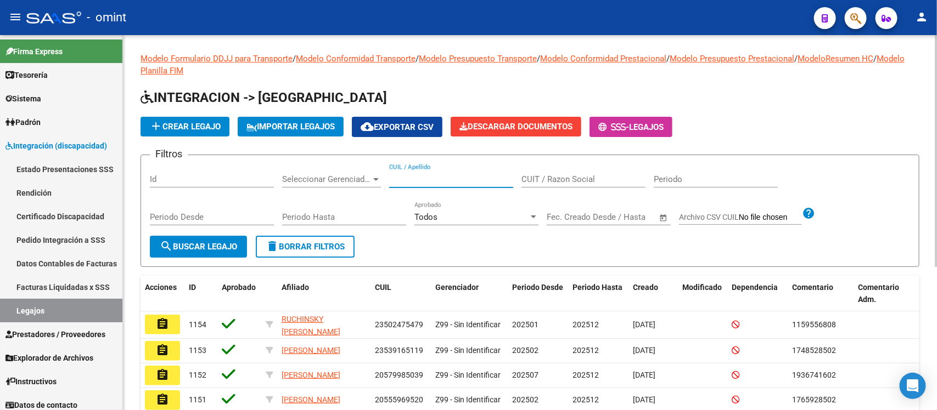
click at [435, 182] on input "CUIL / Apellido" at bounding box center [451, 179] width 124 height 10
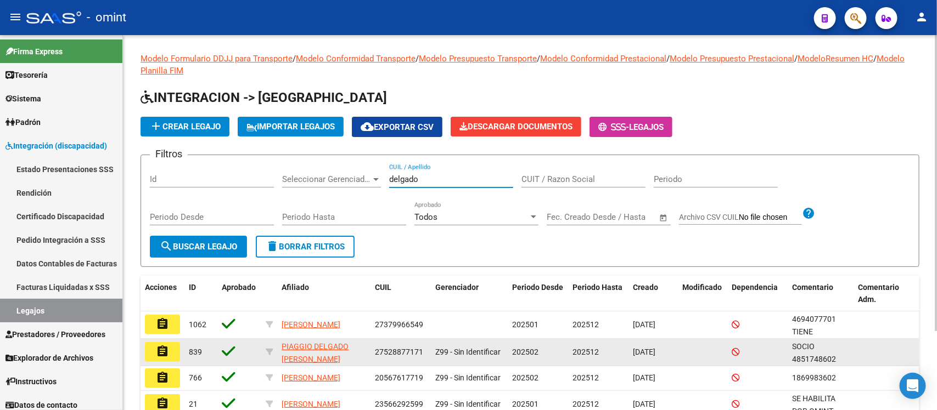
scroll to position [69, 0]
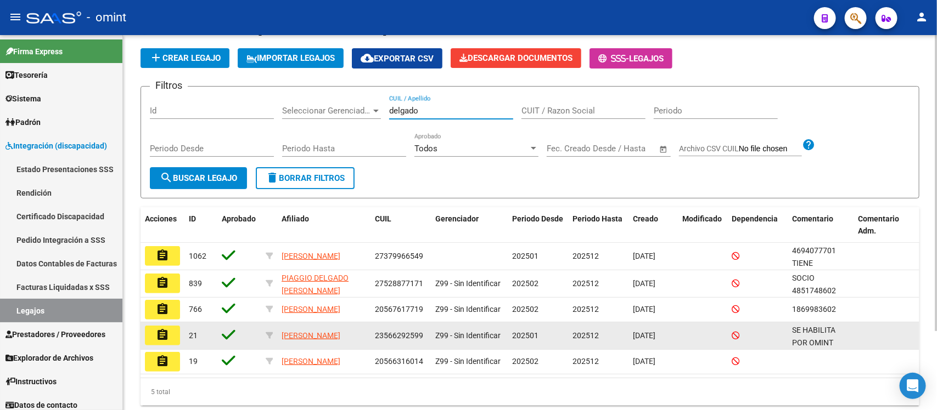
type input "delgado"
click at [162, 332] on mat-icon "assignment" at bounding box center [162, 335] width 13 height 13
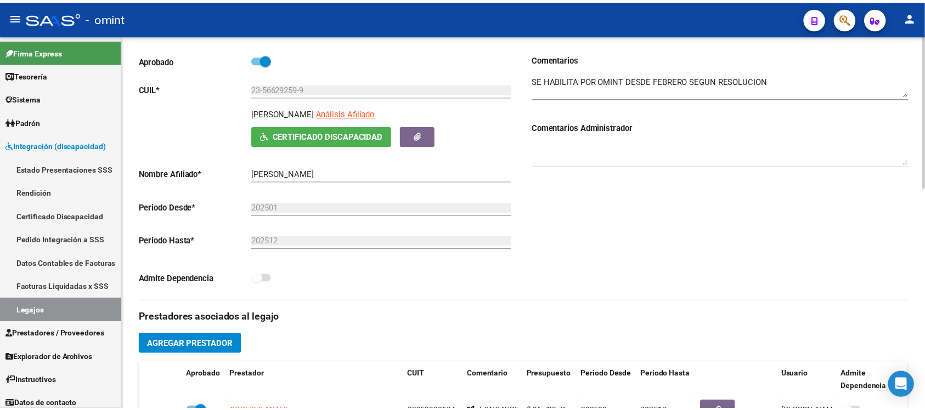
scroll to position [274, 0]
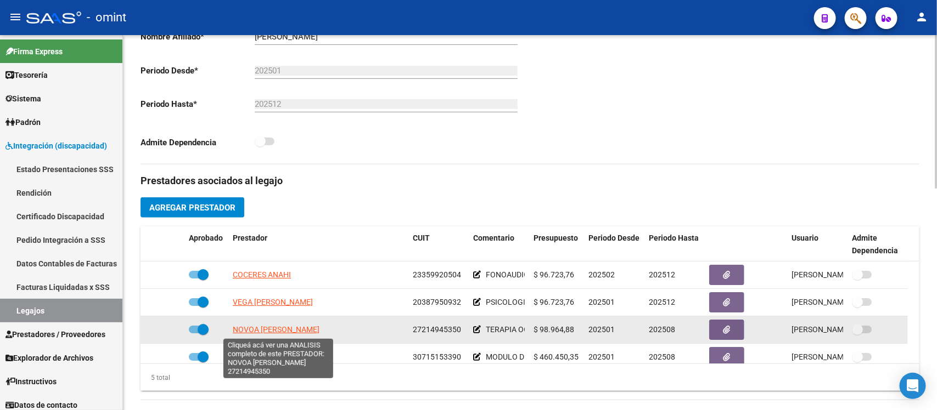
click at [290, 328] on span "NOVOA [PERSON_NAME]" at bounding box center [276, 329] width 87 height 9
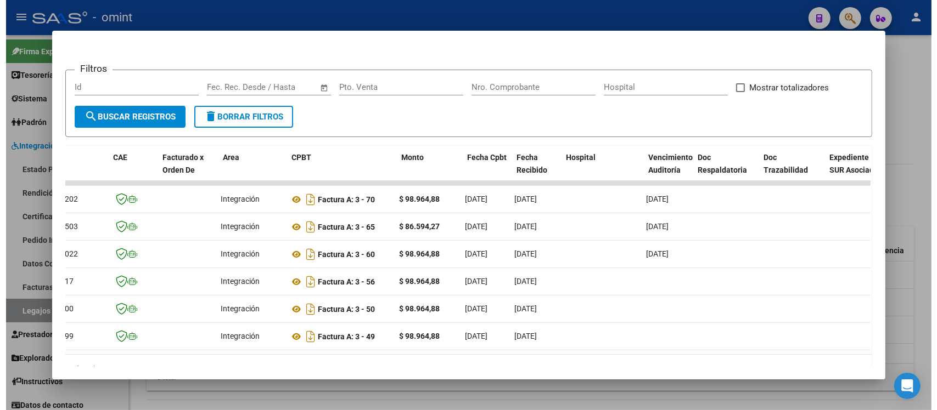
scroll to position [0, 0]
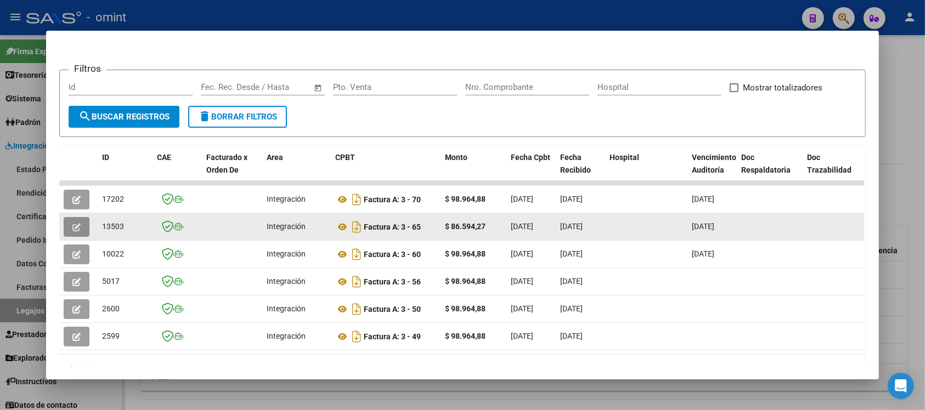
click at [66, 227] on button "button" at bounding box center [77, 227] width 26 height 20
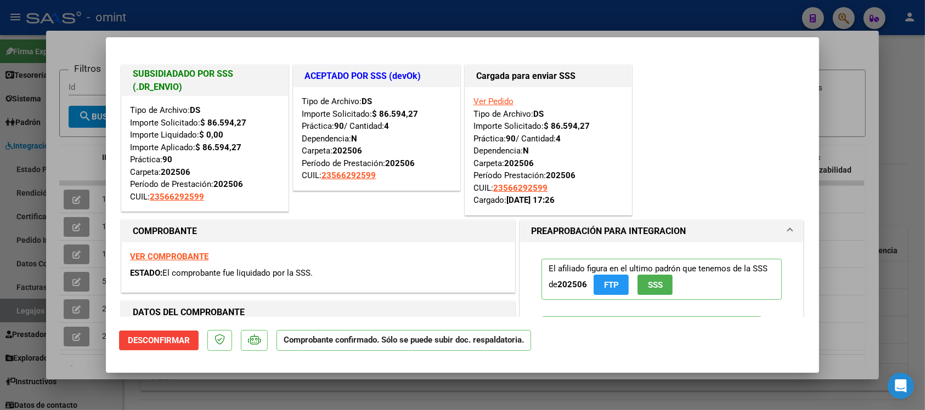
click at [181, 258] on strong "VER COMPROBANTE" at bounding box center [169, 257] width 78 height 10
click at [308, 16] on div at bounding box center [462, 205] width 925 height 410
type input "$ 0,00"
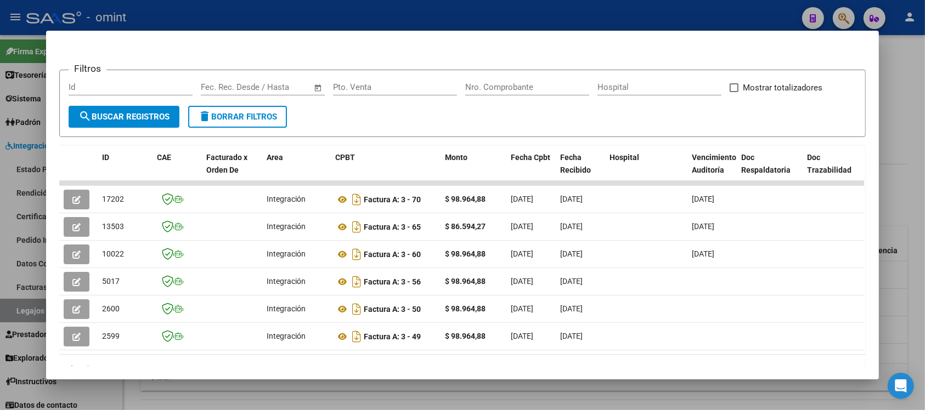
click at [305, 12] on div at bounding box center [462, 205] width 925 height 410
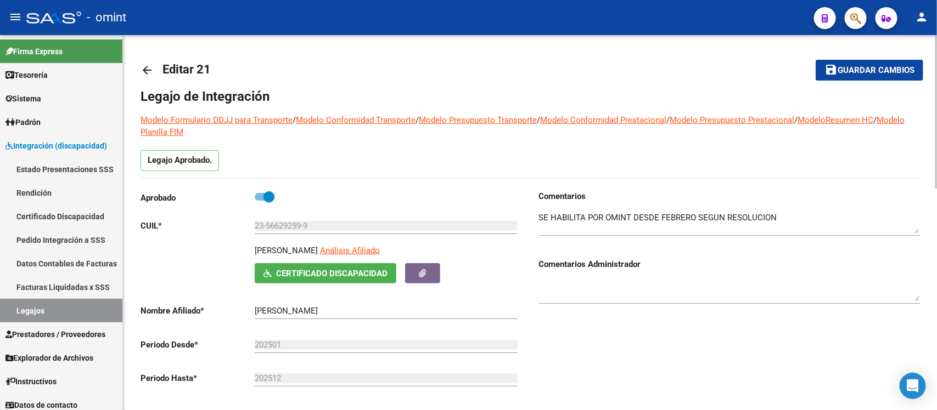
click at [149, 69] on mat-icon "arrow_back" at bounding box center [146, 70] width 13 height 13
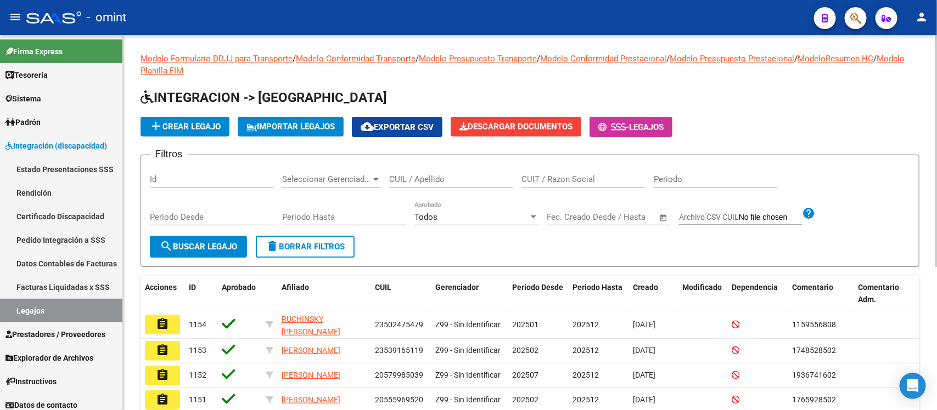
click at [450, 178] on input "CUIL / Apellido" at bounding box center [451, 179] width 124 height 10
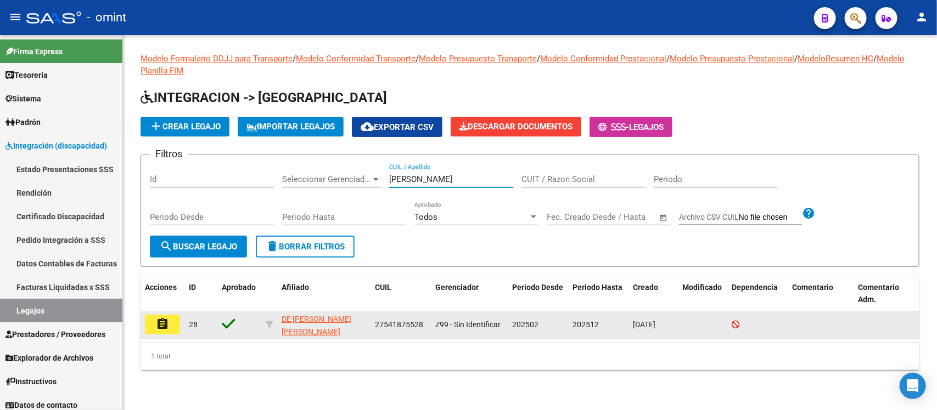
type input "[PERSON_NAME]"
click at [162, 318] on mat-icon "assignment" at bounding box center [162, 324] width 13 height 13
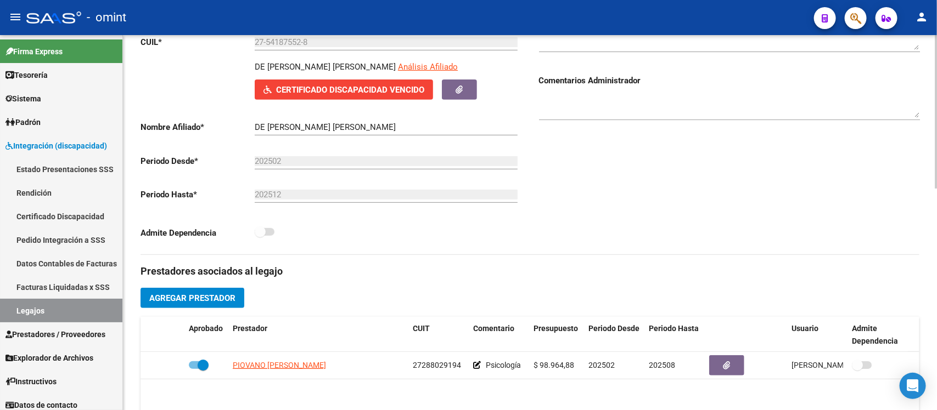
scroll to position [274, 0]
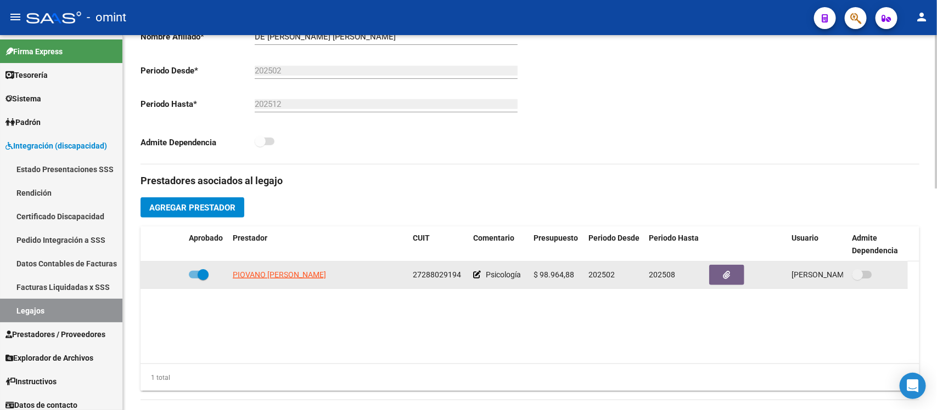
click at [206, 273] on span at bounding box center [203, 274] width 11 height 11
click at [194, 279] on input "checkbox" at bounding box center [194, 279] width 1 height 1
checkbox input "false"
click at [166, 273] on icon at bounding box center [169, 275] width 8 height 8
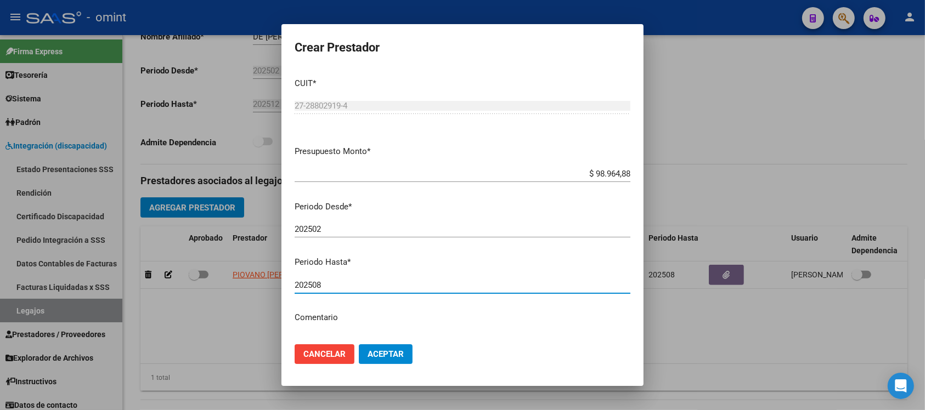
click at [363, 289] on input "202508" at bounding box center [463, 285] width 336 height 10
type input "202510"
click at [404, 352] on span "Aceptar" at bounding box center [386, 355] width 36 height 10
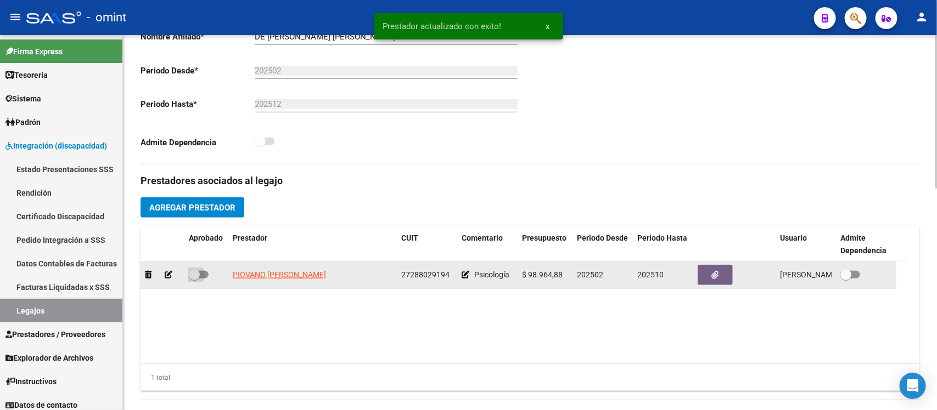
click at [196, 273] on span at bounding box center [194, 274] width 11 height 11
click at [194, 279] on input "checkbox" at bounding box center [194, 279] width 1 height 1
checkbox input "true"
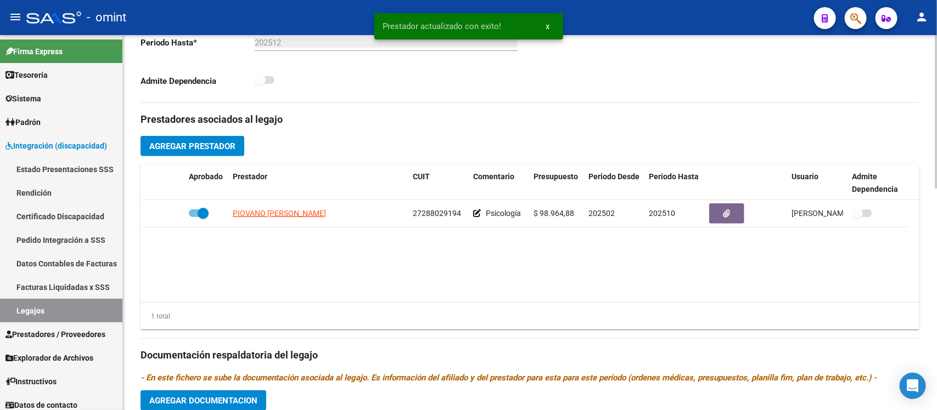
scroll to position [480, 0]
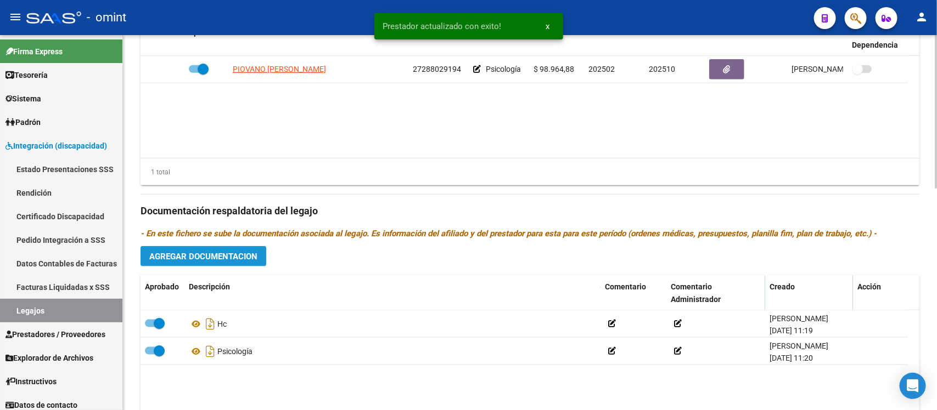
click at [171, 255] on span "Agregar Documentacion" at bounding box center [203, 257] width 108 height 10
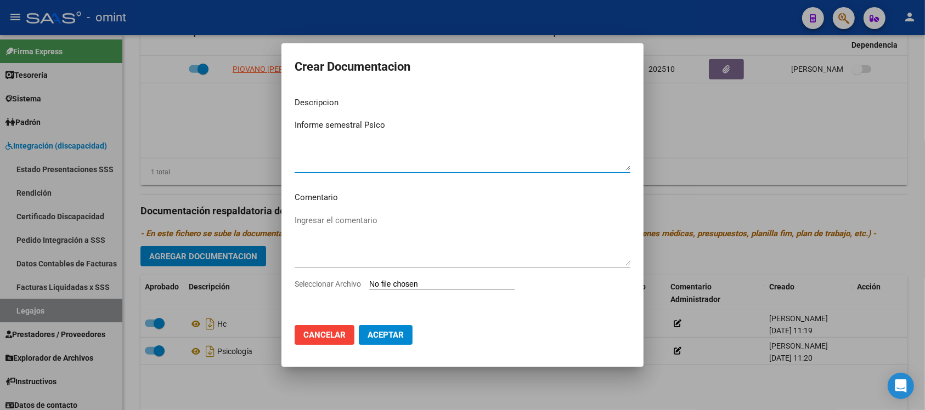
type textarea "Informe semestral Psico"
click at [463, 281] on input "Seleccionar Archivo" at bounding box center [441, 285] width 145 height 10
type input "C:\fakepath\4674670302_25070710220_form048.pdf"
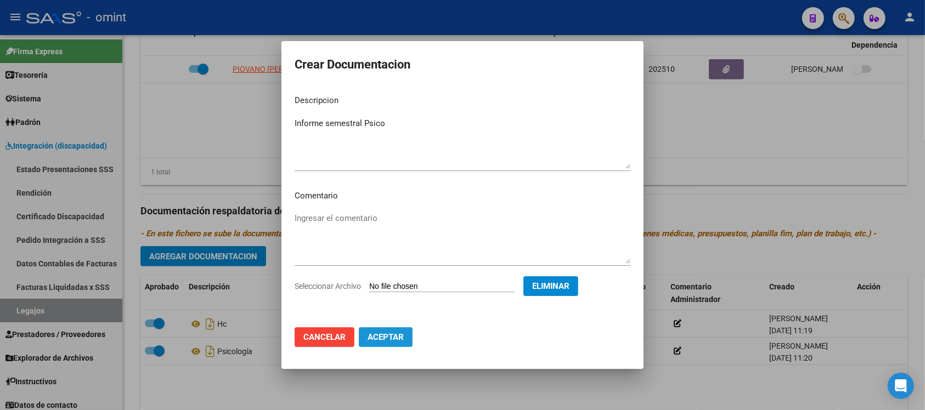
click at [403, 343] on button "Aceptar" at bounding box center [386, 338] width 54 height 20
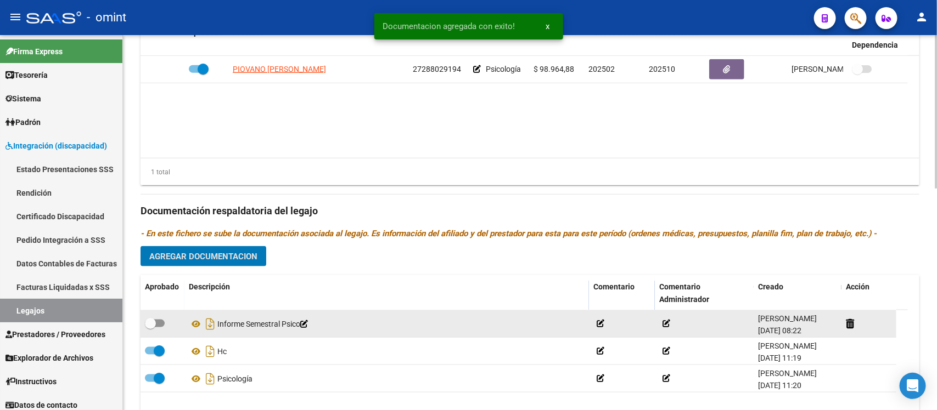
click at [149, 328] on span at bounding box center [150, 323] width 11 height 11
click at [150, 328] on input "checkbox" at bounding box center [150, 328] width 1 height 1
checkbox input "true"
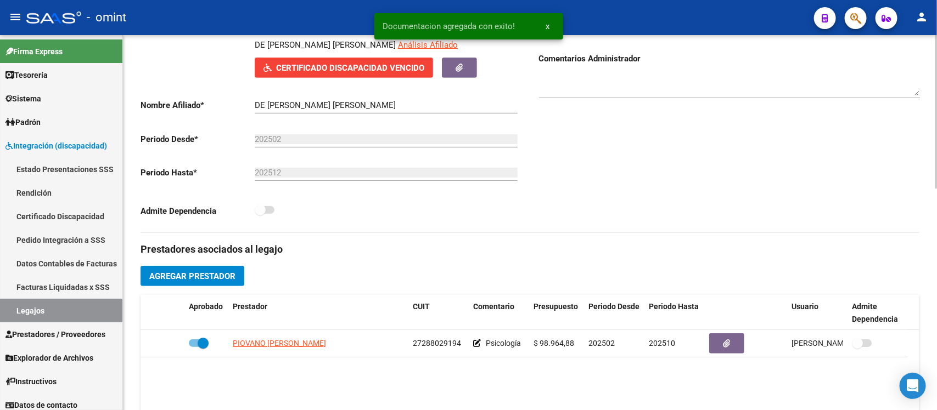
scroll to position [0, 0]
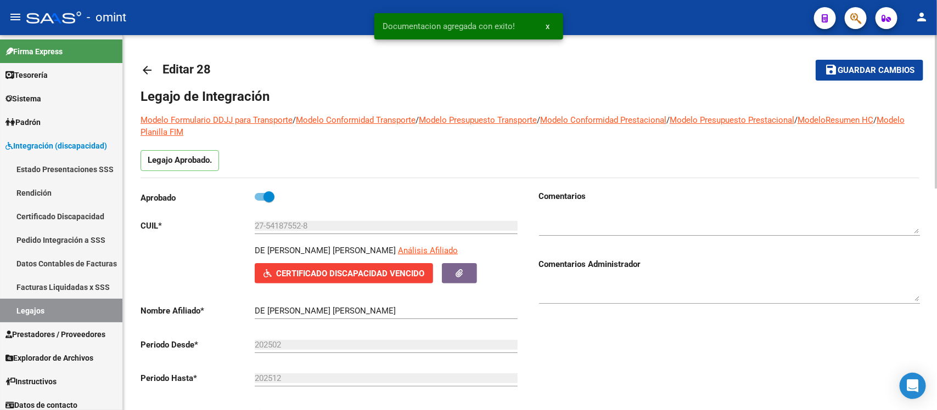
click at [889, 66] on span "Guardar cambios" at bounding box center [875, 71] width 77 height 10
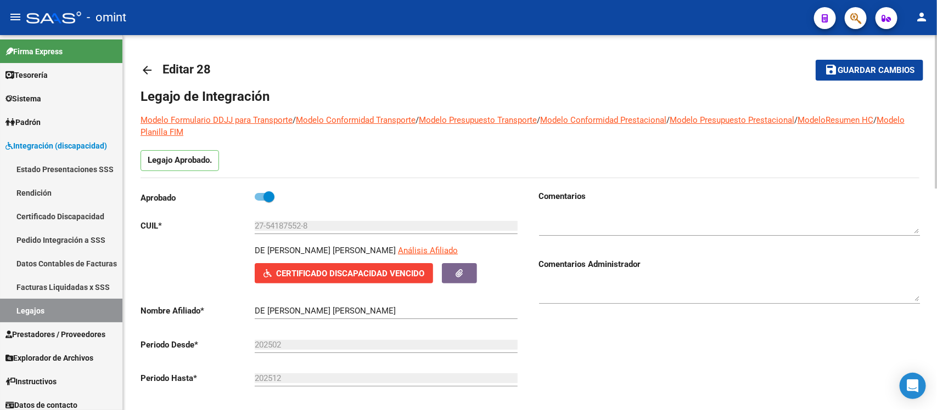
click at [146, 69] on mat-icon "arrow_back" at bounding box center [146, 70] width 13 height 13
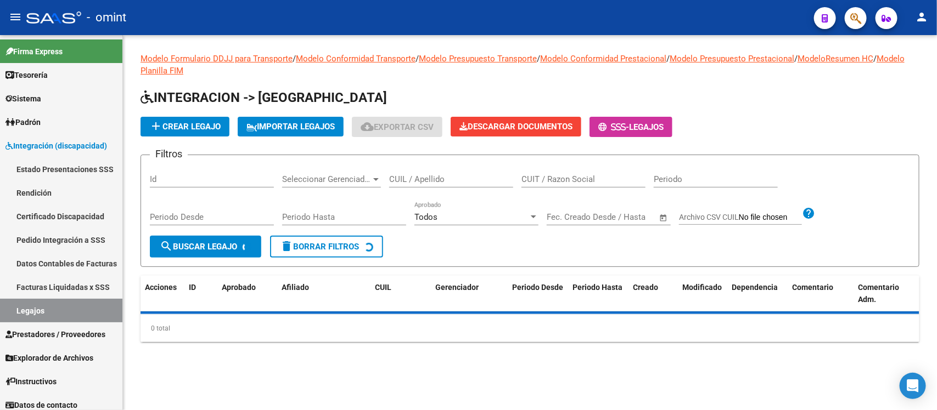
click at [415, 174] on input "CUIL / Apellido" at bounding box center [451, 179] width 124 height 10
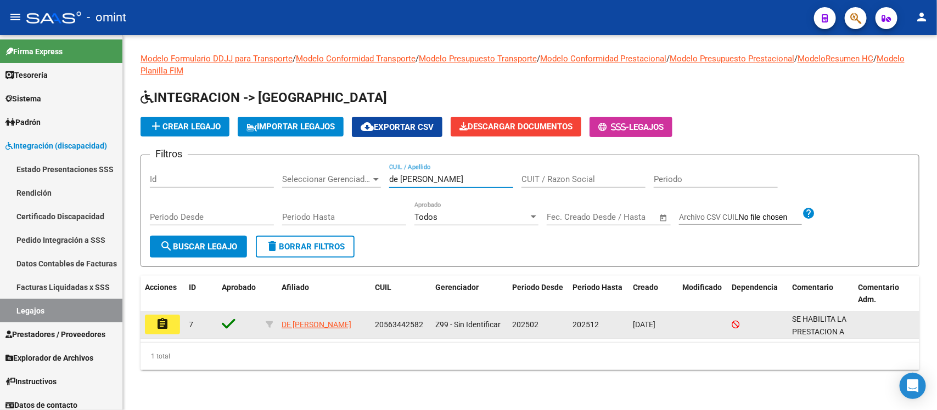
type input "de [PERSON_NAME]"
click at [168, 316] on button "assignment" at bounding box center [162, 325] width 35 height 20
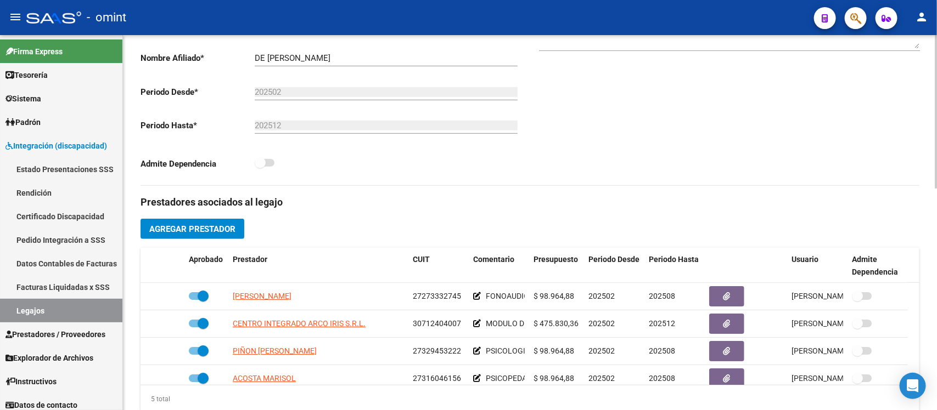
scroll to position [274, 0]
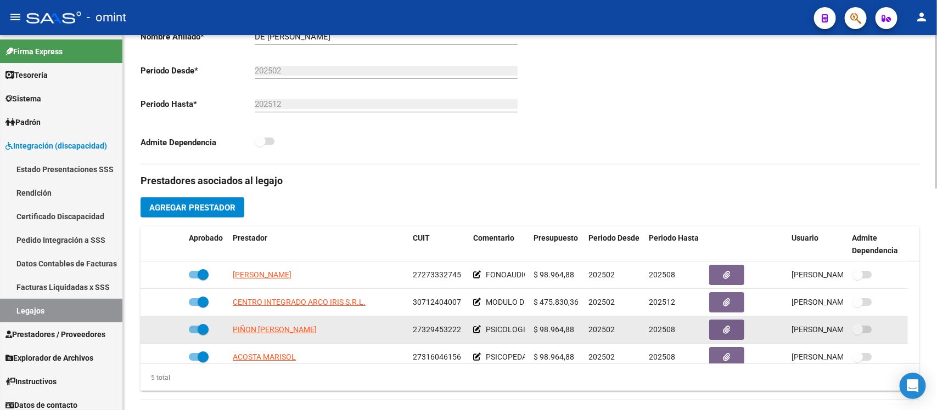
click at [203, 328] on span at bounding box center [203, 329] width 11 height 11
click at [194, 334] on input "checkbox" at bounding box center [194, 334] width 1 height 1
checkbox input "false"
click at [166, 330] on icon at bounding box center [169, 330] width 8 height 8
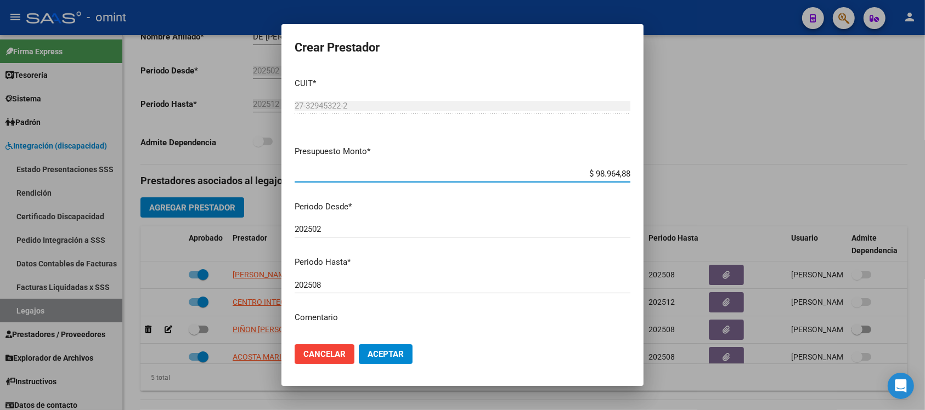
click at [350, 285] on div "202508 Ingresar el periodo" at bounding box center [463, 285] width 336 height 16
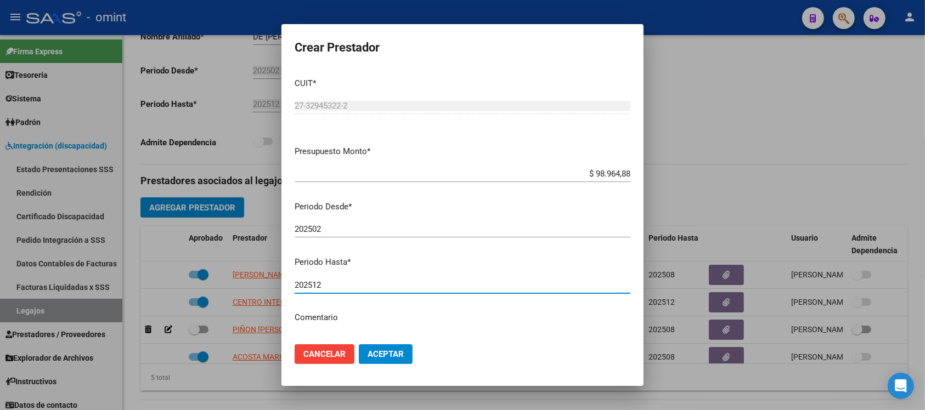
type input "202512"
click at [359, 345] on button "Aceptar" at bounding box center [386, 355] width 54 height 20
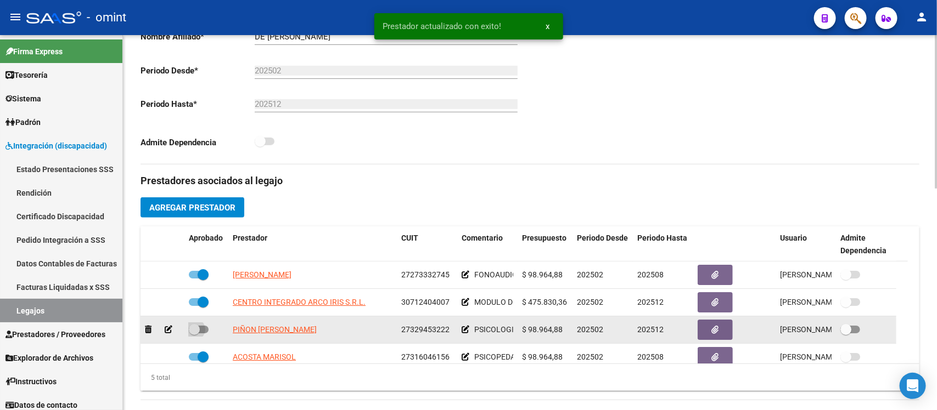
click at [194, 330] on span at bounding box center [194, 329] width 11 height 11
click at [194, 334] on input "checkbox" at bounding box center [194, 334] width 1 height 1
checkbox input "true"
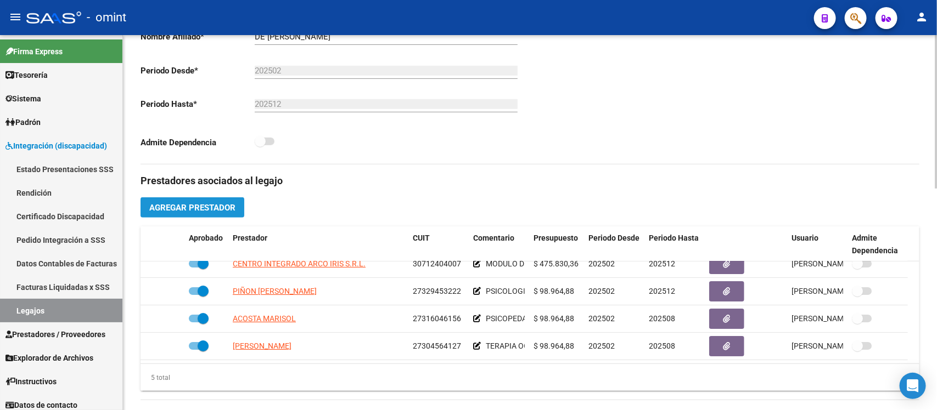
click at [196, 211] on span "Agregar Prestador" at bounding box center [192, 208] width 86 height 10
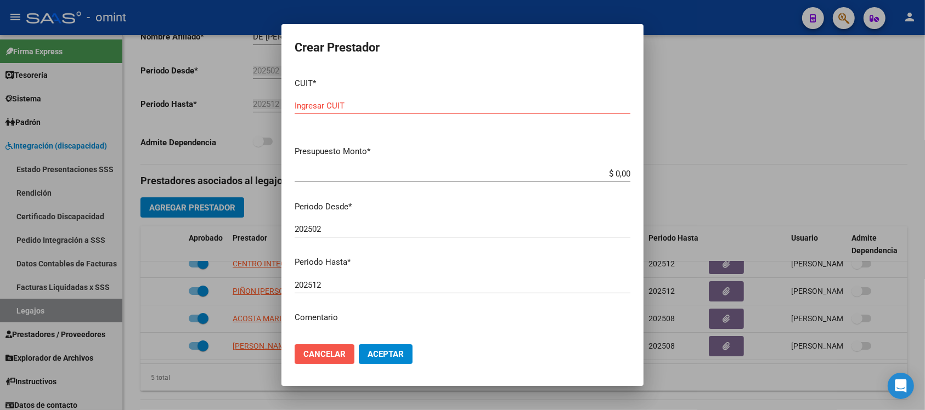
drag, startPoint x: 332, startPoint y: 355, endPoint x: 296, endPoint y: 325, distance: 46.7
click at [331, 352] on span "Cancelar" at bounding box center [324, 355] width 42 height 10
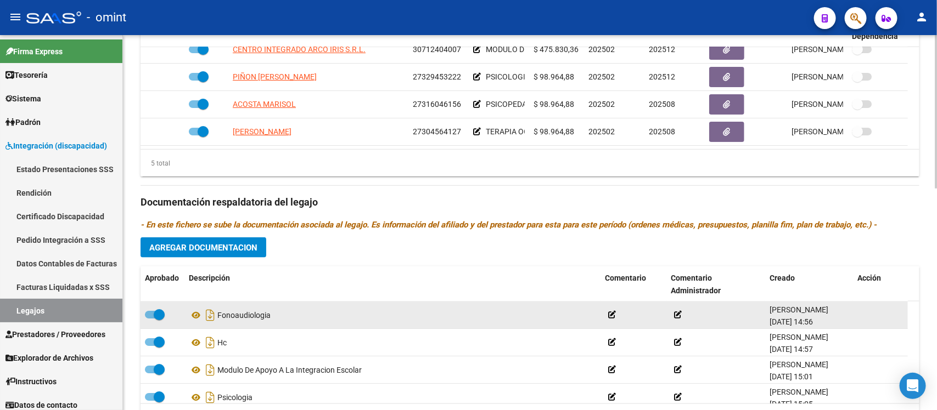
scroll to position [544, 0]
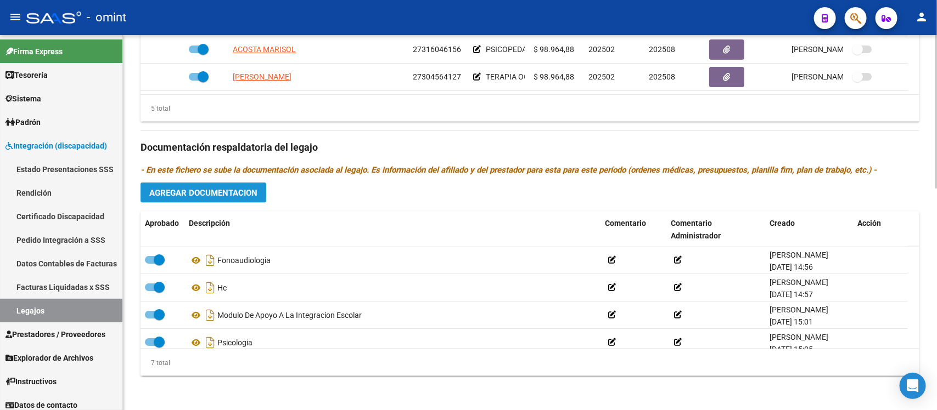
click at [210, 188] on span "Agregar Documentacion" at bounding box center [203, 193] width 108 height 10
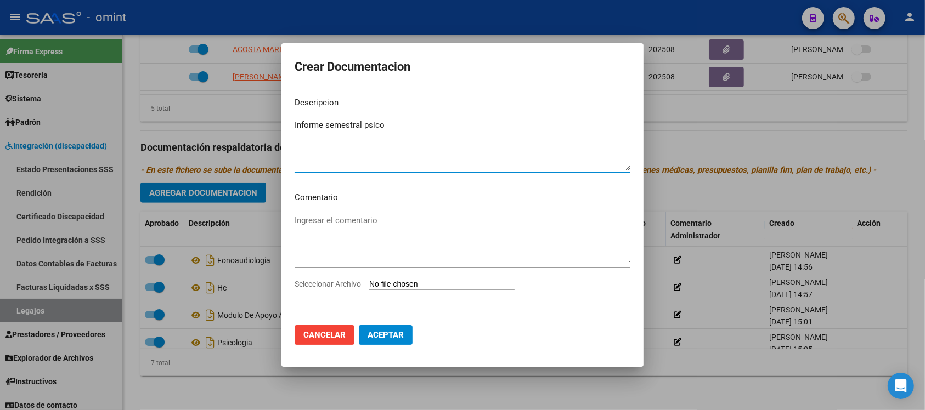
type textarea "Informe semestral psico"
click at [448, 288] on input "Seleccionar Archivo" at bounding box center [441, 285] width 145 height 10
type input "C:\fakepath\048.pdf"
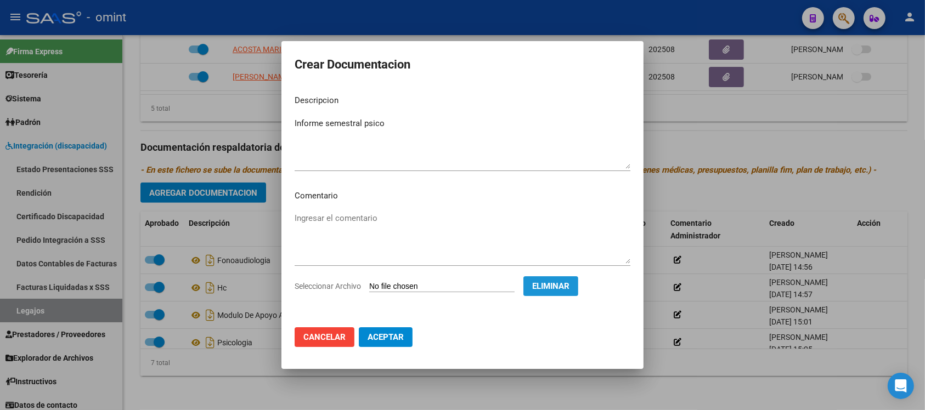
click at [564, 289] on span "Eliminar" at bounding box center [550, 286] width 37 height 10
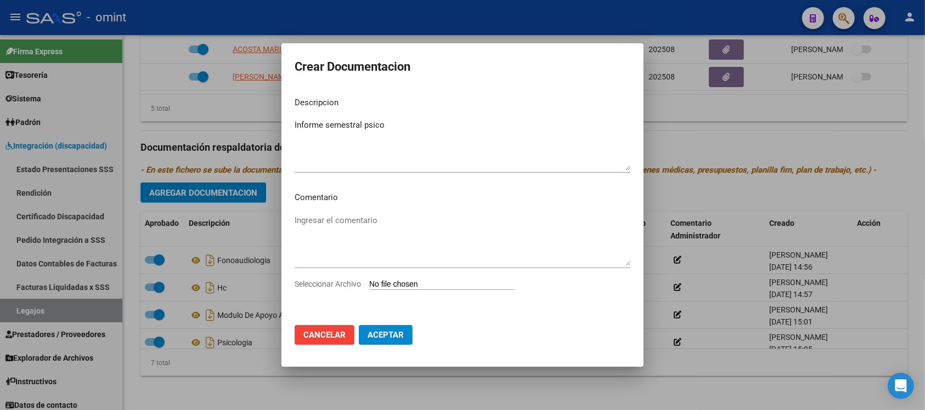
click at [397, 283] on input "Seleccionar Archivo" at bounding box center [441, 285] width 145 height 10
type input "C:\fakepath\f 048.jpg"
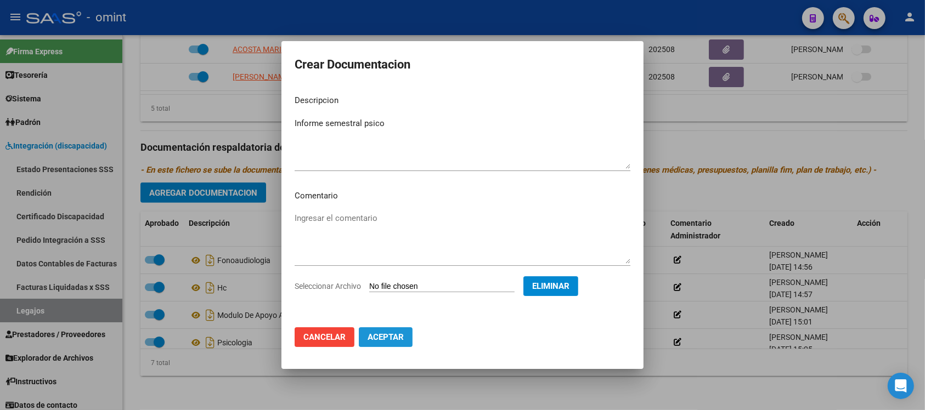
click at [396, 342] on button "Aceptar" at bounding box center [386, 338] width 54 height 20
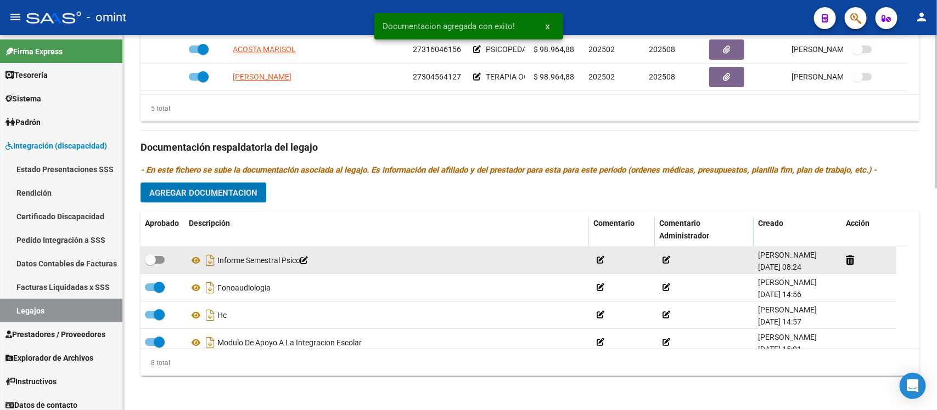
click at [154, 260] on span at bounding box center [150, 260] width 11 height 11
click at [150, 264] on input "checkbox" at bounding box center [150, 264] width 1 height 1
checkbox input "true"
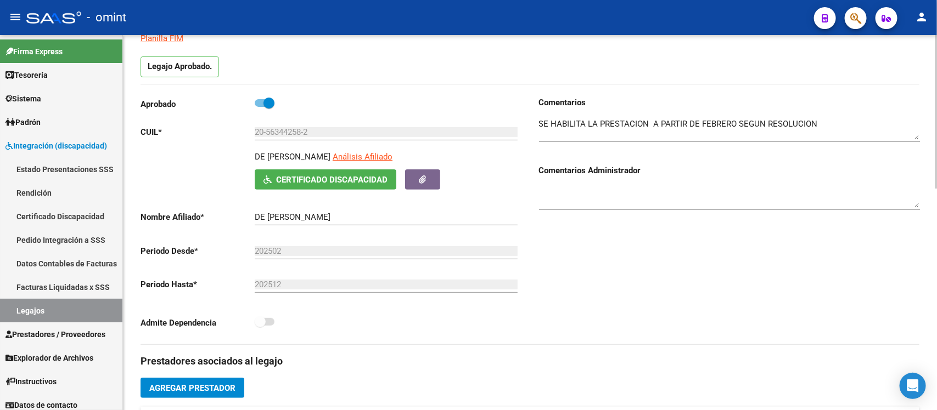
scroll to position [0, 0]
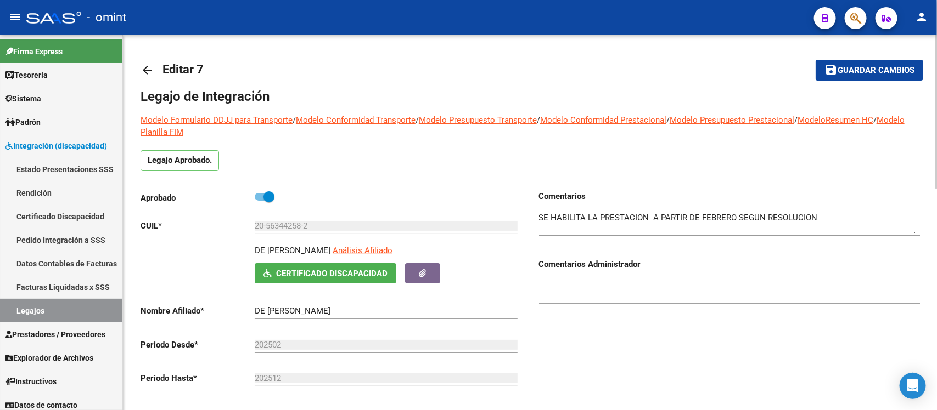
click at [842, 66] on span "Guardar cambios" at bounding box center [875, 71] width 77 height 10
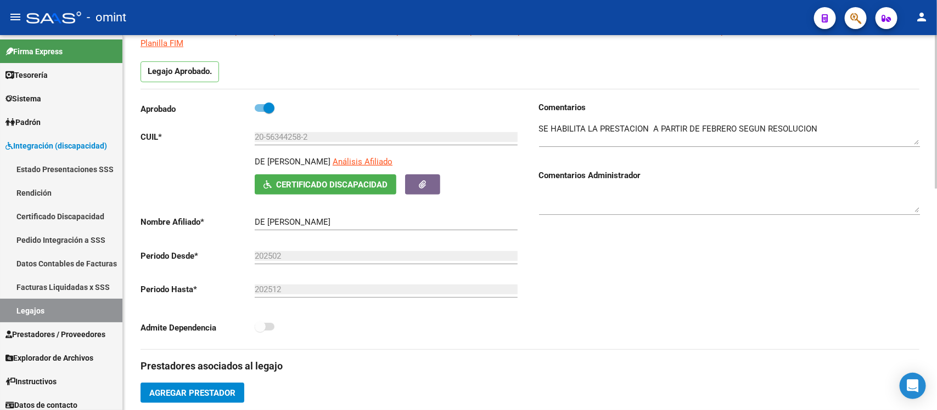
scroll to position [206, 0]
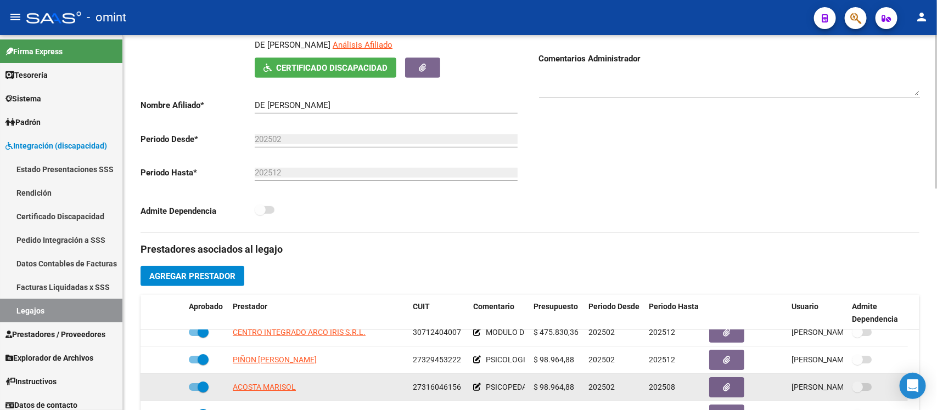
click at [203, 382] on span at bounding box center [203, 387] width 11 height 11
click at [194, 391] on input "checkbox" at bounding box center [194, 391] width 1 height 1
checkbox input "false"
click at [168, 388] on icon at bounding box center [169, 388] width 8 height 8
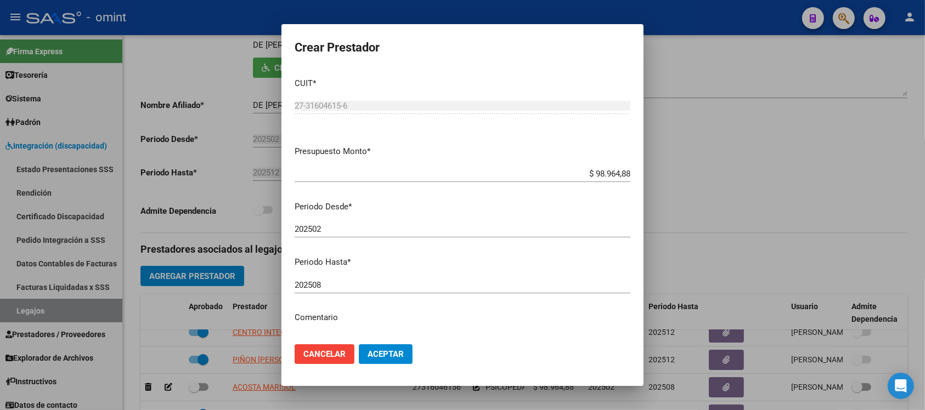
click at [341, 278] on div "202508 Ingresar el periodo" at bounding box center [463, 285] width 336 height 16
type input "202512"
click at [359, 345] on button "Aceptar" at bounding box center [386, 355] width 54 height 20
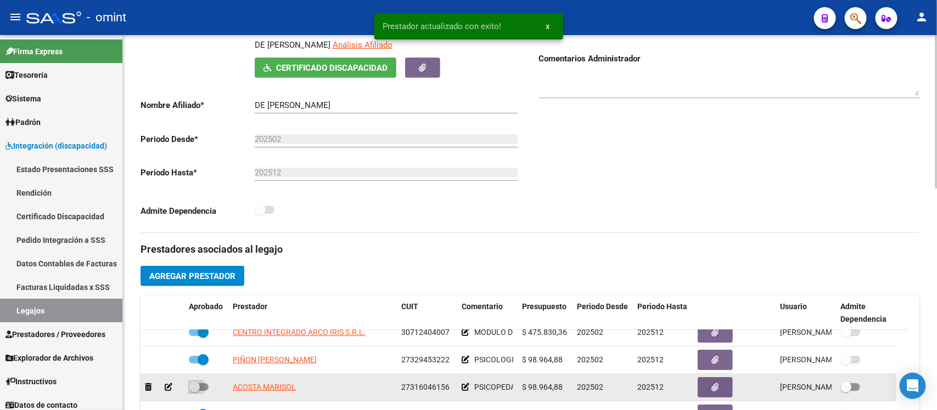
click at [193, 390] on span at bounding box center [194, 387] width 11 height 11
click at [194, 391] on input "checkbox" at bounding box center [194, 391] width 1 height 1
checkbox input "true"
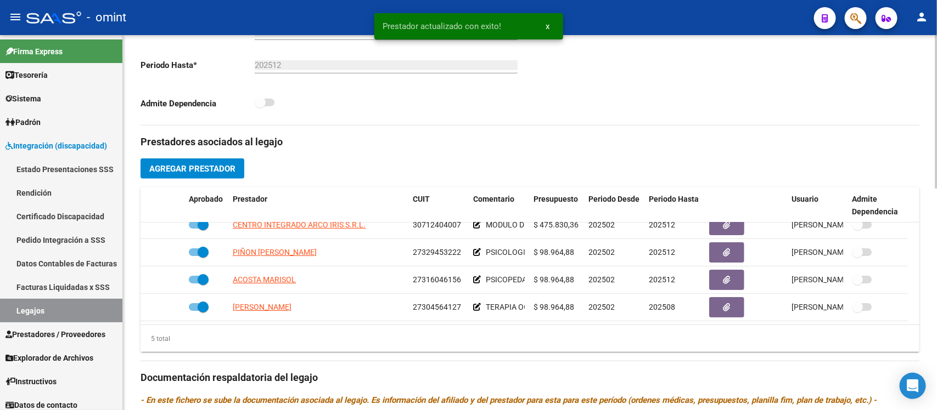
scroll to position [412, 0]
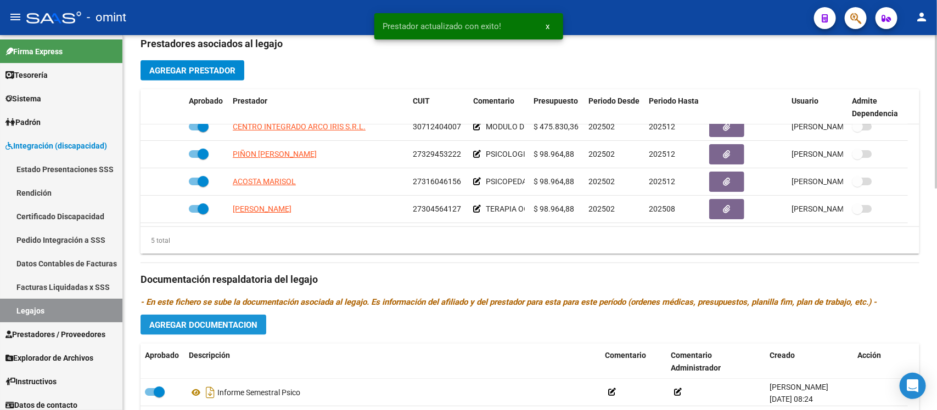
click at [232, 331] on button "Agregar Documentacion" at bounding box center [203, 325] width 126 height 20
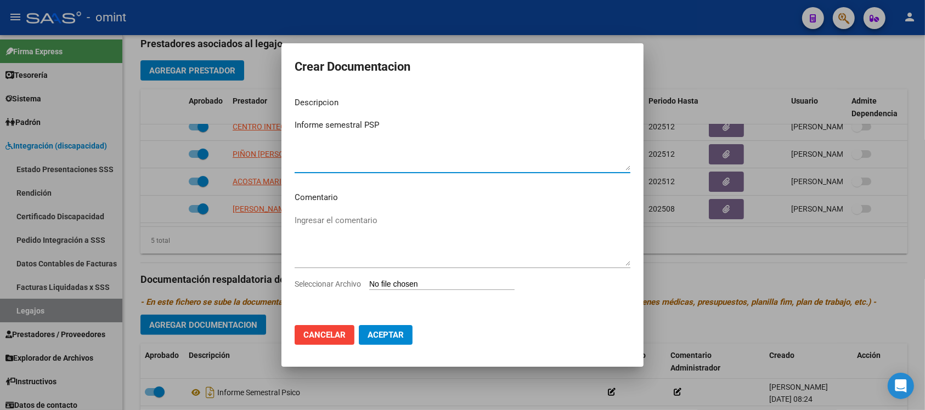
type textarea "Informe semestral PSP"
click at [455, 280] on input "Seleccionar Archivo" at bounding box center [441, 285] width 145 height 10
type input "C:\fakepath\f 048.jpg"
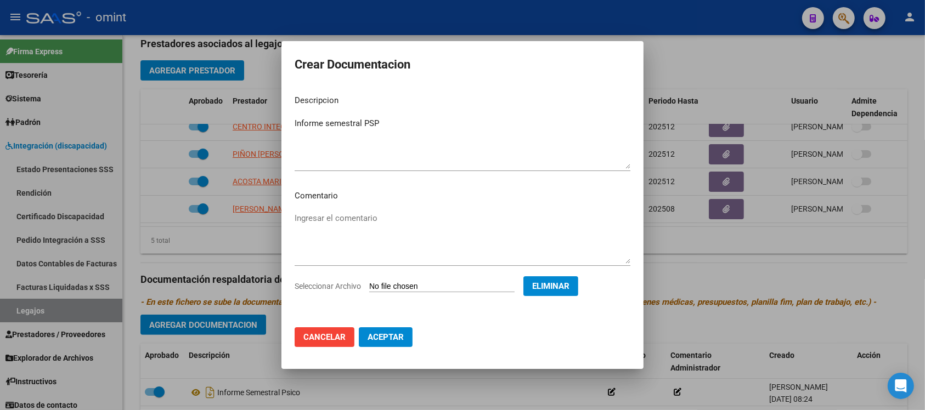
click at [380, 336] on span "Aceptar" at bounding box center [386, 338] width 36 height 10
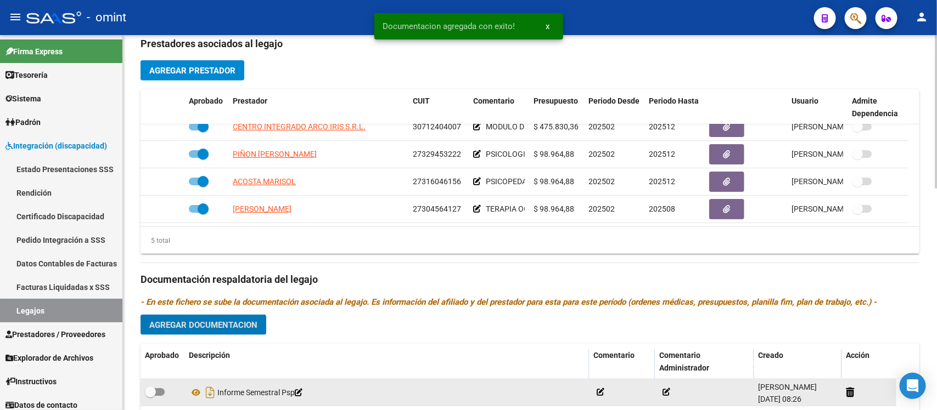
click at [147, 396] on span at bounding box center [150, 392] width 11 height 11
click at [150, 396] on input "checkbox" at bounding box center [150, 396] width 1 height 1
checkbox input "true"
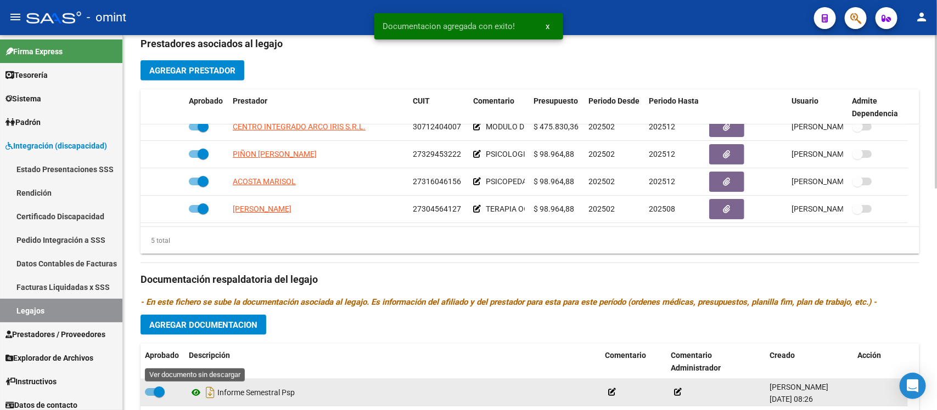
click at [194, 393] on icon at bounding box center [196, 392] width 14 height 13
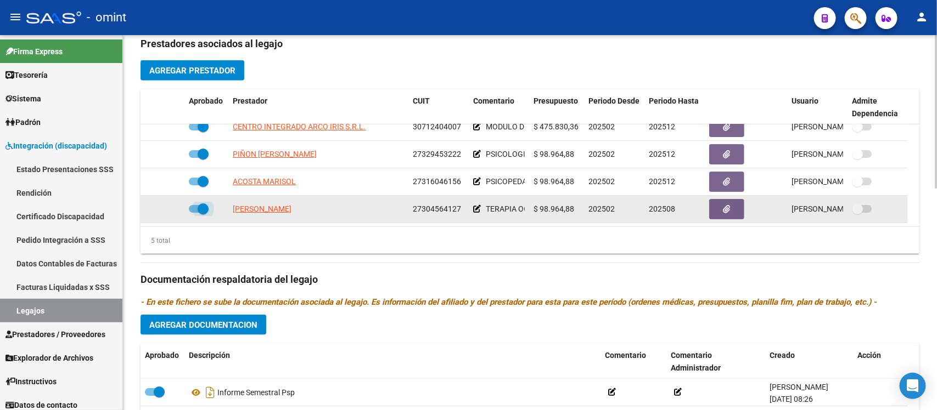
click at [206, 210] on span at bounding box center [203, 209] width 11 height 11
click at [194, 213] on input "checkbox" at bounding box center [194, 213] width 1 height 1
checkbox input "false"
click at [168, 210] on icon at bounding box center [169, 209] width 8 height 8
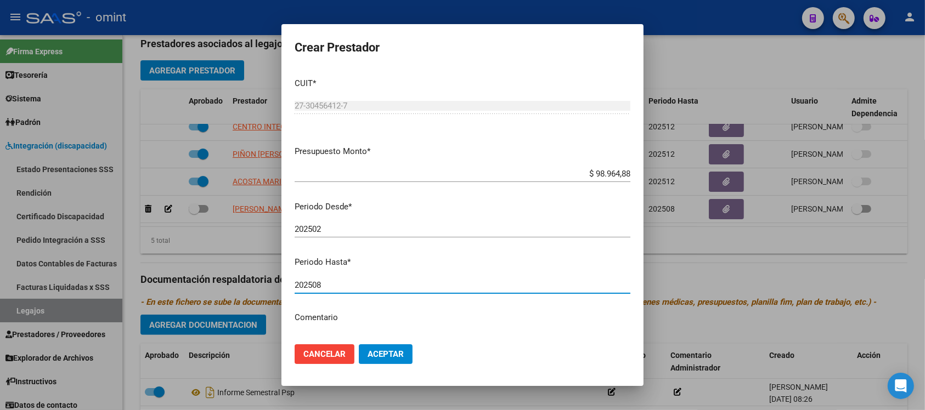
click at [338, 289] on input "202508" at bounding box center [463, 285] width 336 height 10
type input "202512"
click at [359, 345] on button "Aceptar" at bounding box center [386, 355] width 54 height 20
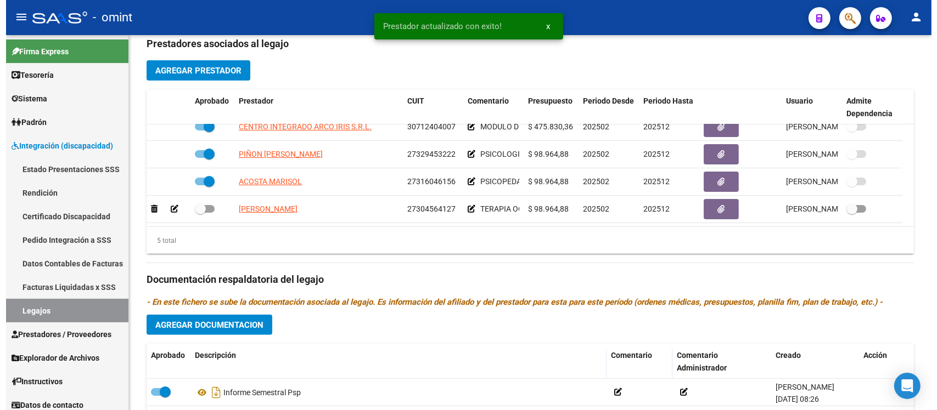
scroll to position [46, 0]
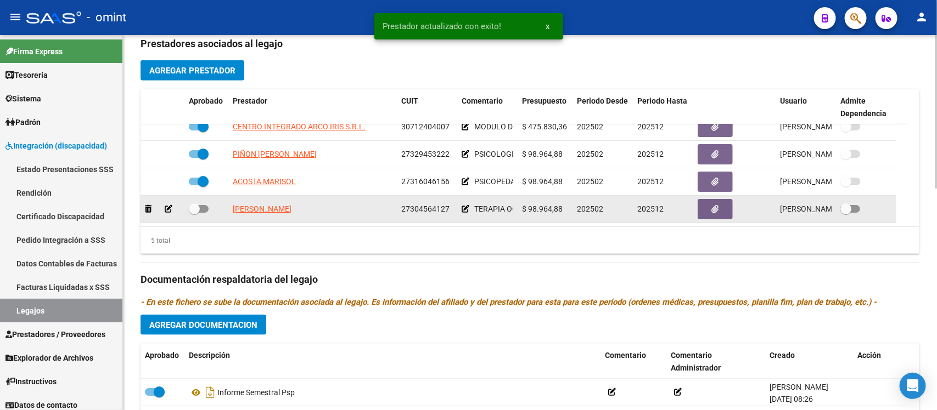
click at [193, 204] on span at bounding box center [194, 209] width 11 height 11
click at [194, 213] on input "checkbox" at bounding box center [194, 213] width 1 height 1
checkbox input "true"
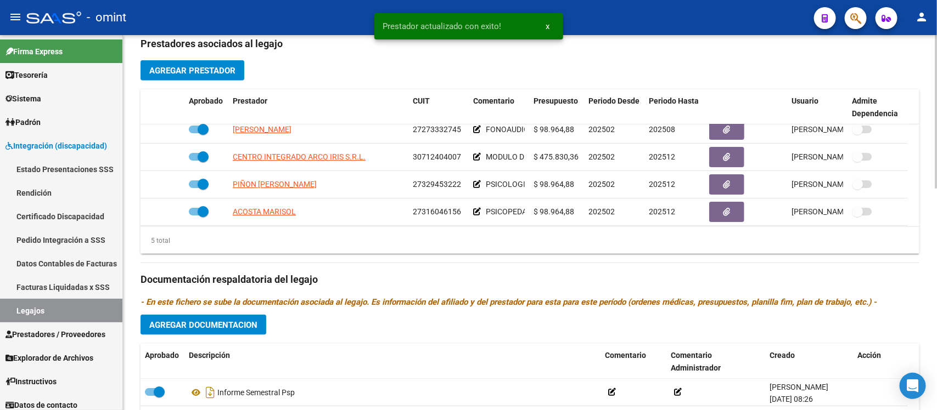
scroll to position [0, 0]
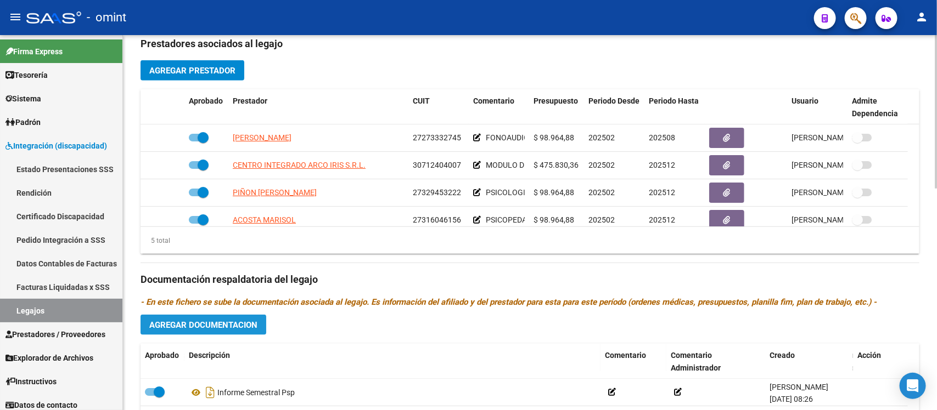
click at [227, 327] on span "Agregar Documentacion" at bounding box center [203, 325] width 108 height 10
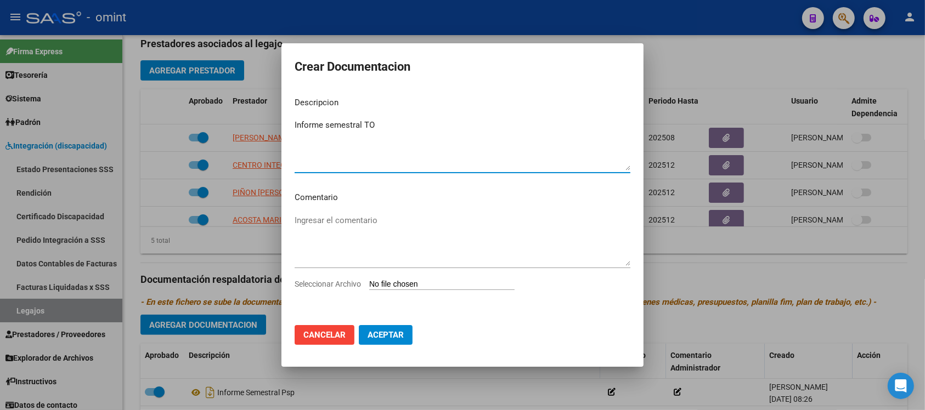
type textarea "Informe semestral TO"
click at [413, 288] on input "Seleccionar Archivo" at bounding box center [441, 285] width 145 height 10
type input "C:\fakepath\f048.jpg"
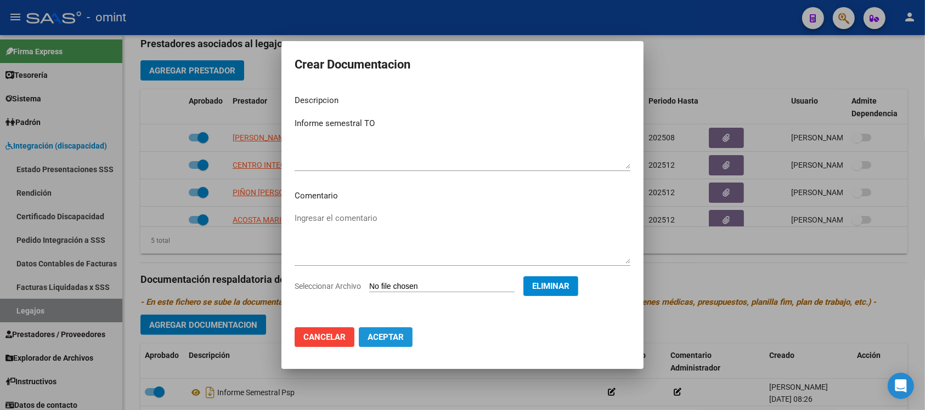
click at [407, 342] on button "Aceptar" at bounding box center [386, 338] width 54 height 20
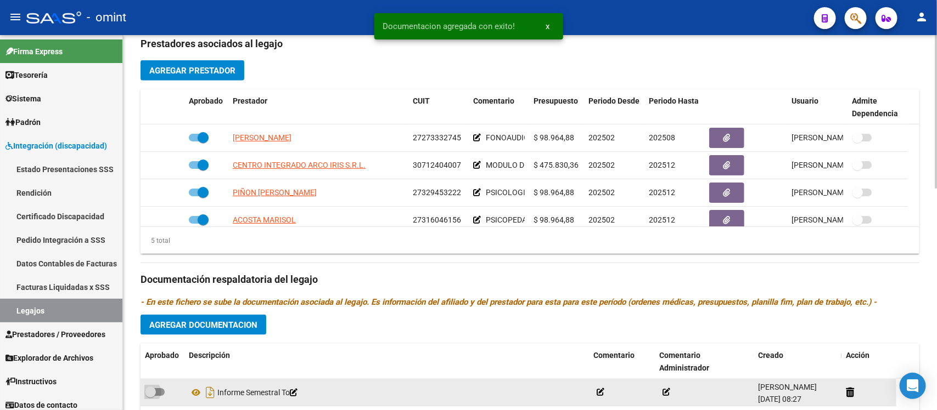
click at [153, 391] on span at bounding box center [150, 392] width 11 height 11
click at [150, 396] on input "checkbox" at bounding box center [150, 396] width 1 height 1
checkbox input "true"
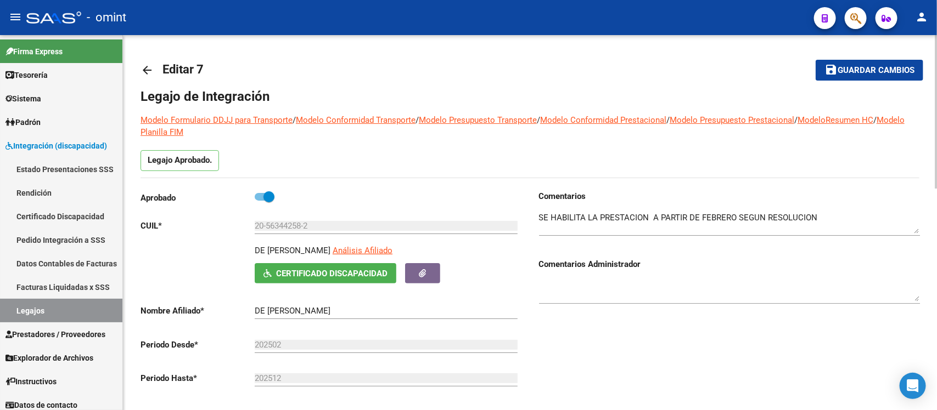
click at [147, 70] on mat-icon "arrow_back" at bounding box center [146, 70] width 13 height 13
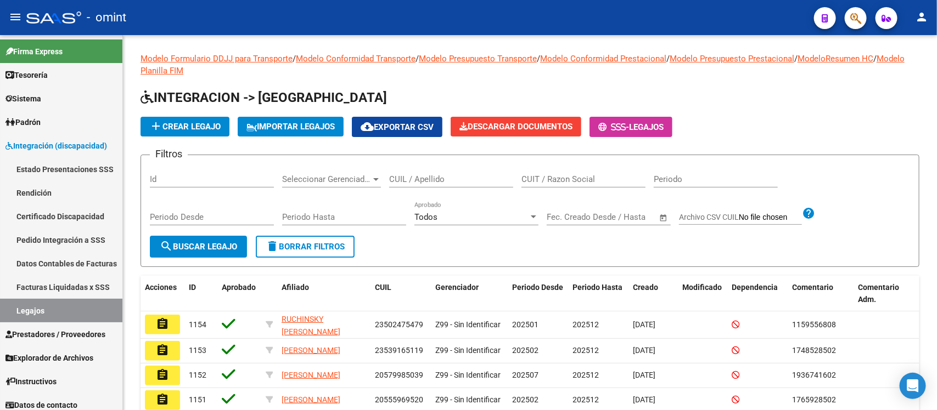
click at [445, 181] on input "CUIL / Apellido" at bounding box center [451, 179] width 124 height 10
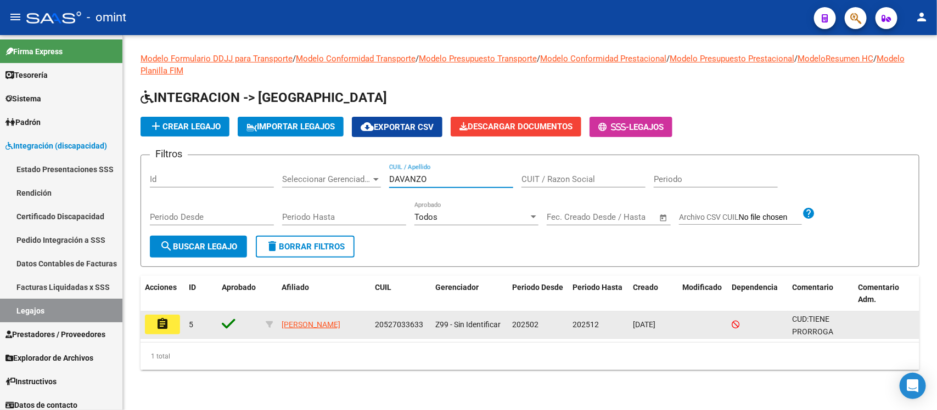
type input "DAVANZO"
click at [173, 318] on button "assignment" at bounding box center [162, 325] width 35 height 20
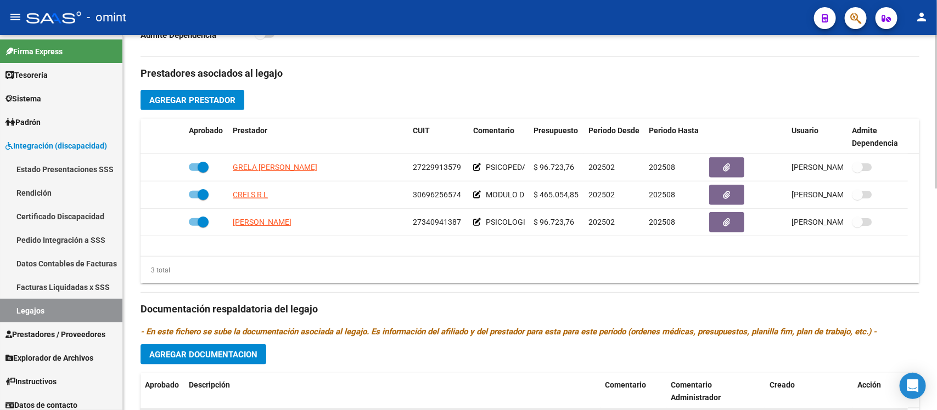
scroll to position [412, 0]
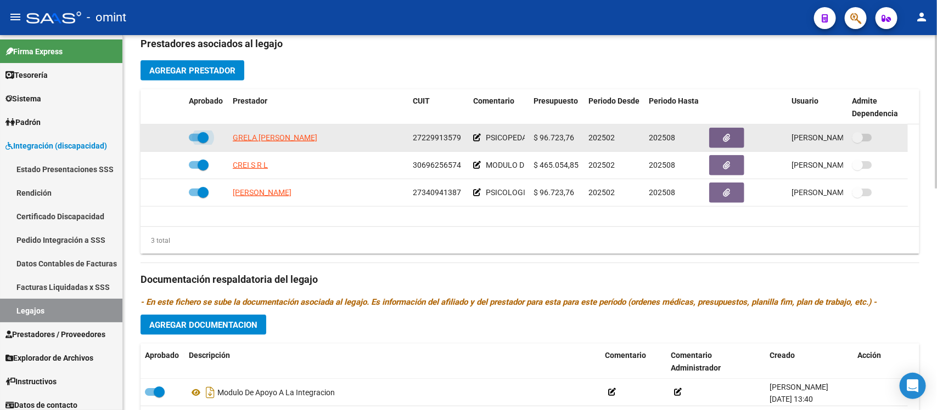
click at [204, 133] on span at bounding box center [203, 137] width 11 height 11
click at [194, 142] on input "checkbox" at bounding box center [194, 142] width 1 height 1
checkbox input "false"
click at [168, 138] on icon at bounding box center [169, 138] width 8 height 8
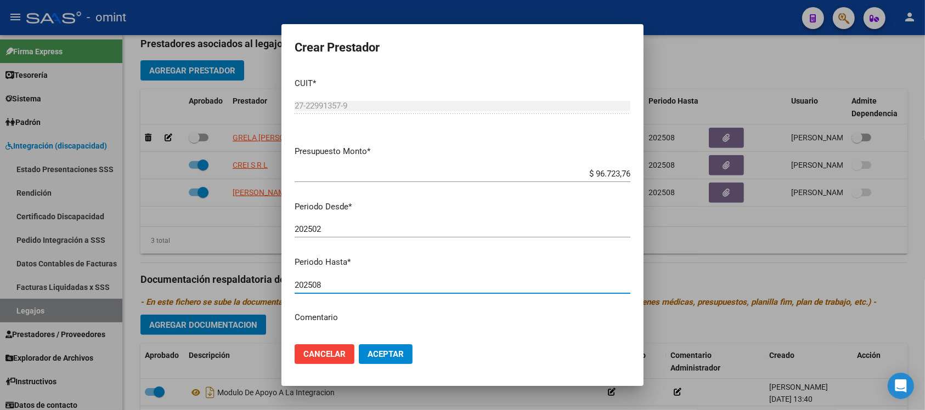
click at [374, 281] on input "202508" at bounding box center [463, 285] width 336 height 10
type input "202509"
click at [359, 345] on button "Aceptar" at bounding box center [386, 355] width 54 height 20
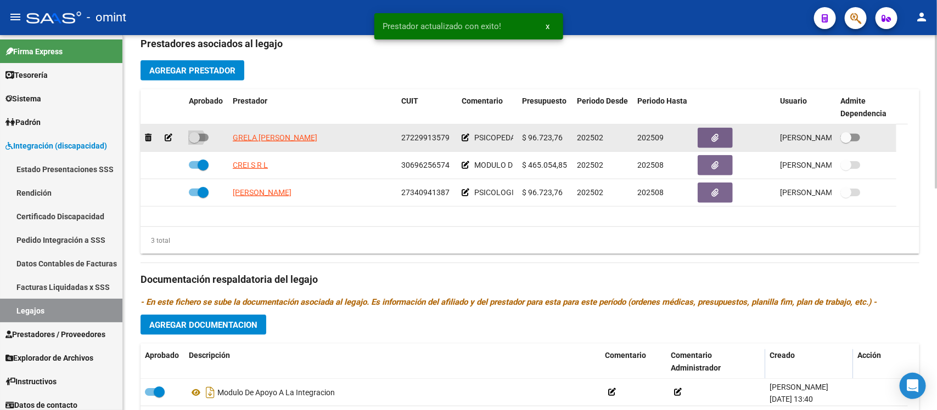
click at [193, 136] on span at bounding box center [194, 137] width 11 height 11
click at [194, 142] on input "checkbox" at bounding box center [194, 142] width 1 height 1
checkbox input "true"
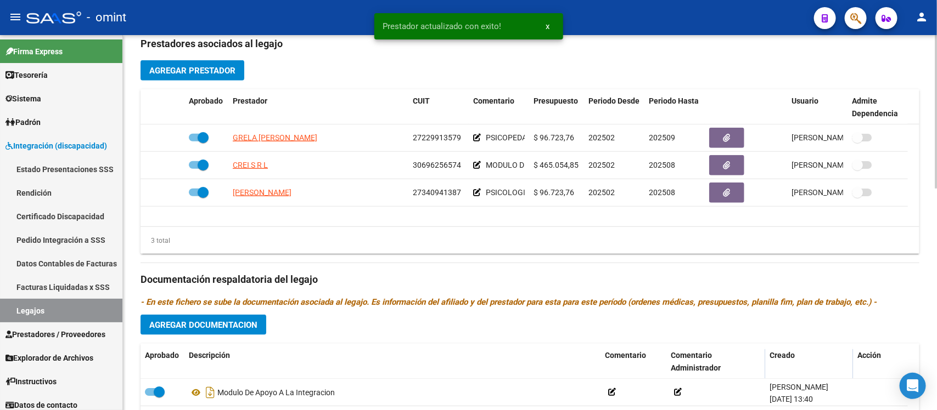
click at [216, 328] on span "Agregar Documentacion" at bounding box center [203, 325] width 108 height 10
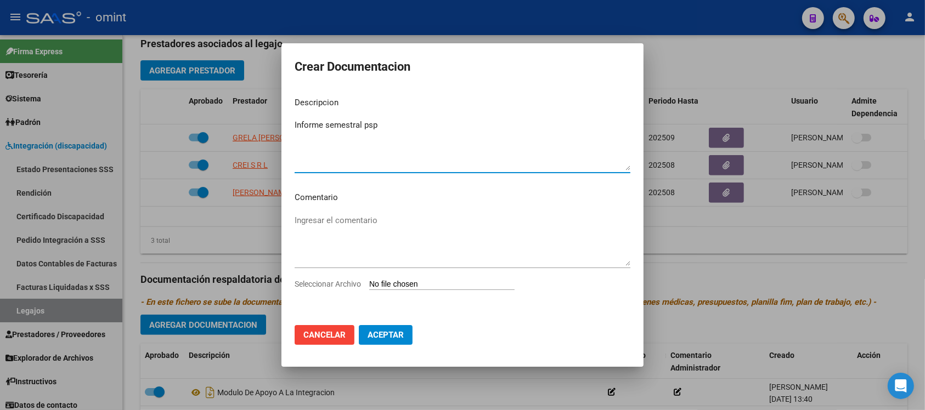
type textarea "Informe semestral psp"
click at [419, 290] on input "Seleccionar Archivo" at bounding box center [441, 285] width 145 height 10
type input "C:\fakepath\informe semestral.pdf"
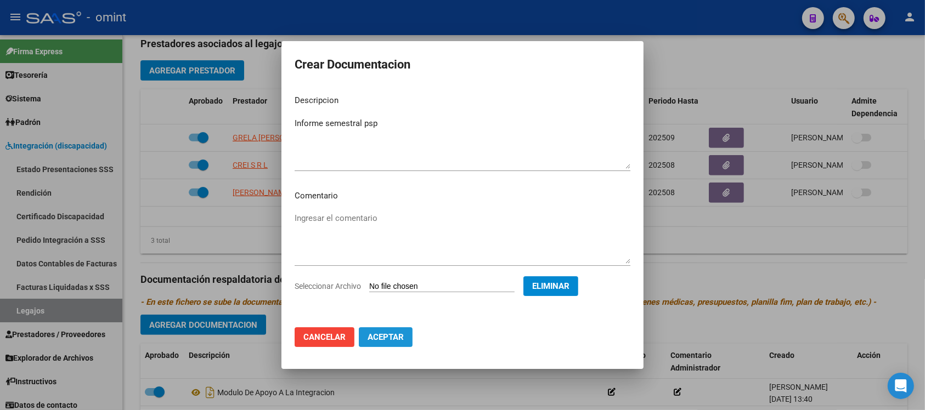
click at [401, 336] on span "Aceptar" at bounding box center [386, 338] width 36 height 10
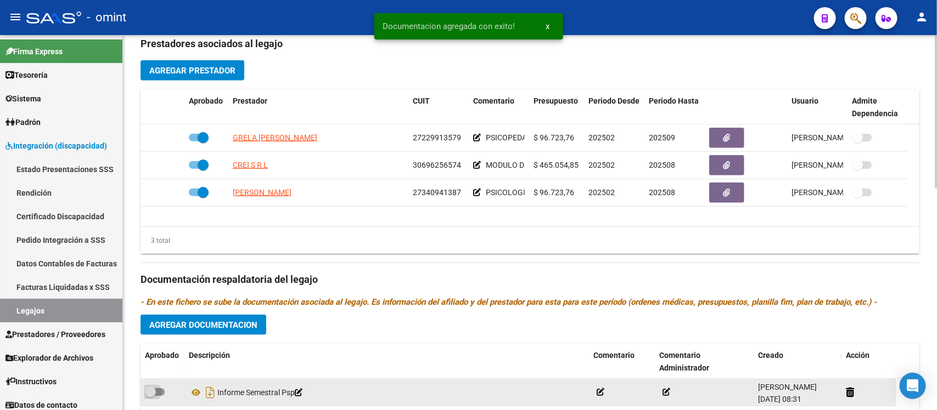
click at [154, 388] on span at bounding box center [150, 392] width 11 height 11
click at [150, 396] on input "checkbox" at bounding box center [150, 396] width 1 height 1
checkbox input "true"
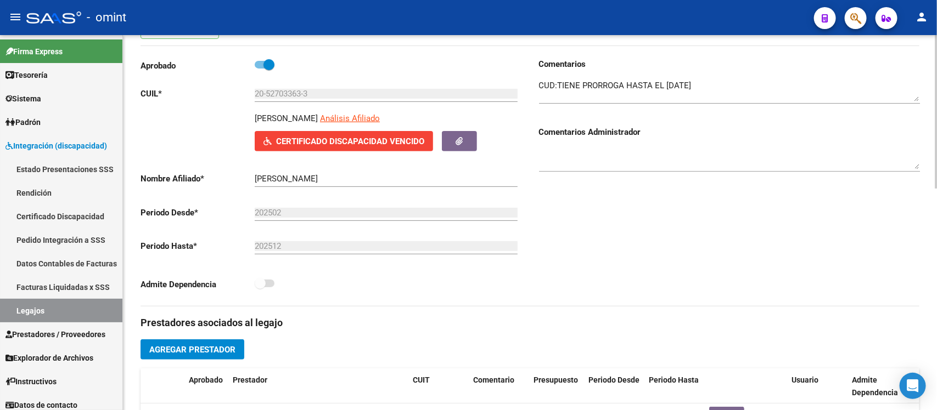
scroll to position [0, 0]
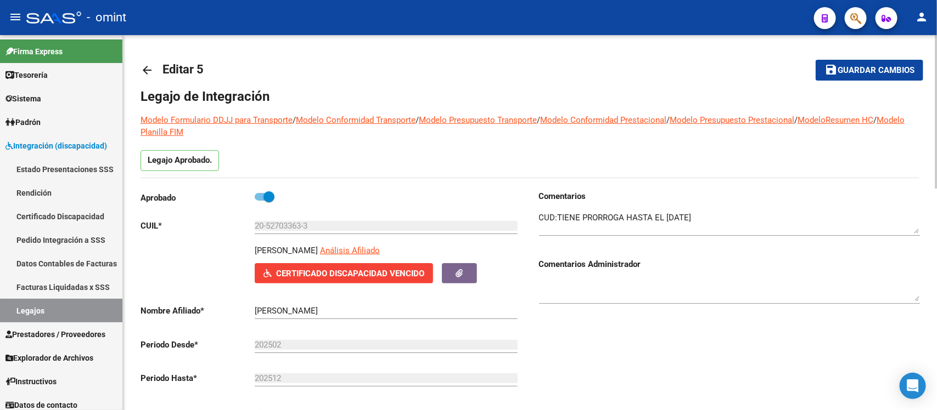
click at [833, 72] on mat-icon "save" at bounding box center [830, 69] width 13 height 13
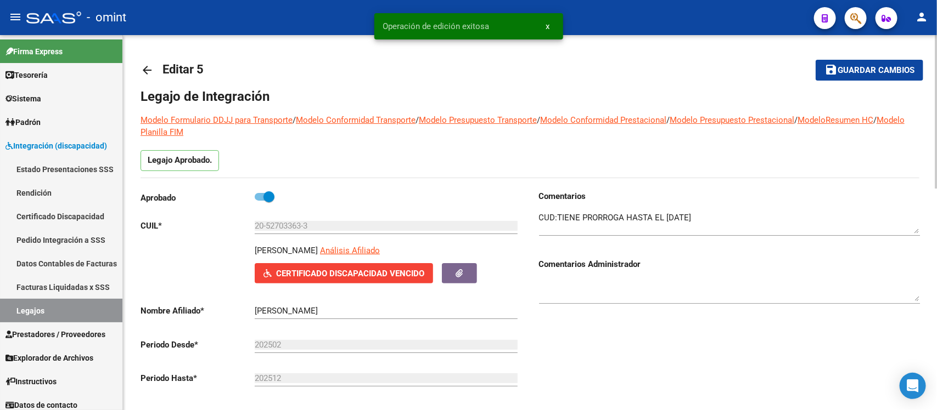
click at [141, 70] on mat-icon "arrow_back" at bounding box center [146, 70] width 13 height 13
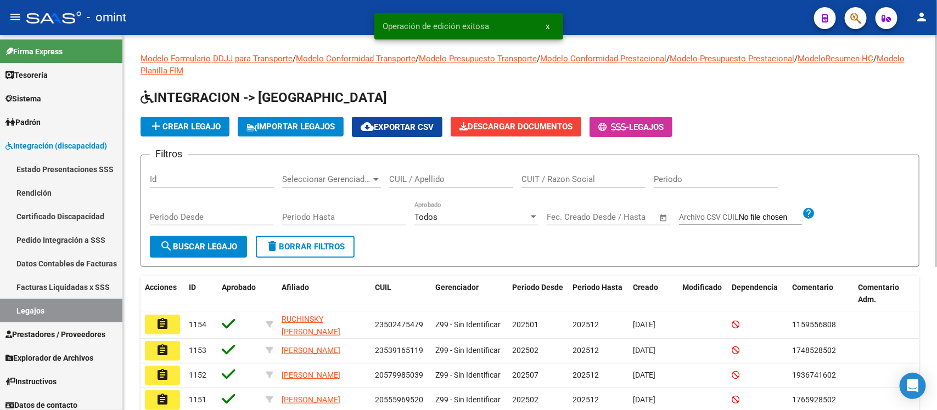
click at [443, 176] on input "CUIL / Apellido" at bounding box center [451, 179] width 124 height 10
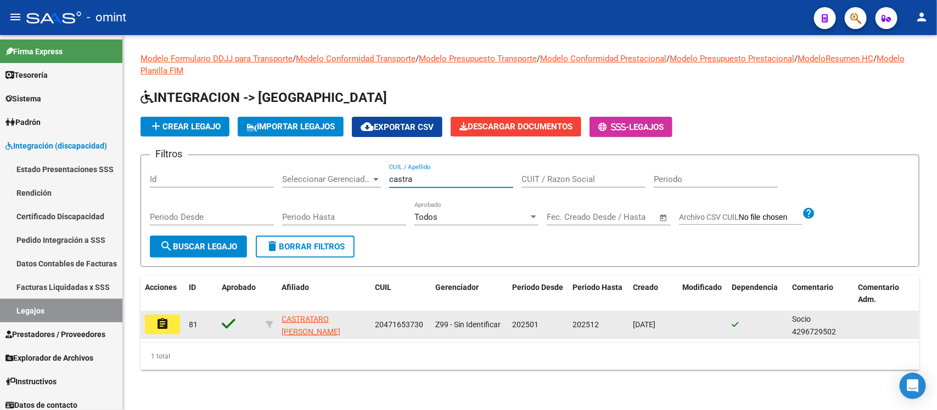
type input "castra"
click at [162, 319] on mat-icon "assignment" at bounding box center [162, 324] width 13 height 13
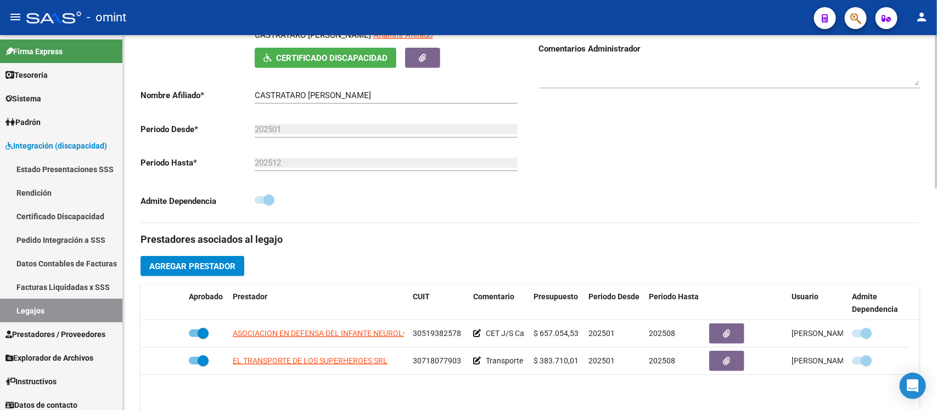
scroll to position [274, 0]
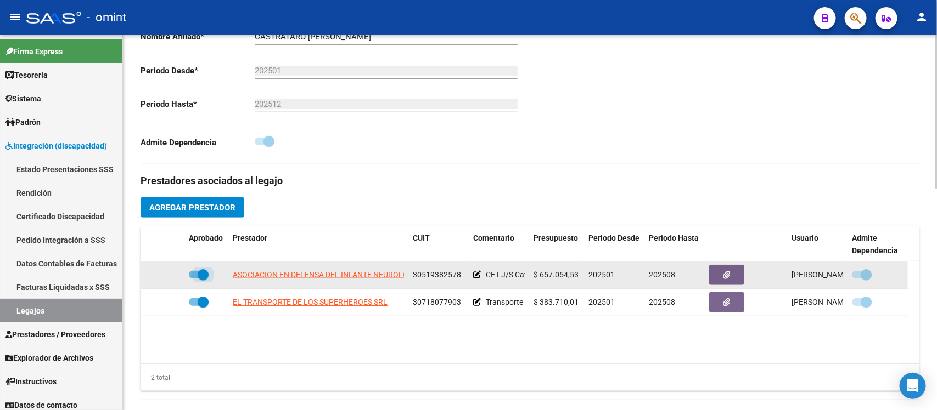
click at [202, 273] on span at bounding box center [203, 274] width 11 height 11
click at [194, 279] on input "checkbox" at bounding box center [194, 279] width 1 height 1
checkbox input "false"
click at [165, 278] on icon at bounding box center [169, 275] width 8 height 8
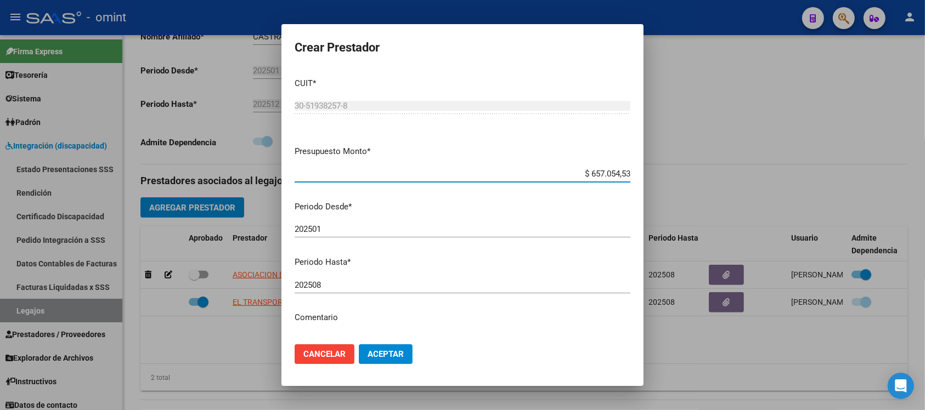
click at [335, 288] on input "202508" at bounding box center [463, 285] width 336 height 10
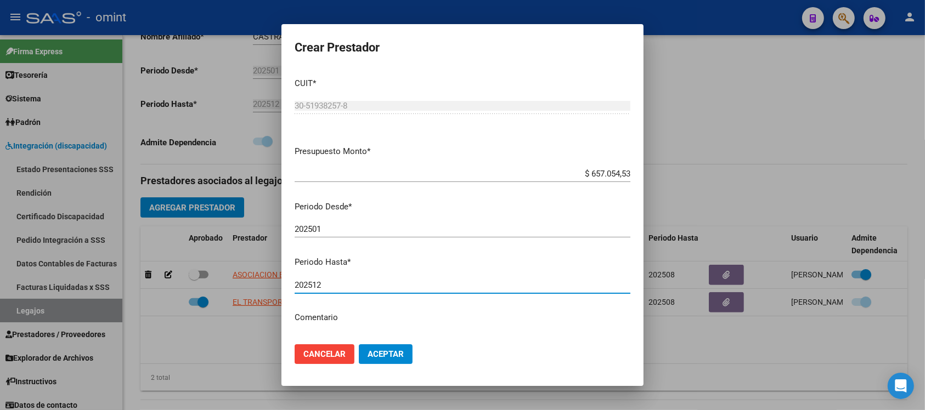
type input "202512"
click at [359, 345] on button "Aceptar" at bounding box center [386, 355] width 54 height 20
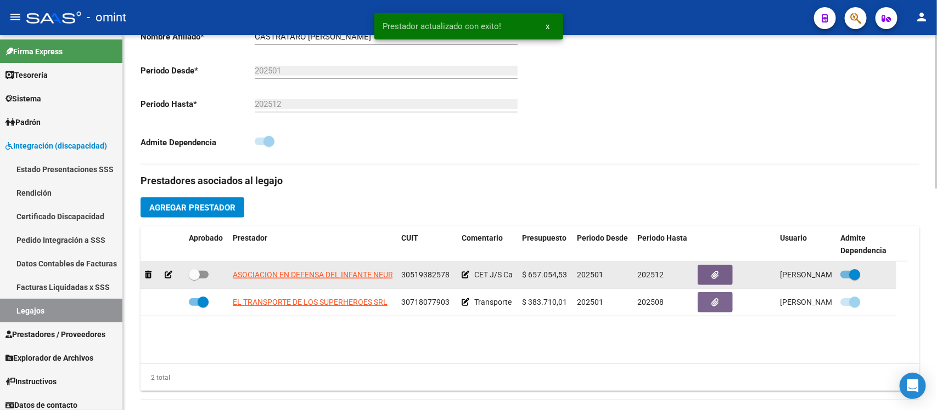
click at [193, 272] on span at bounding box center [194, 274] width 11 height 11
click at [194, 279] on input "checkbox" at bounding box center [194, 279] width 1 height 1
checkbox input "true"
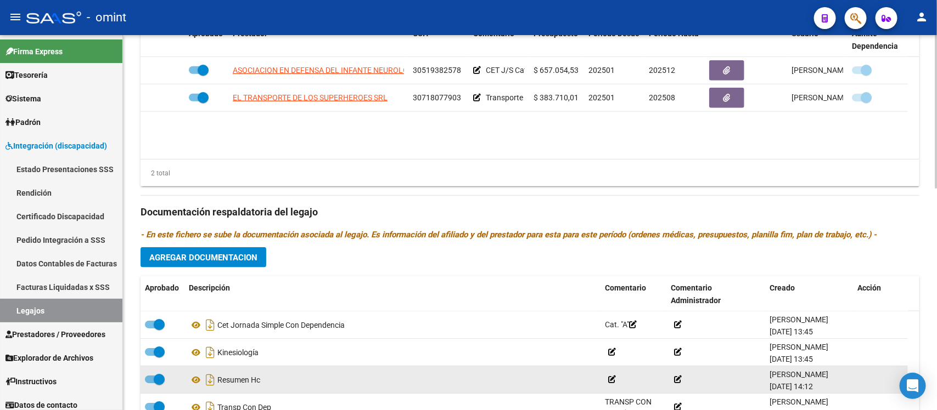
scroll to position [480, 0]
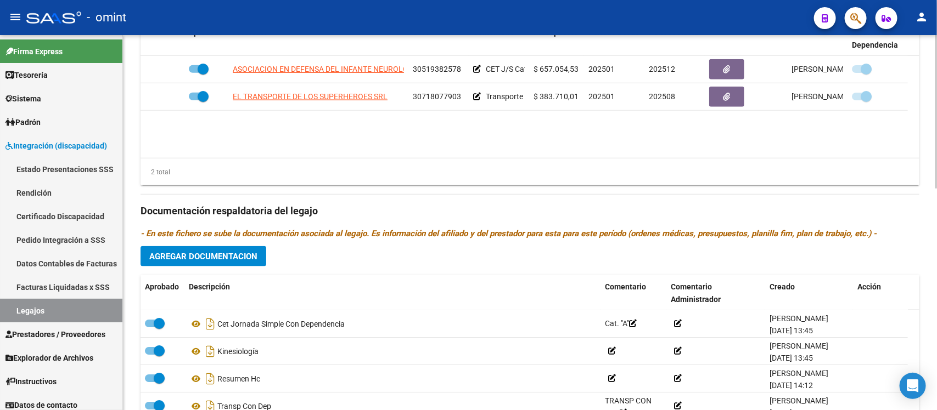
click at [212, 250] on button "Agregar Documentacion" at bounding box center [203, 256] width 126 height 20
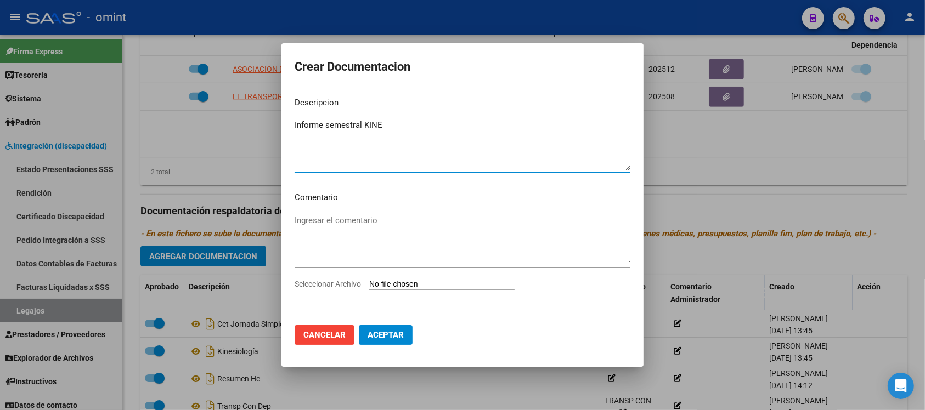
type textarea "Informe semestral KINE"
click at [450, 281] on input "Seleccionar Archivo" at bounding box center [441, 285] width 145 height 10
type input "C:\fakepath\35378992-[PERSON_NAME] informe 1.pdf"
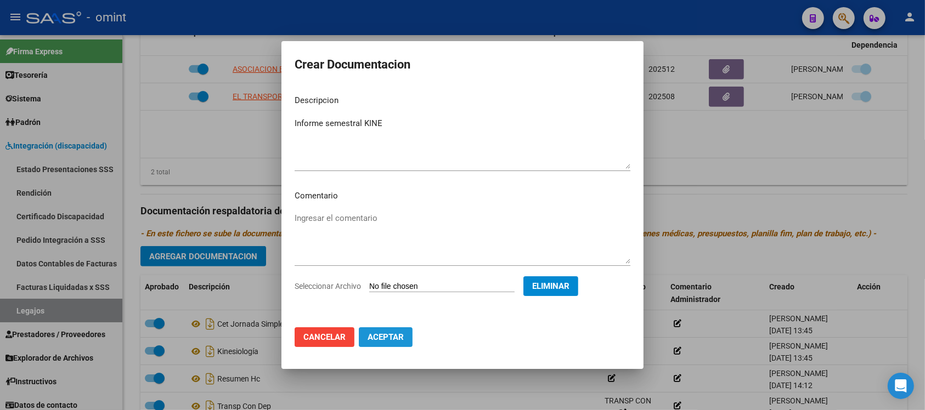
click at [404, 341] on button "Aceptar" at bounding box center [386, 338] width 54 height 20
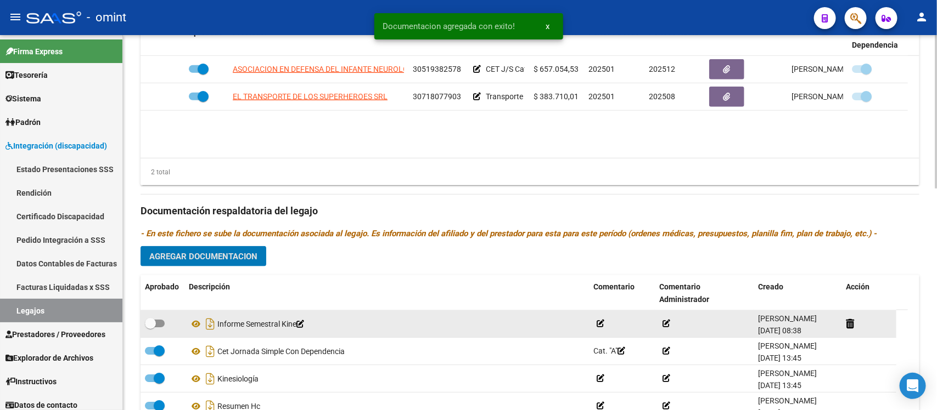
click at [154, 317] on label at bounding box center [155, 323] width 20 height 13
click at [150, 328] on input "checkbox" at bounding box center [150, 328] width 1 height 1
checkbox input "true"
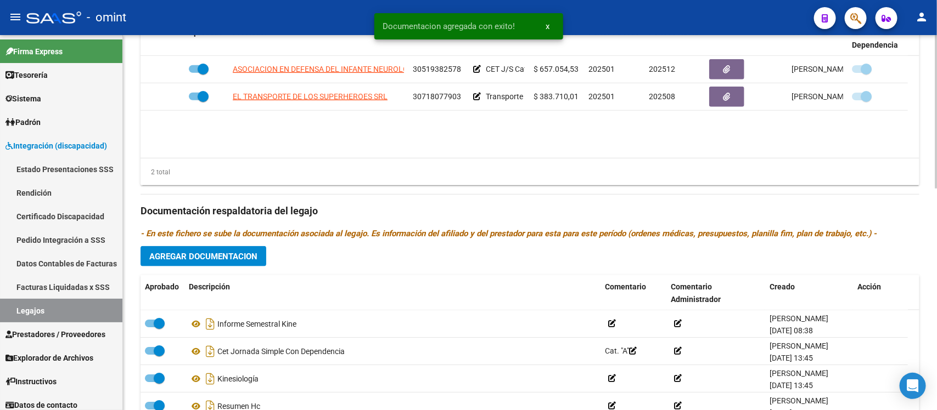
click at [239, 253] on span "Agregar Documentacion" at bounding box center [203, 257] width 108 height 10
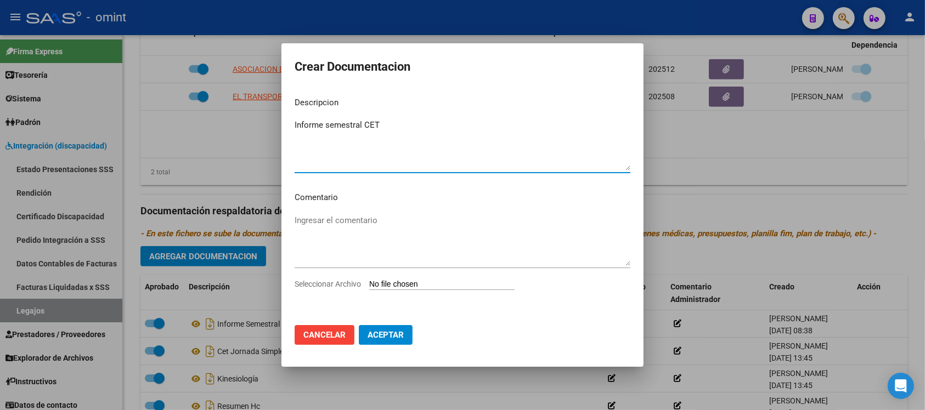
type textarea "Informe semestral CET"
click at [461, 281] on input "Seleccionar Archivo" at bounding box center [441, 285] width 145 height 10
type input "C:\fakepath\4296729502_25072212410_inf-seg-eval-sem.pdf"
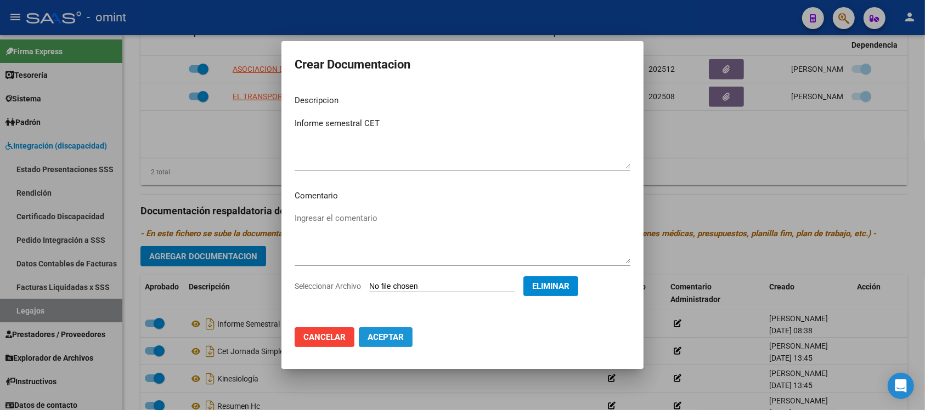
click at [384, 330] on button "Aceptar" at bounding box center [386, 338] width 54 height 20
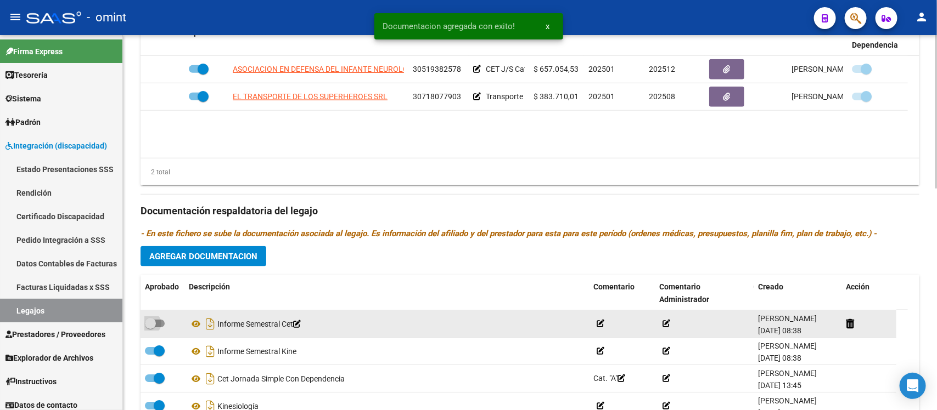
click at [153, 324] on span at bounding box center [150, 323] width 11 height 11
click at [150, 328] on input "checkbox" at bounding box center [150, 328] width 1 height 1
checkbox input "true"
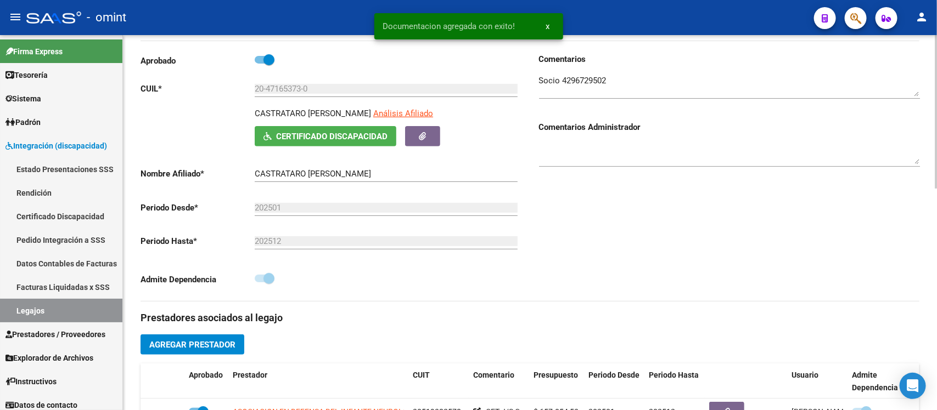
scroll to position [0, 0]
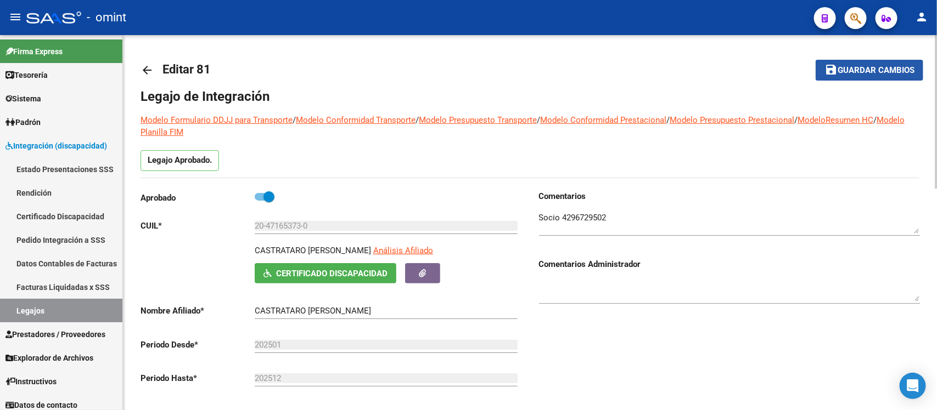
click at [874, 77] on button "save Guardar cambios" at bounding box center [869, 70] width 108 height 20
click at [881, 64] on button "save Guardar cambios" at bounding box center [869, 70] width 108 height 20
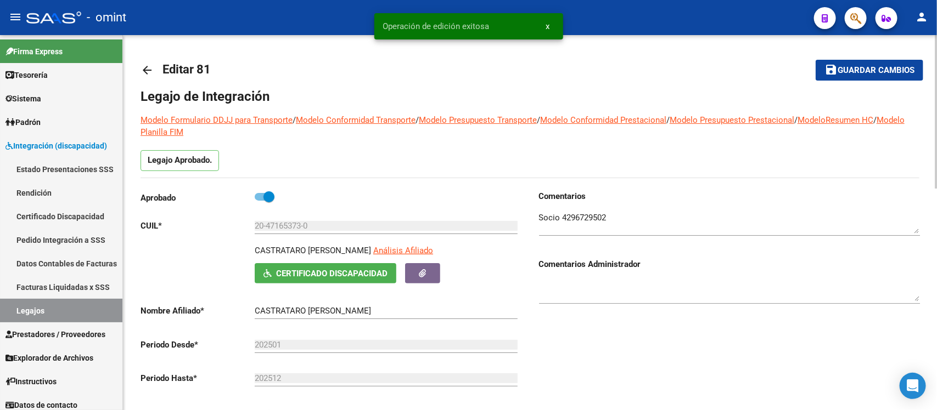
click at [151, 64] on mat-icon "arrow_back" at bounding box center [146, 70] width 13 height 13
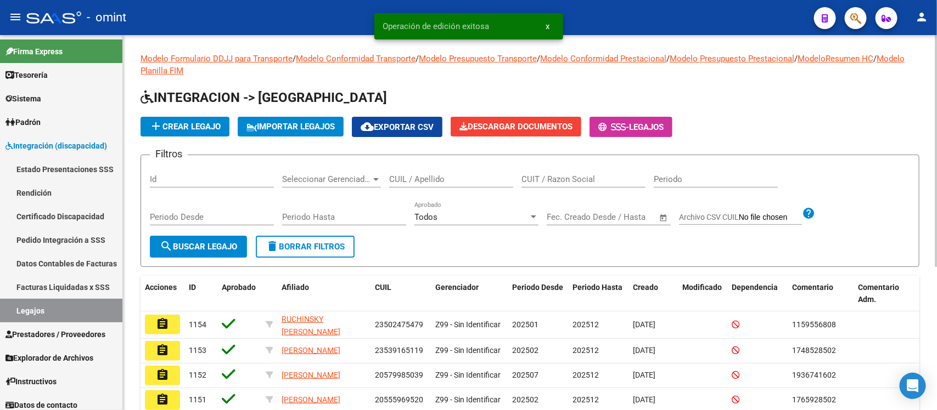
click at [463, 180] on input "CUIL / Apellido" at bounding box center [451, 179] width 124 height 10
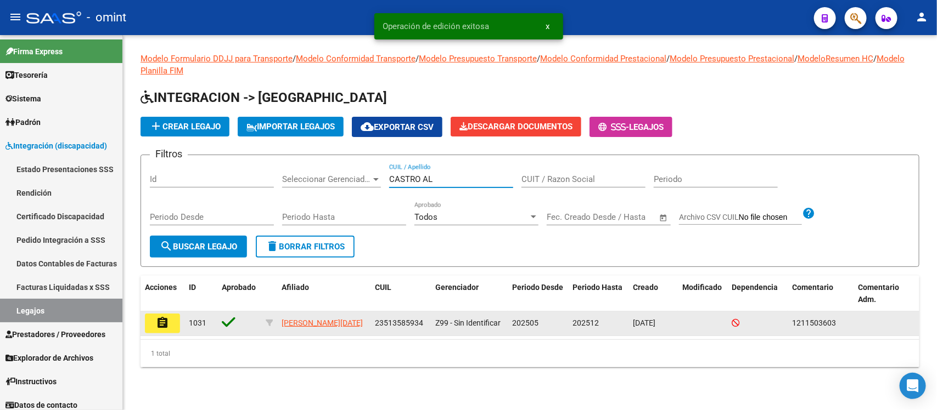
type input "CASTRO AL"
click at [161, 326] on mat-icon "assignment" at bounding box center [162, 323] width 13 height 13
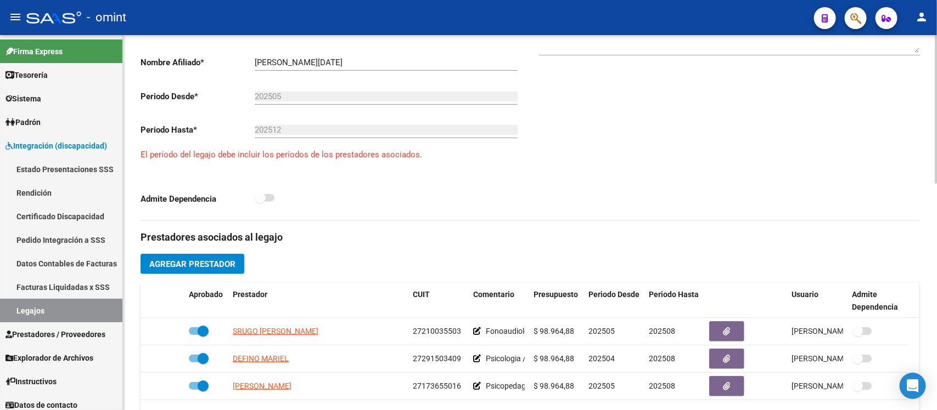
scroll to position [343, 0]
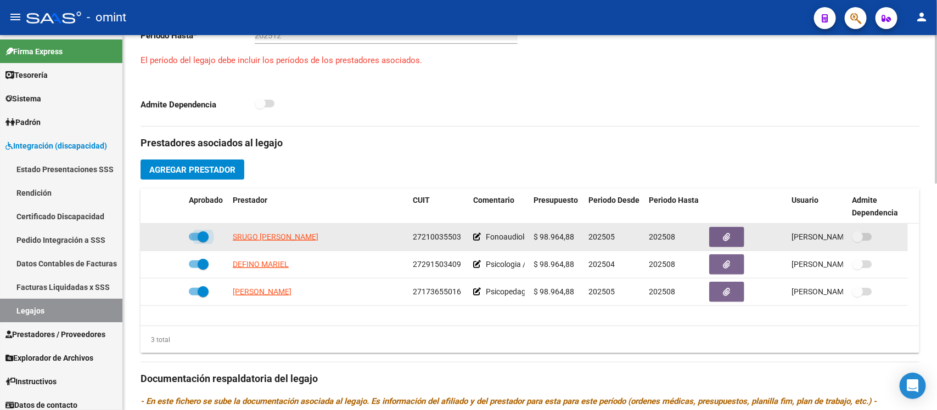
click at [205, 233] on span at bounding box center [203, 237] width 11 height 11
click at [194, 241] on input "checkbox" at bounding box center [194, 241] width 1 height 1
checkbox input "false"
click at [167, 239] on icon at bounding box center [169, 237] width 8 height 8
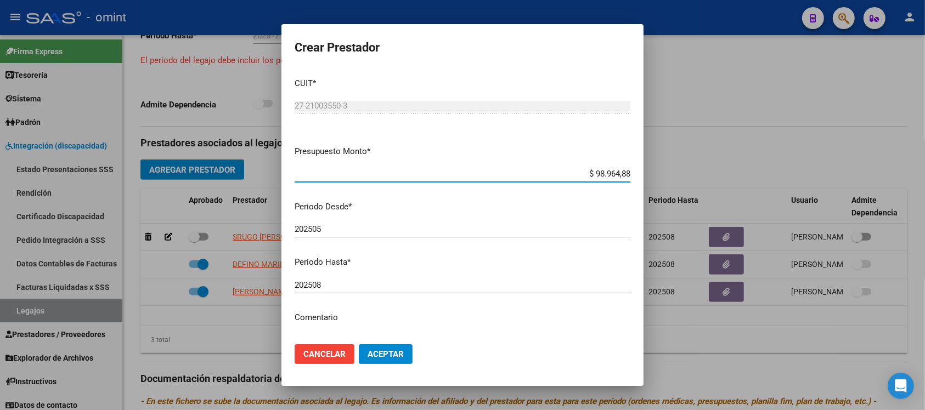
click at [352, 288] on input "202508" at bounding box center [463, 285] width 336 height 10
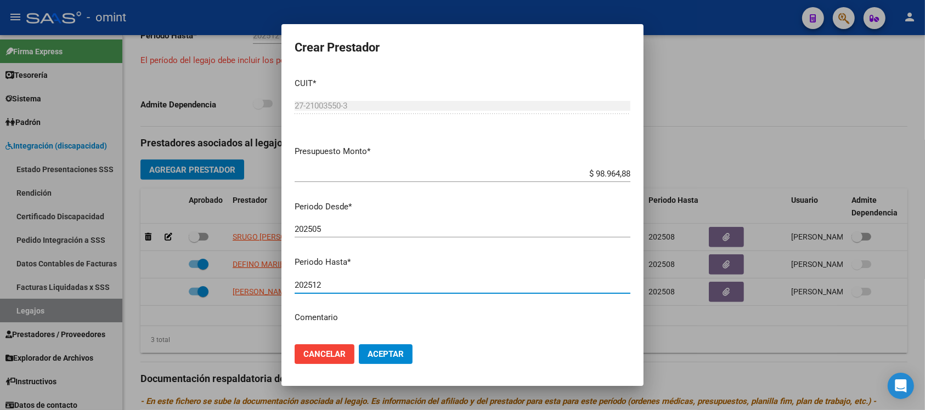
type input "202512"
click at [359, 345] on button "Aceptar" at bounding box center [386, 355] width 54 height 20
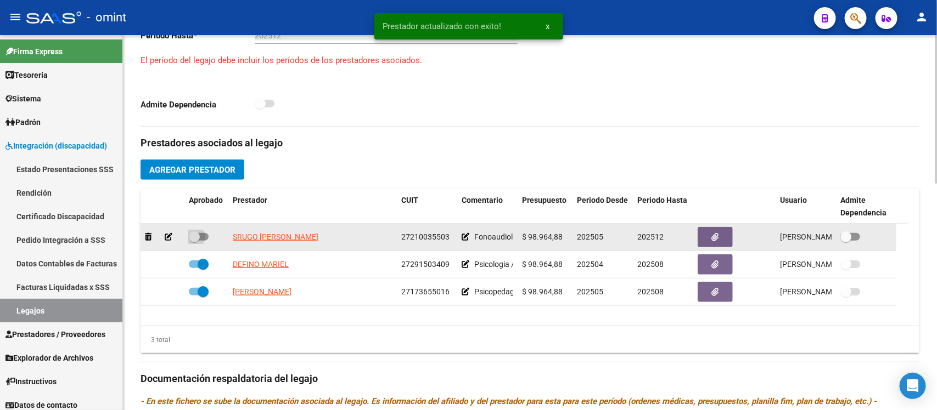
click at [196, 232] on span at bounding box center [194, 237] width 11 height 11
click at [194, 241] on input "checkbox" at bounding box center [194, 241] width 1 height 1
checkbox input "true"
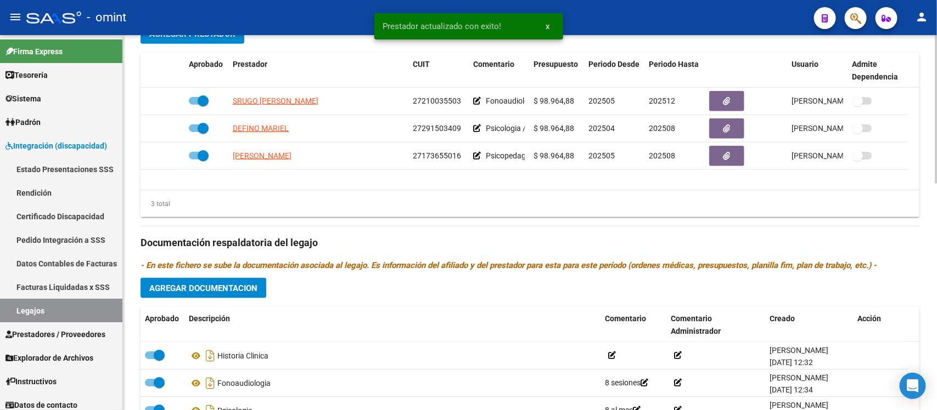
scroll to position [480, 0]
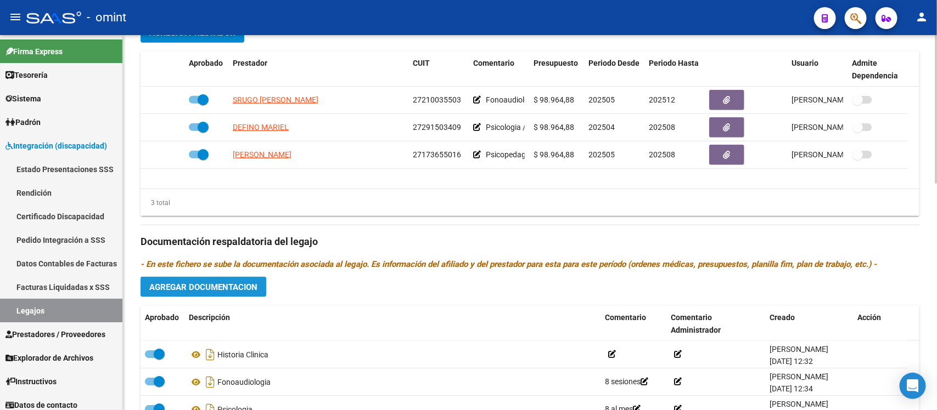
click at [213, 286] on span "Agregar Documentacion" at bounding box center [203, 288] width 108 height 10
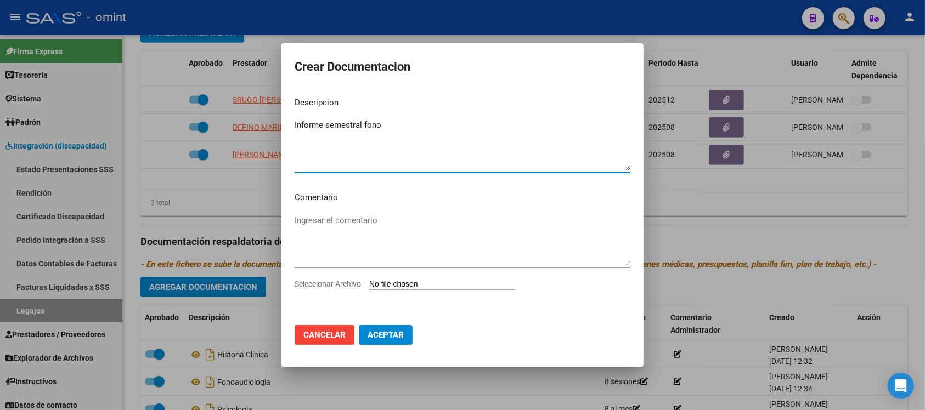
type textarea "Informe semestral fono"
click at [422, 281] on input "Seleccionar Archivo" at bounding box center [441, 285] width 145 height 10
type input "C:\fakepath\F048 1° sem FONO.pdf"
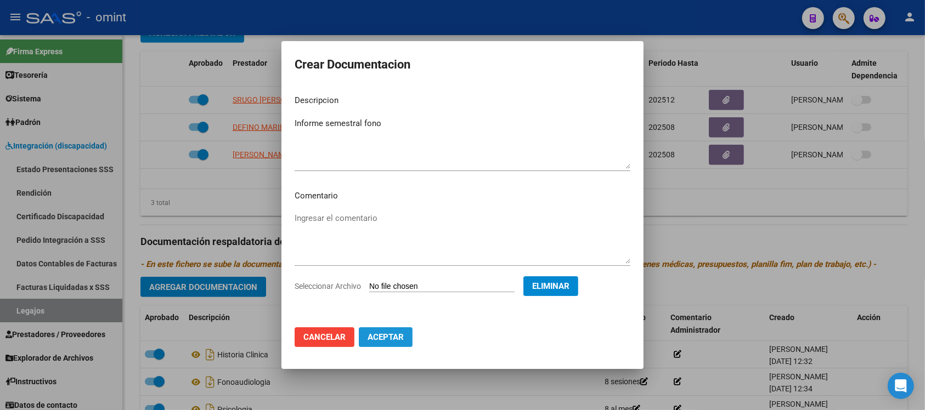
click at [388, 333] on span "Aceptar" at bounding box center [386, 338] width 36 height 10
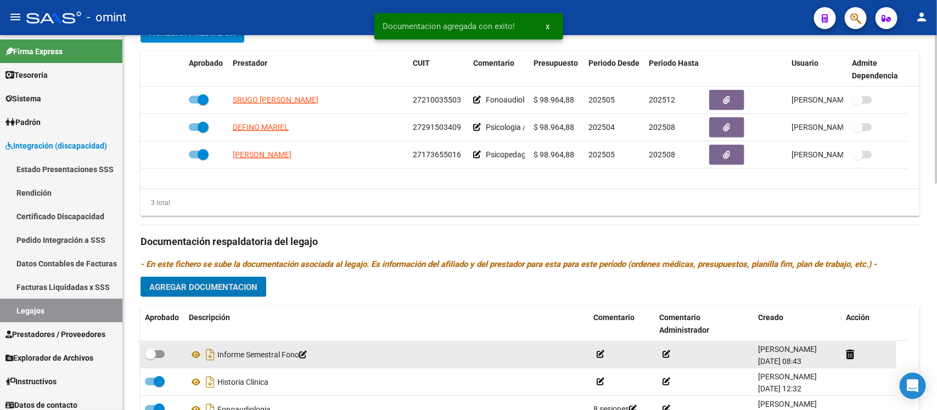
click at [148, 358] on span at bounding box center [150, 354] width 11 height 11
click at [150, 358] on input "checkbox" at bounding box center [150, 358] width 1 height 1
checkbox input "true"
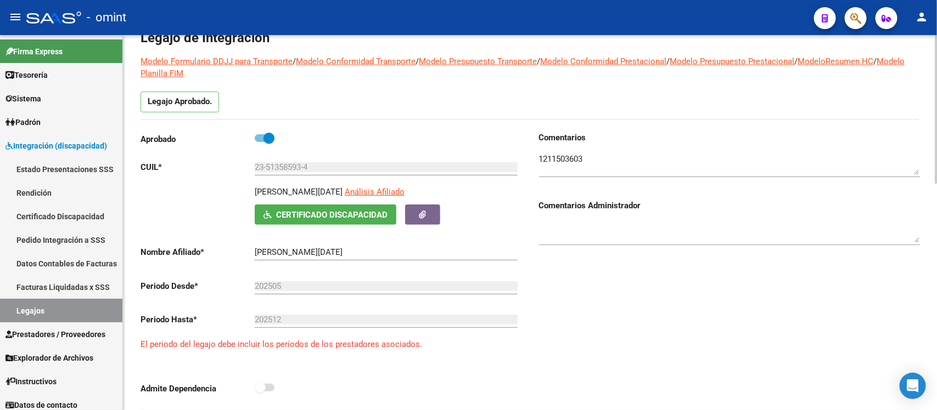
scroll to position [0, 0]
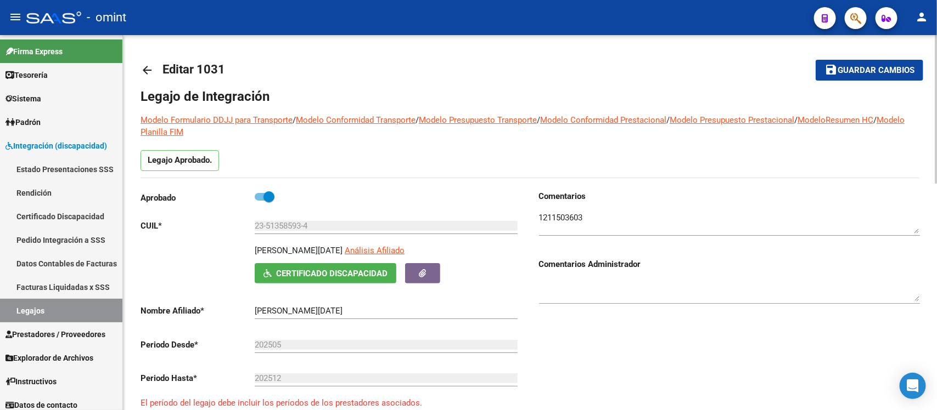
click at [147, 66] on mat-icon "arrow_back" at bounding box center [146, 70] width 13 height 13
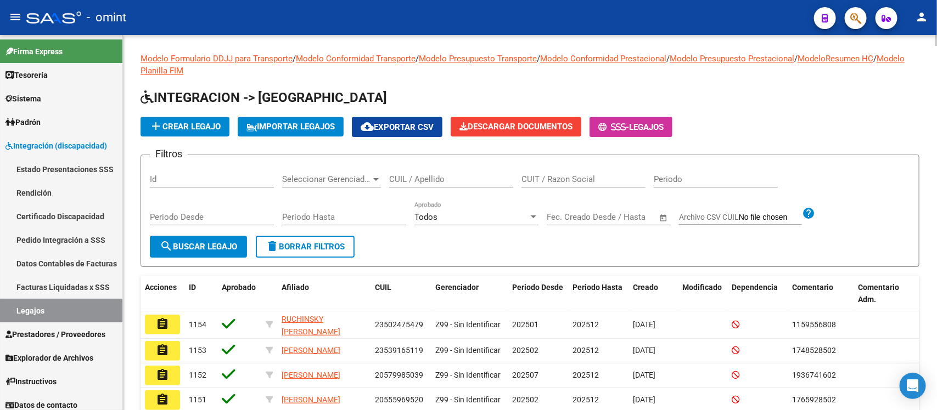
click at [434, 171] on div "CUIL / Apellido" at bounding box center [451, 176] width 124 height 24
paste input "CAVALLI"
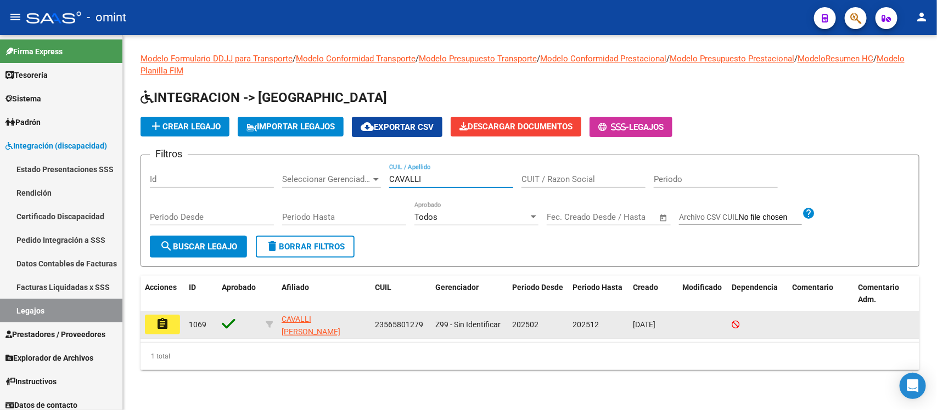
type input "CAVALLI"
click at [166, 318] on mat-icon "assignment" at bounding box center [162, 324] width 13 height 13
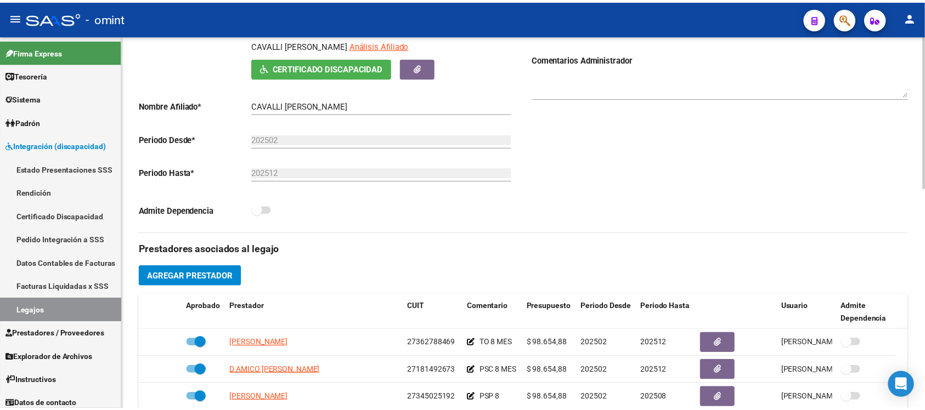
scroll to position [343, 0]
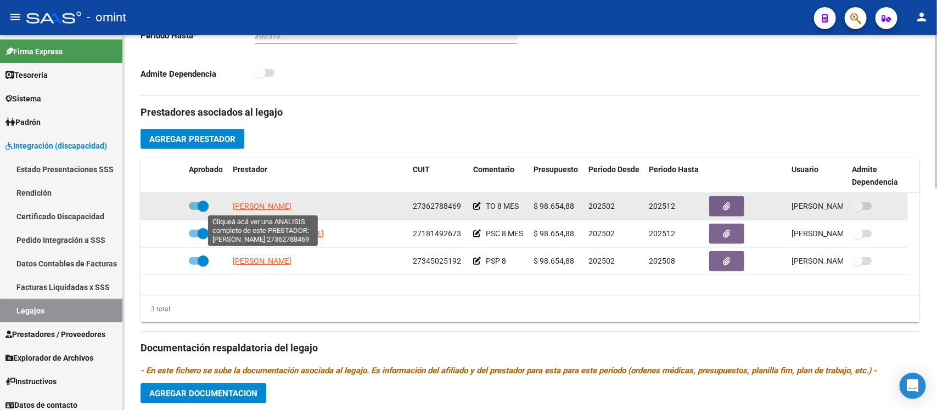
click at [278, 204] on span "[PERSON_NAME]" at bounding box center [262, 206] width 59 height 9
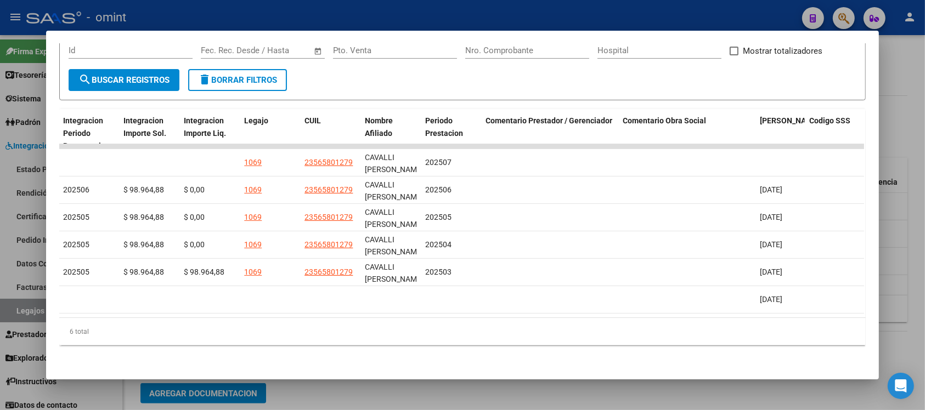
scroll to position [0, 1565]
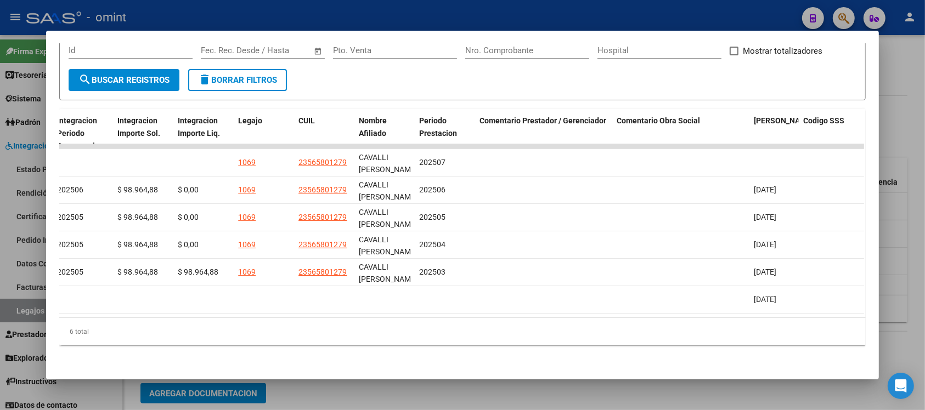
click at [590, 22] on div at bounding box center [462, 205] width 925 height 410
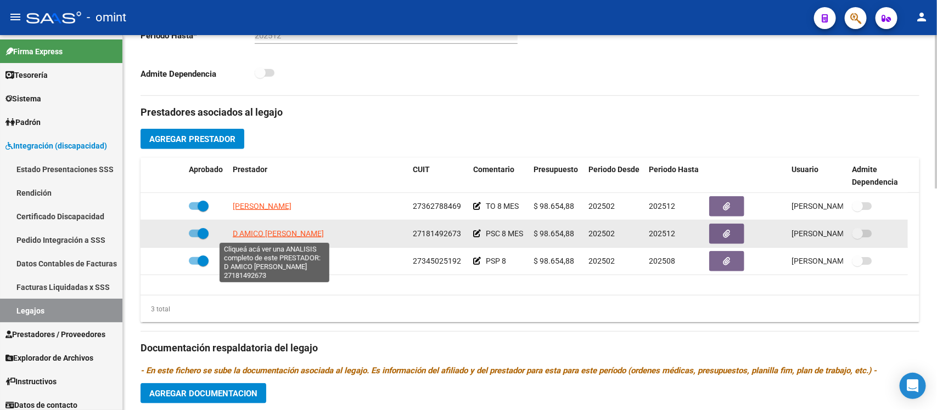
click at [295, 237] on span "D AMICO [PERSON_NAME]" at bounding box center [278, 233] width 91 height 9
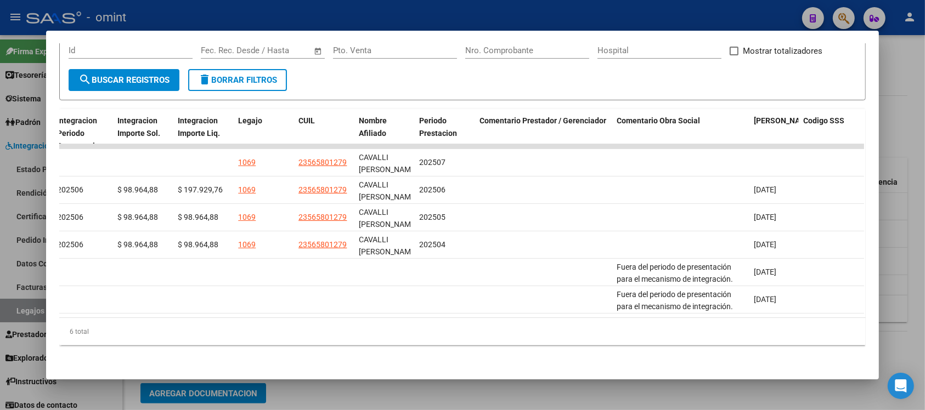
click at [630, 8] on div at bounding box center [462, 205] width 925 height 410
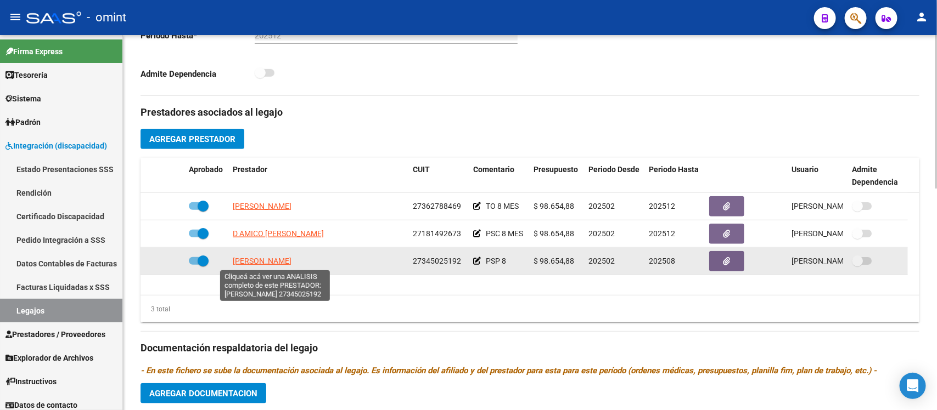
click at [291, 257] on span "[PERSON_NAME]" at bounding box center [262, 261] width 59 height 9
type textarea "27345025192"
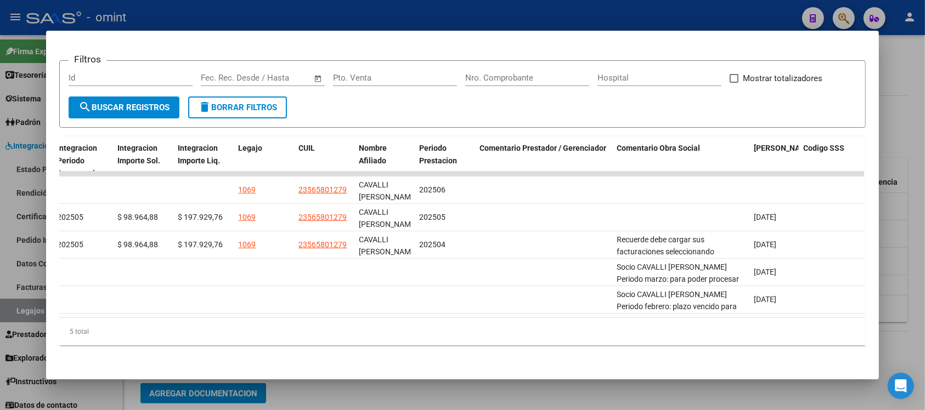
click at [495, 7] on div at bounding box center [462, 205] width 925 height 410
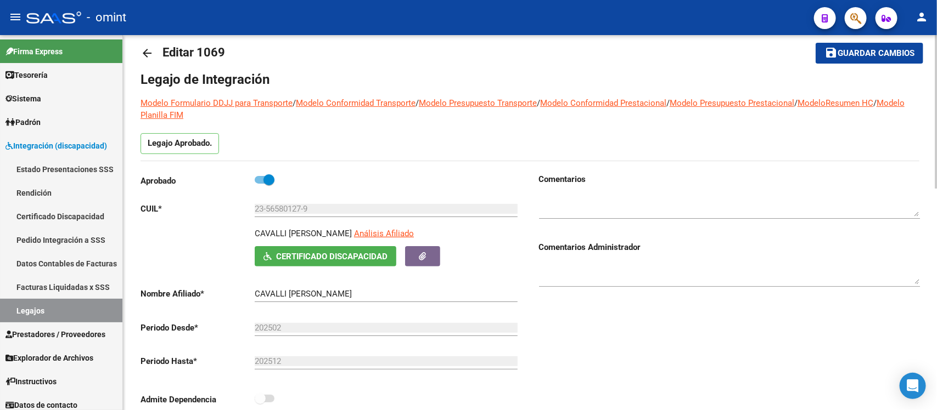
scroll to position [0, 0]
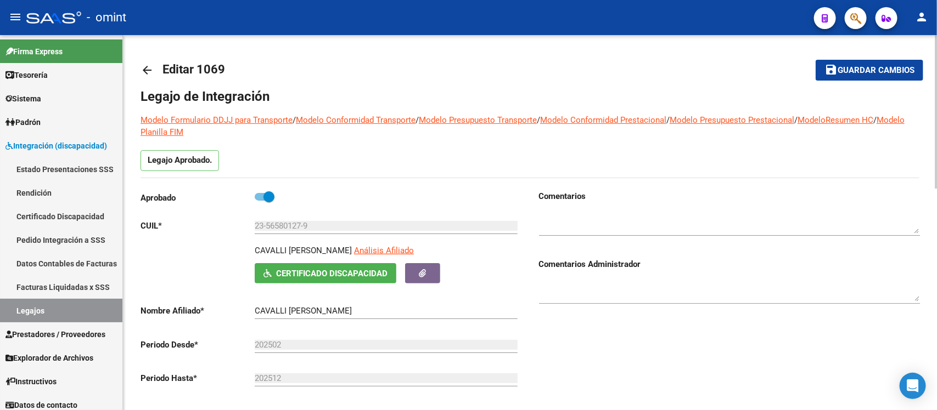
click at [152, 70] on mat-icon "arrow_back" at bounding box center [146, 70] width 13 height 13
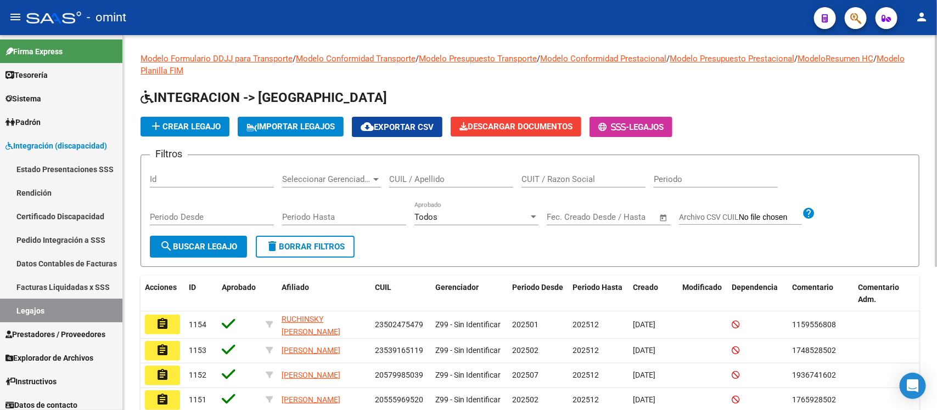
click at [441, 185] on div "CUIL / Apellido" at bounding box center [451, 176] width 124 height 24
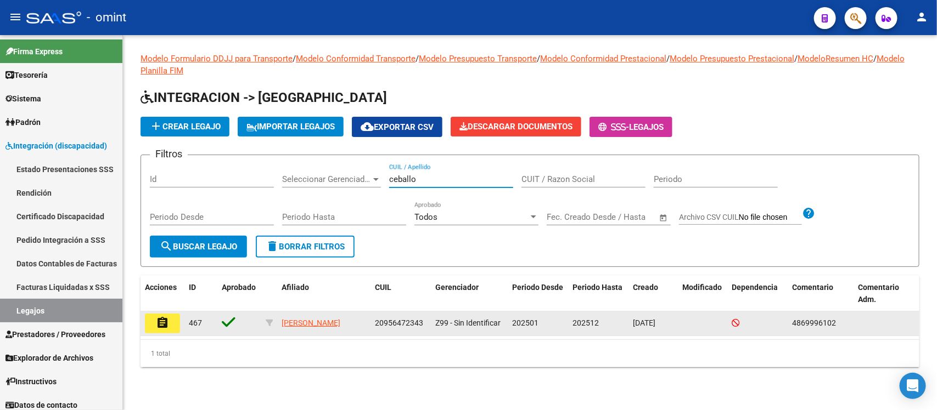
type input "ceballo"
click at [160, 322] on mat-icon "assignment" at bounding box center [162, 323] width 13 height 13
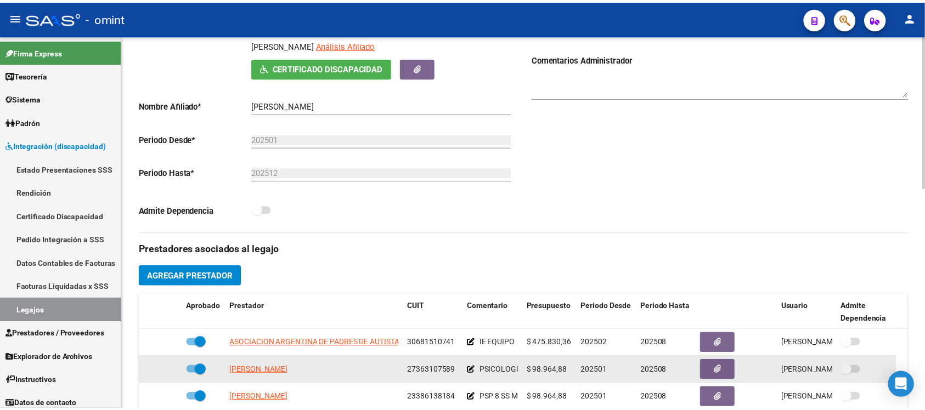
scroll to position [274, 0]
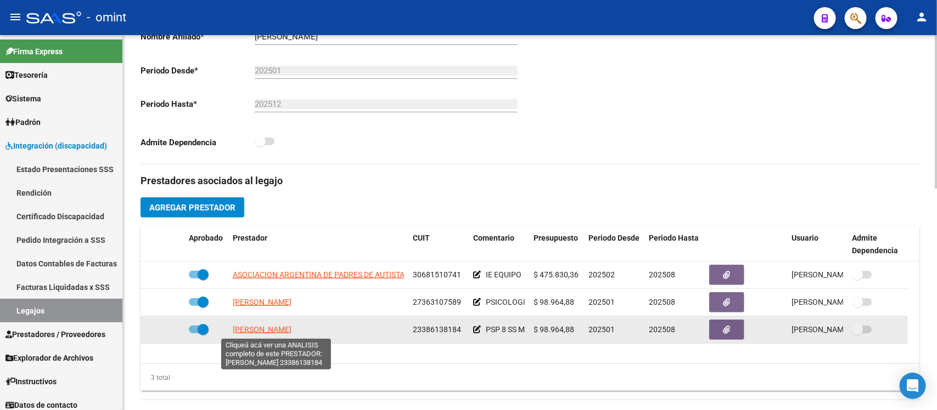
click at [291, 333] on span "[PERSON_NAME]" at bounding box center [262, 329] width 59 height 9
type textarea "23386138184"
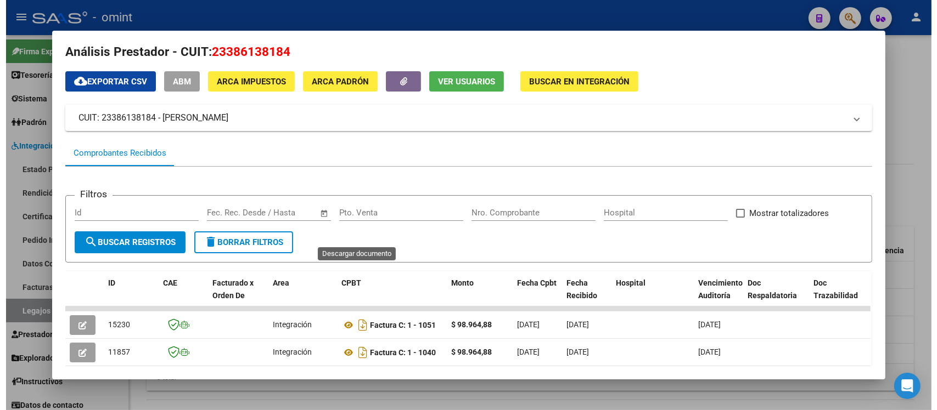
scroll to position [0, 0]
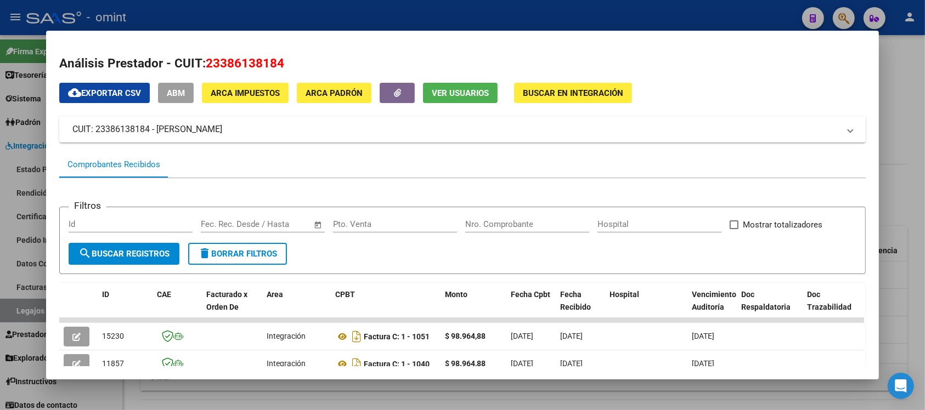
click at [336, 6] on div at bounding box center [462, 205] width 925 height 410
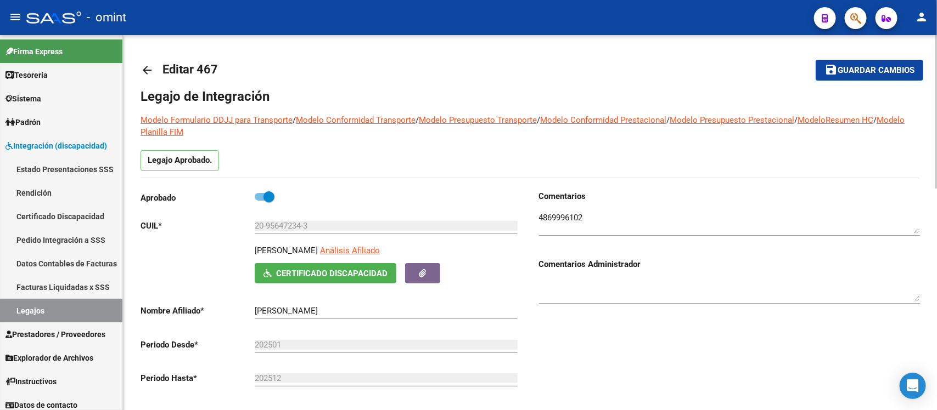
click at [149, 67] on mat-icon "arrow_back" at bounding box center [146, 70] width 13 height 13
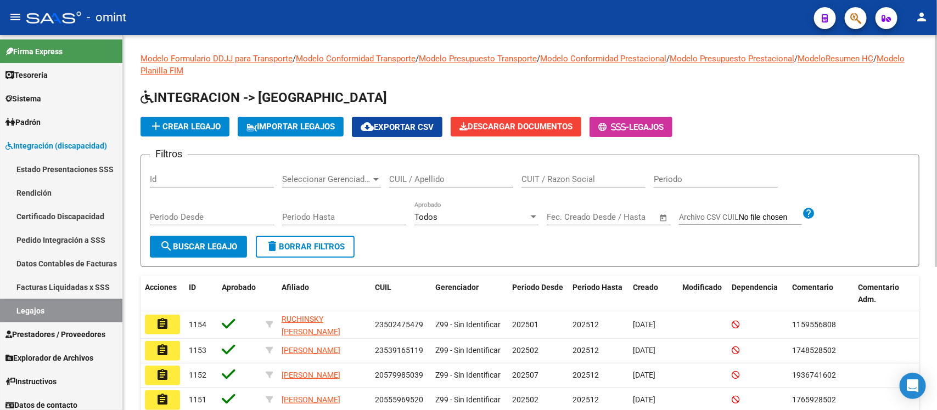
click at [451, 173] on div "CUIL / Apellido" at bounding box center [451, 176] width 124 height 24
paste input "[PERSON_NAME]"
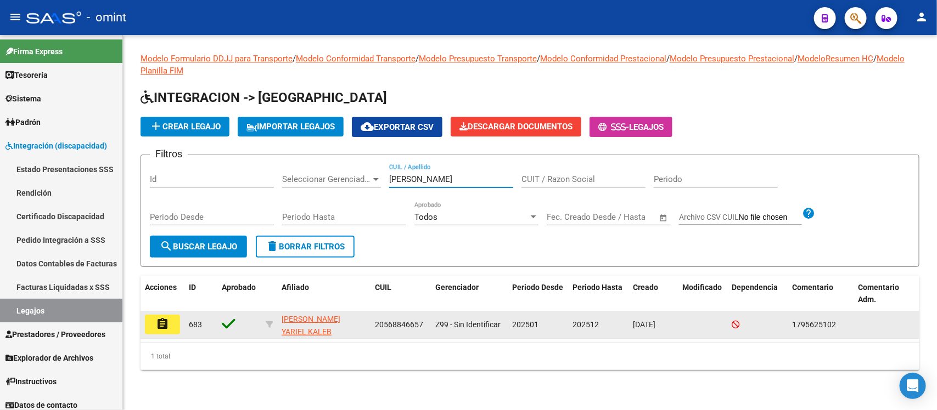
type input "[PERSON_NAME]"
click at [165, 318] on mat-icon "assignment" at bounding box center [162, 324] width 13 height 13
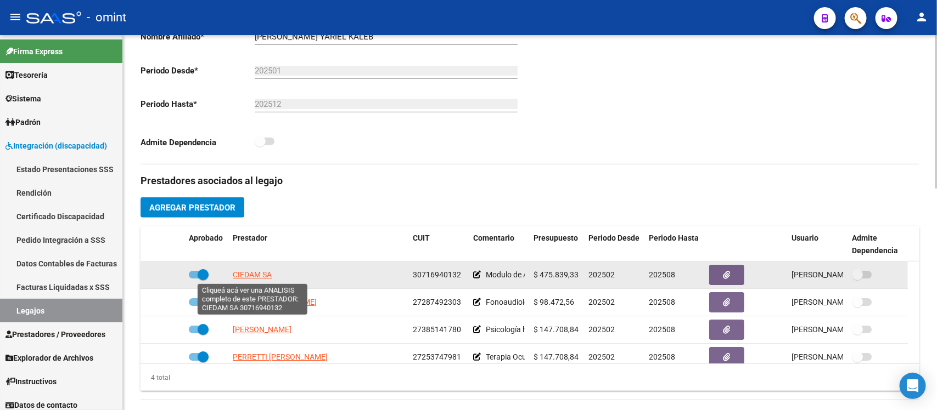
click at [236, 273] on span "CIEDAM SA" at bounding box center [252, 275] width 39 height 9
type textarea "30716940132"
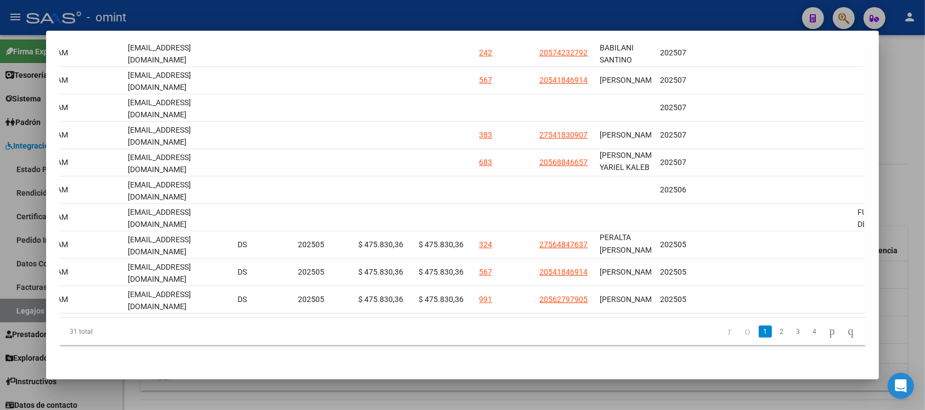
scroll to position [14, 0]
click at [775, 336] on link "2" at bounding box center [781, 332] width 13 height 12
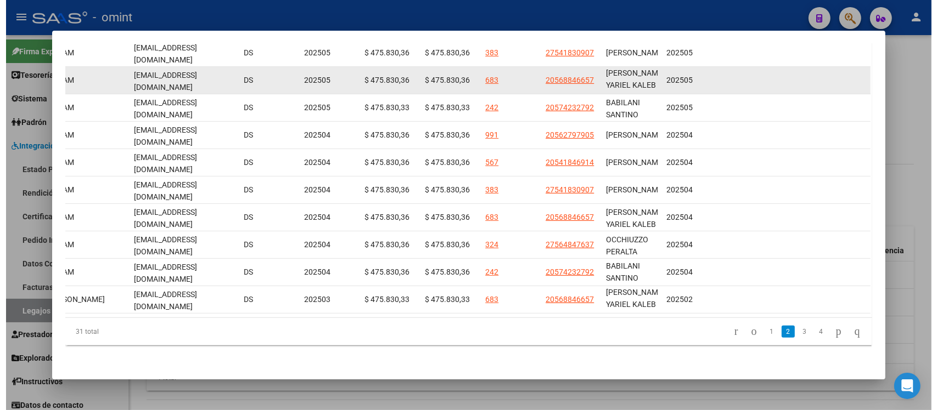
scroll to position [0, 0]
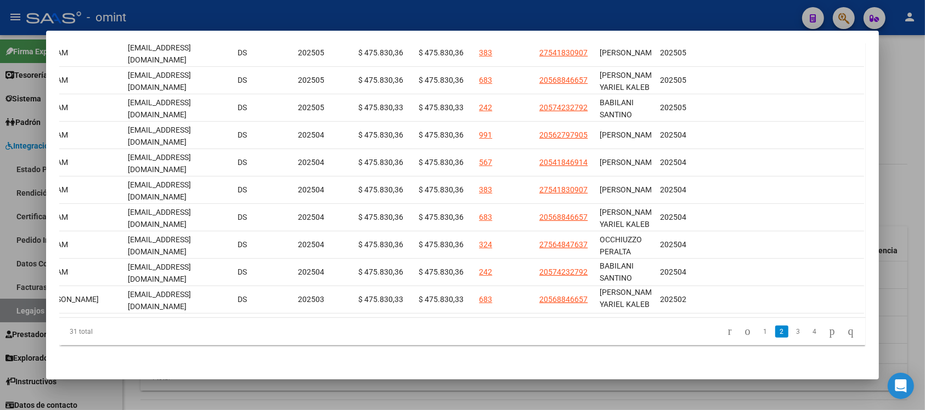
click at [284, 11] on div at bounding box center [462, 205] width 925 height 410
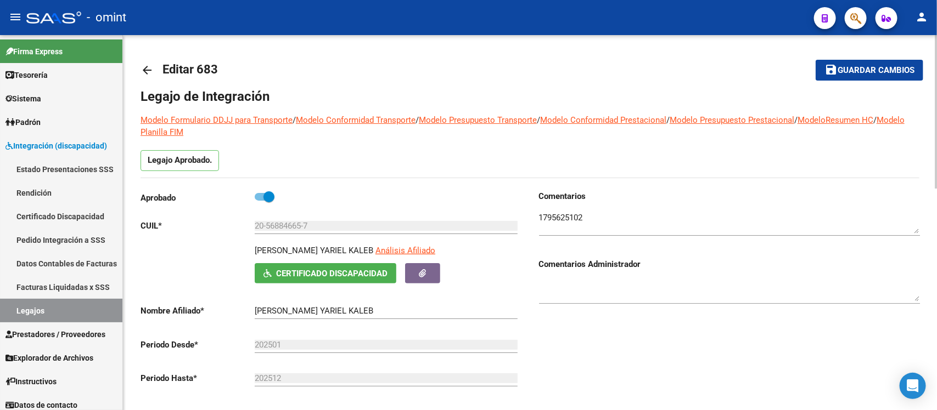
click at [144, 64] on mat-icon "arrow_back" at bounding box center [146, 70] width 13 height 13
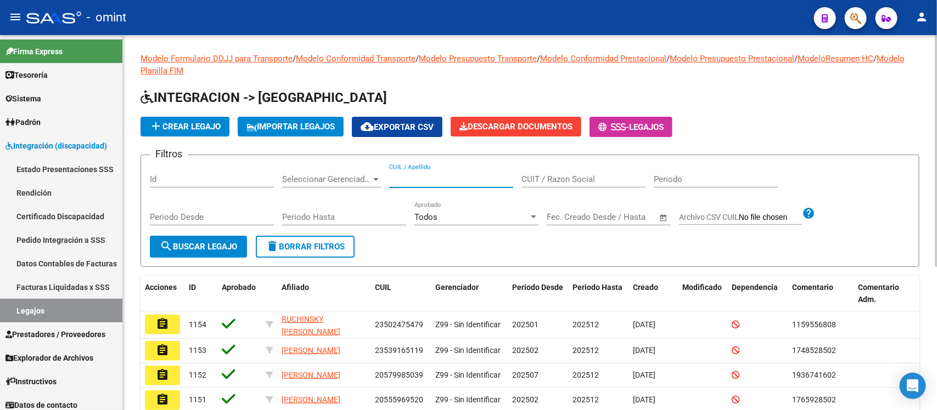
click at [475, 176] on input "CUIL / Apellido" at bounding box center [451, 179] width 124 height 10
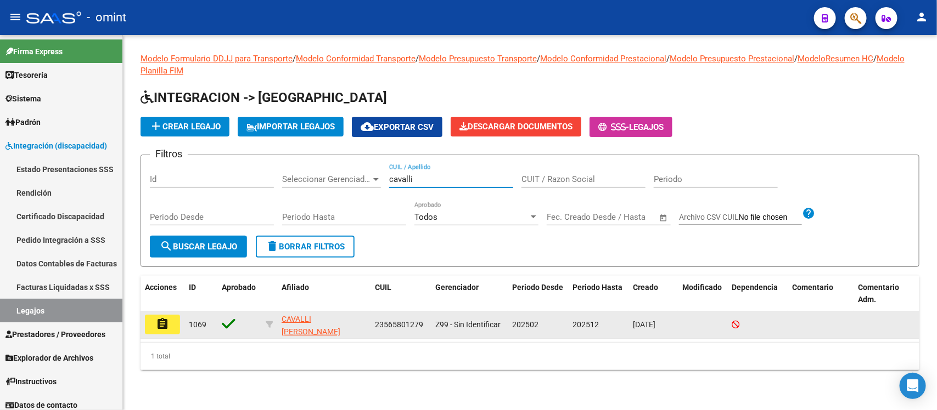
type input "cavalli"
click at [168, 325] on mat-icon "assignment" at bounding box center [162, 324] width 13 height 13
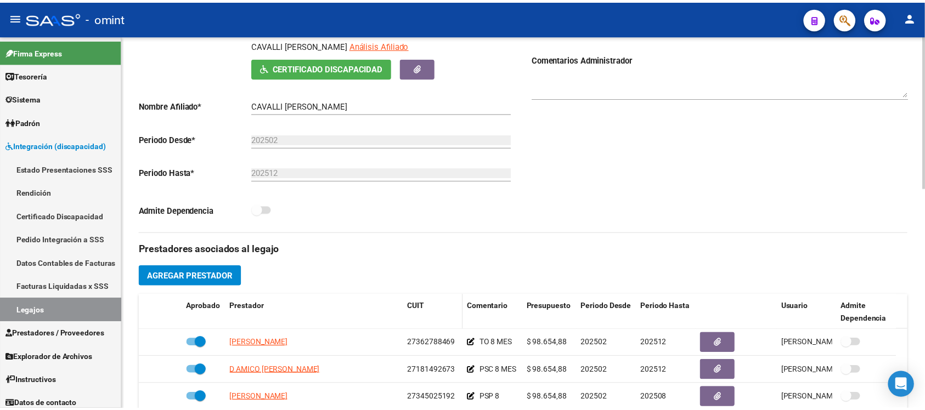
scroll to position [343, 0]
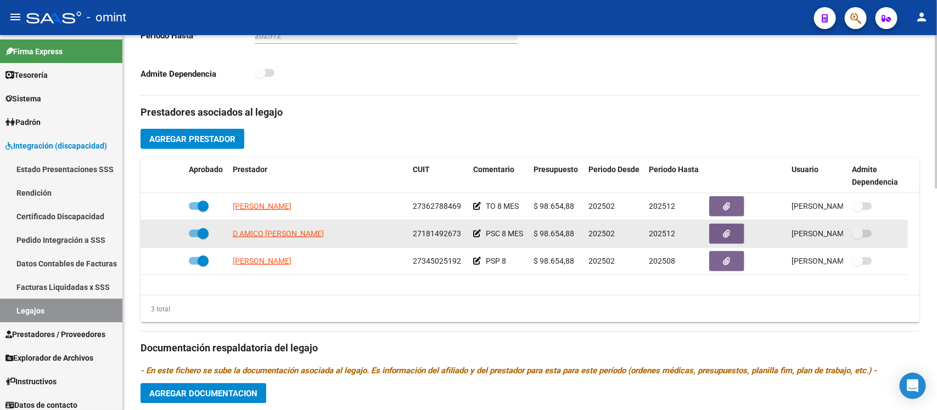
click at [251, 237] on span "D AMICO [PERSON_NAME]" at bounding box center [278, 233] width 91 height 9
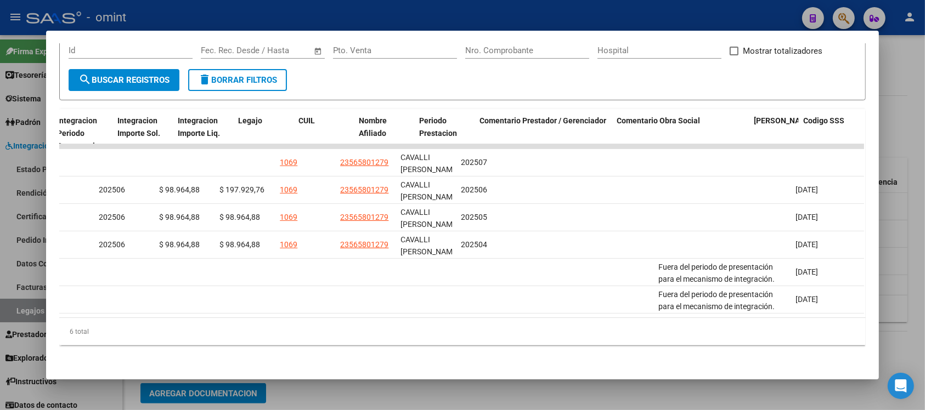
scroll to position [0, 1565]
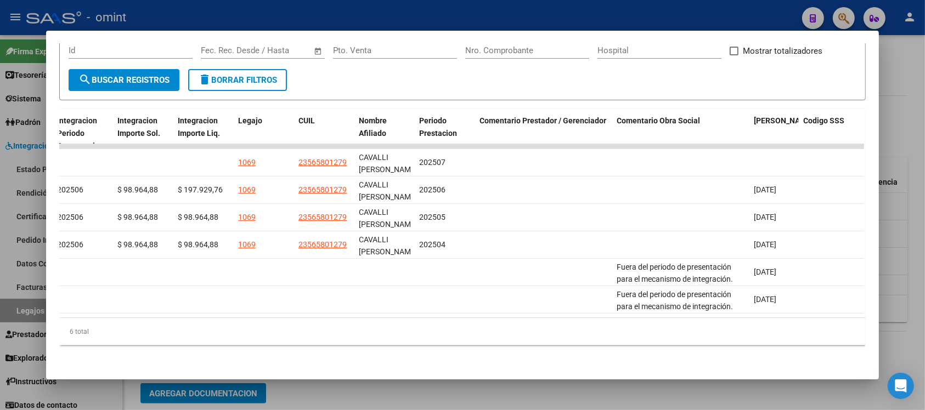
click at [519, 16] on div at bounding box center [462, 205] width 925 height 410
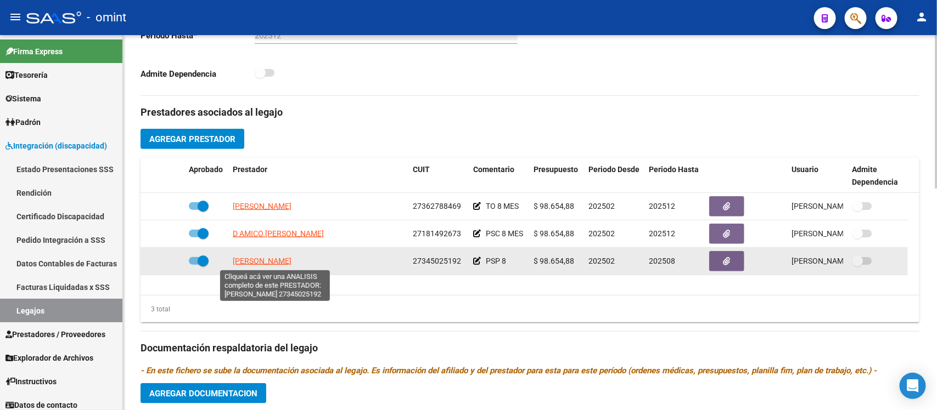
click at [275, 260] on span "[PERSON_NAME]" at bounding box center [262, 261] width 59 height 9
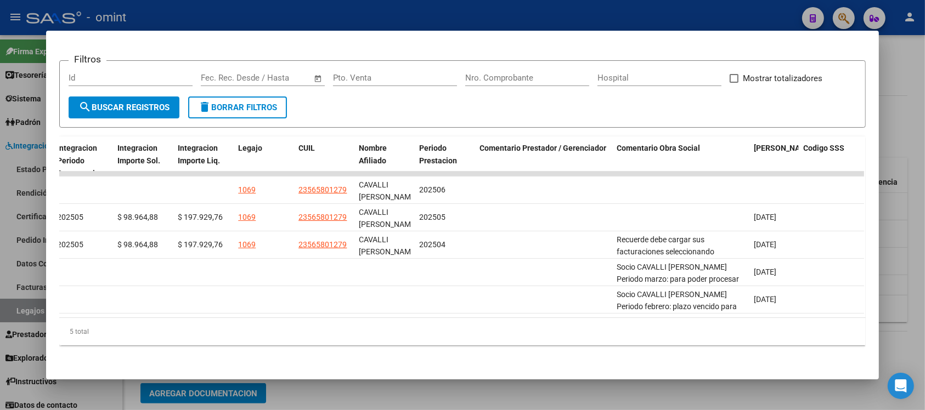
click at [544, 12] on div at bounding box center [462, 205] width 925 height 410
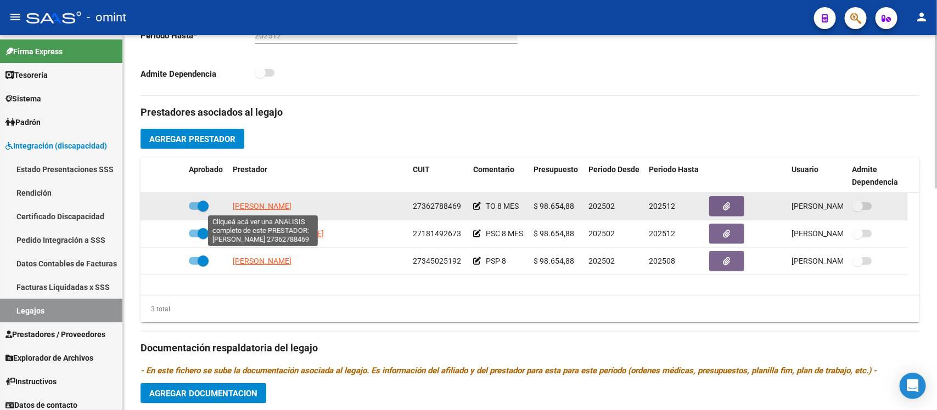
click at [260, 206] on span "[PERSON_NAME]" at bounding box center [262, 206] width 59 height 9
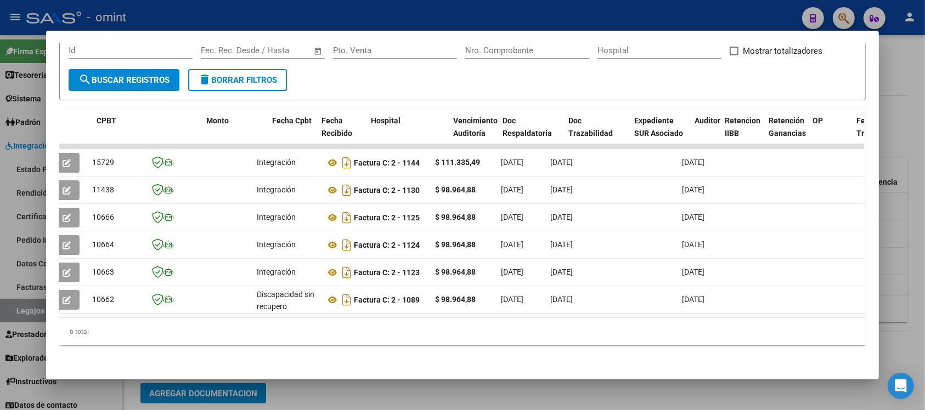
scroll to position [0, 0]
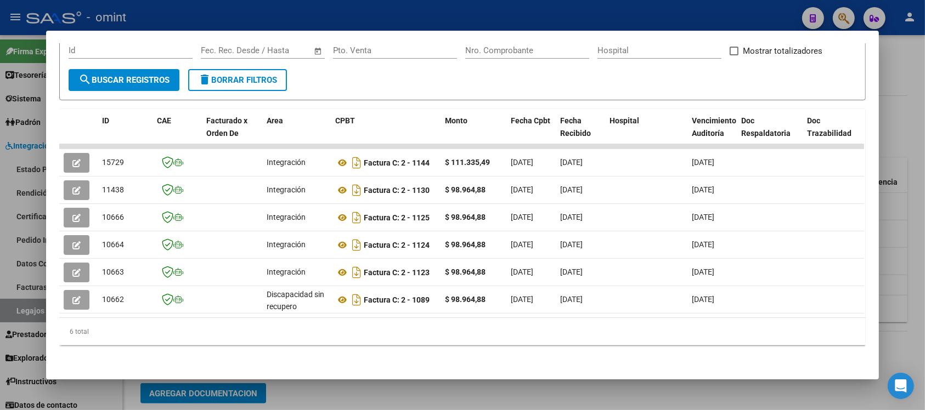
drag, startPoint x: 555, startPoint y: 12, endPoint x: 562, endPoint y: 19, distance: 10.1
click at [556, 12] on div at bounding box center [462, 205] width 925 height 410
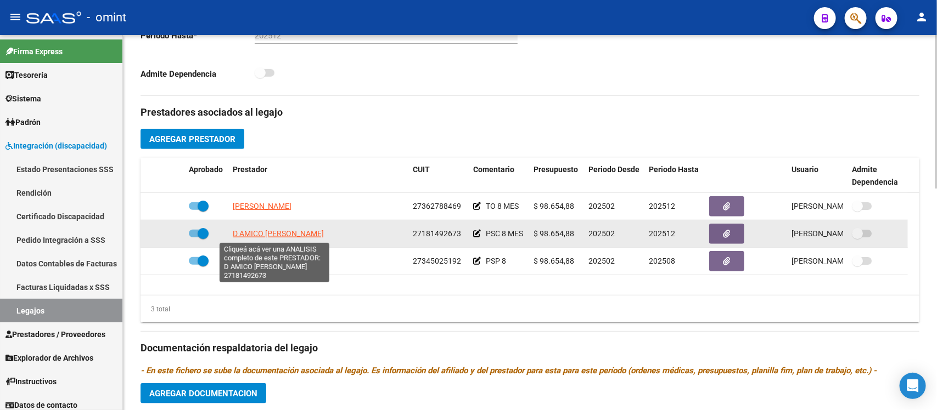
click at [277, 234] on span "D AMICO [PERSON_NAME]" at bounding box center [278, 233] width 91 height 9
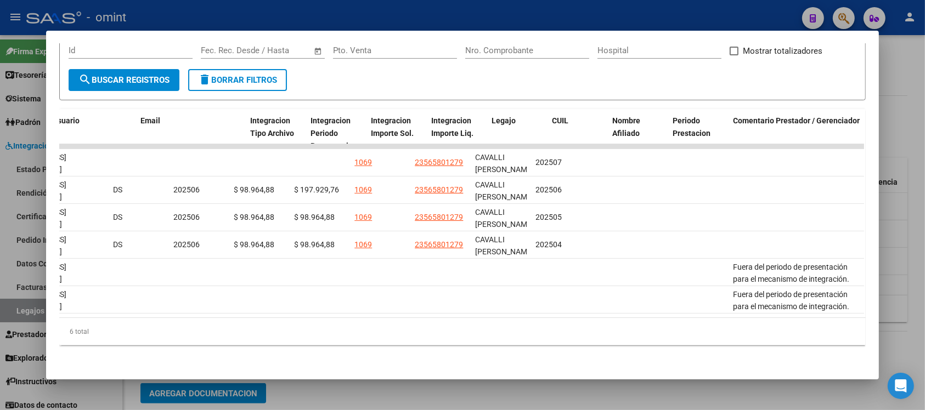
scroll to position [0, 1565]
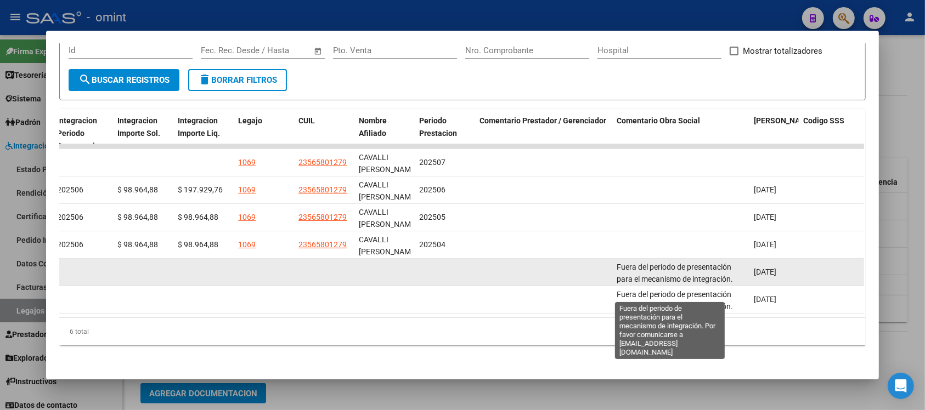
click at [669, 263] on span "Fuera del periodo de presentación para el mecanismo de integración. Por favor c…" at bounding box center [678, 286] width 122 height 46
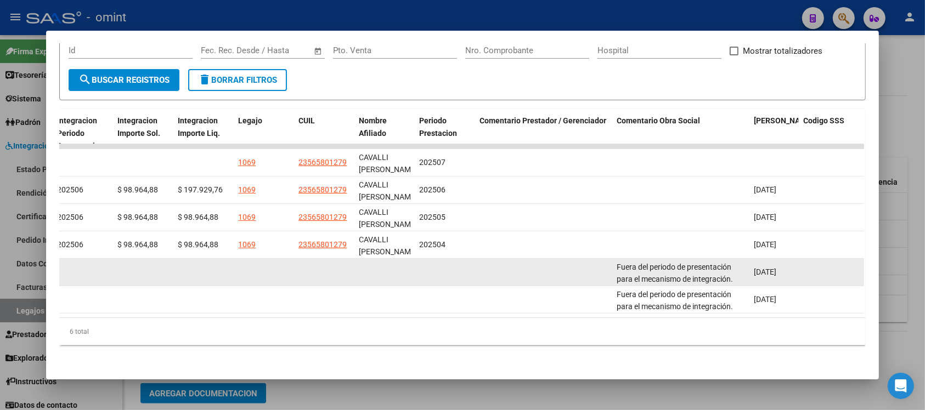
click at [669, 263] on span "Fuera del periodo de presentación para el mecanismo de integración. Por favor c…" at bounding box center [678, 286] width 122 height 46
copy span "Fuera del periodo de presentación para el mecanismo de integración. Por favor c…"
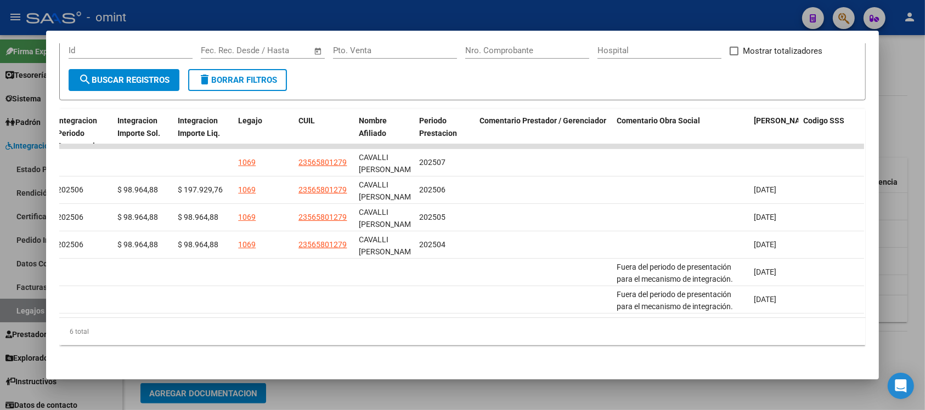
click at [481, 8] on div at bounding box center [462, 205] width 925 height 410
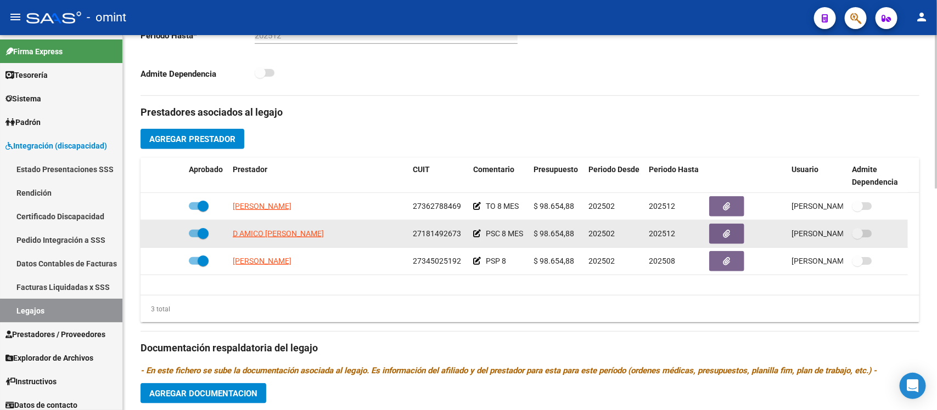
drag, startPoint x: 322, startPoint y: 234, endPoint x: 228, endPoint y: 234, distance: 93.8
click at [228, 234] on datatable-body-cell "D AMICO [PERSON_NAME]" at bounding box center [318, 234] width 180 height 27
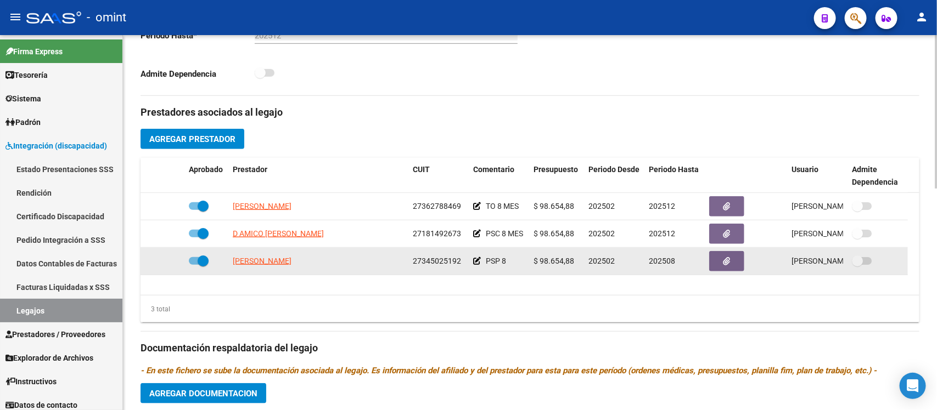
copy span "D AMICO [PERSON_NAME]"
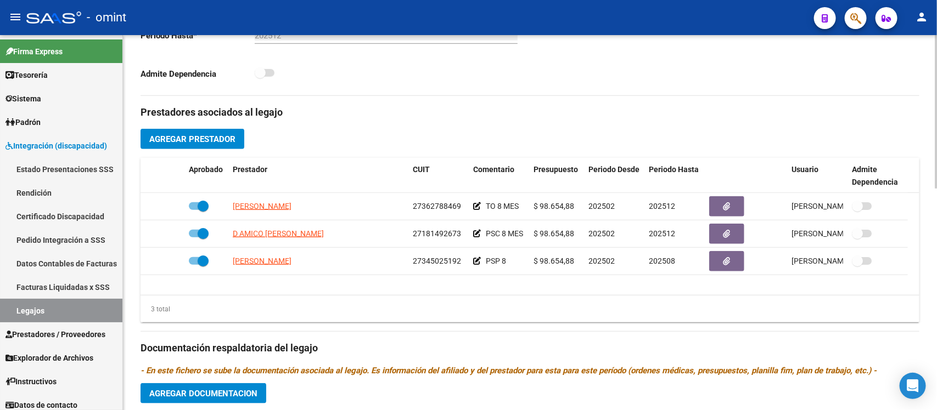
click at [432, 300] on div "3 total" at bounding box center [529, 309] width 779 height 27
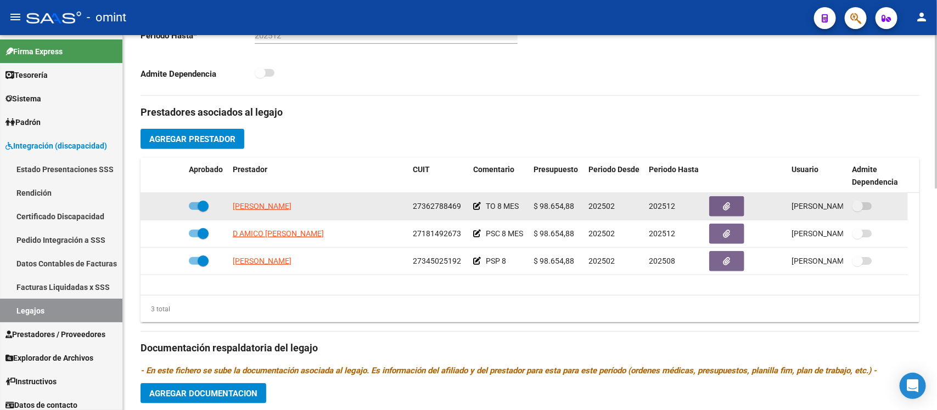
click at [269, 217] on datatable-body-cell "[PERSON_NAME]" at bounding box center [318, 206] width 180 height 27
click at [269, 211] on app-link-go-to "[PERSON_NAME]" at bounding box center [262, 206] width 59 height 13
click at [267, 206] on span "[PERSON_NAME]" at bounding box center [262, 206] width 59 height 9
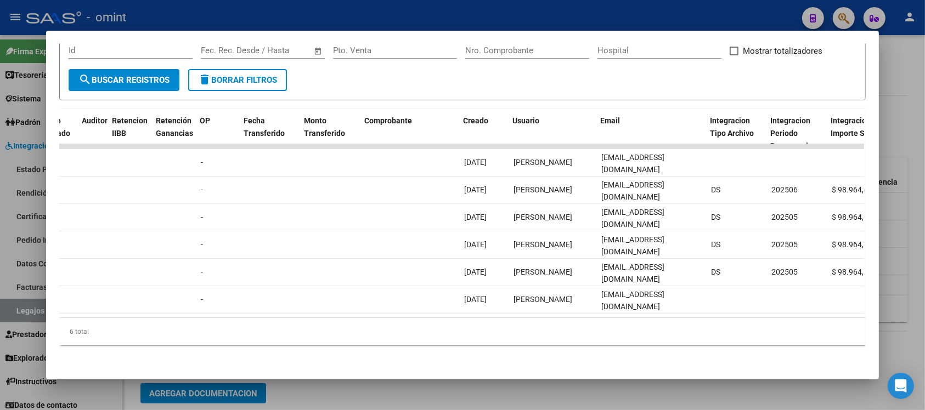
scroll to position [0, 854]
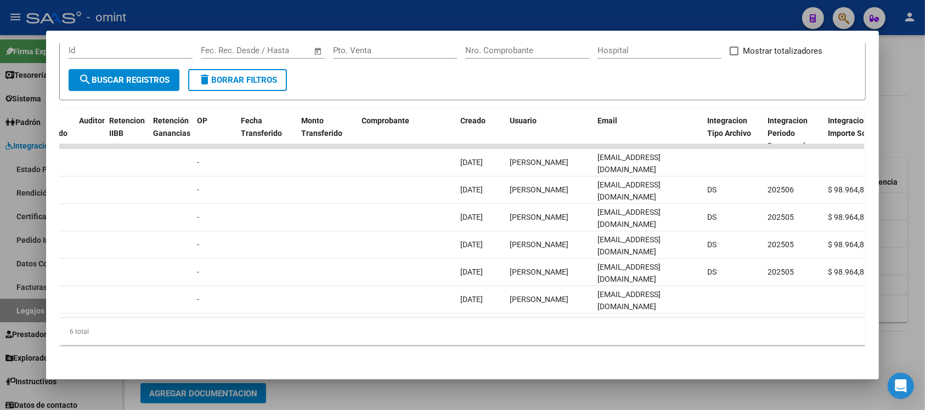
click at [448, 8] on div at bounding box center [462, 205] width 925 height 410
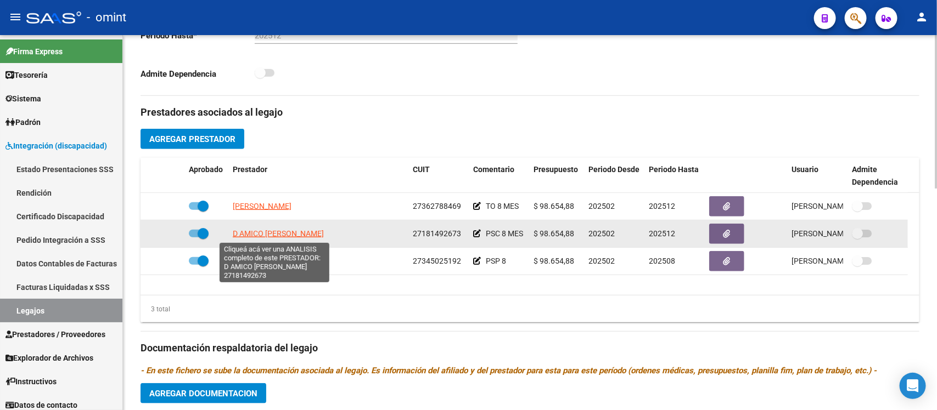
click at [272, 234] on span "D AMICO [PERSON_NAME]" at bounding box center [278, 233] width 91 height 9
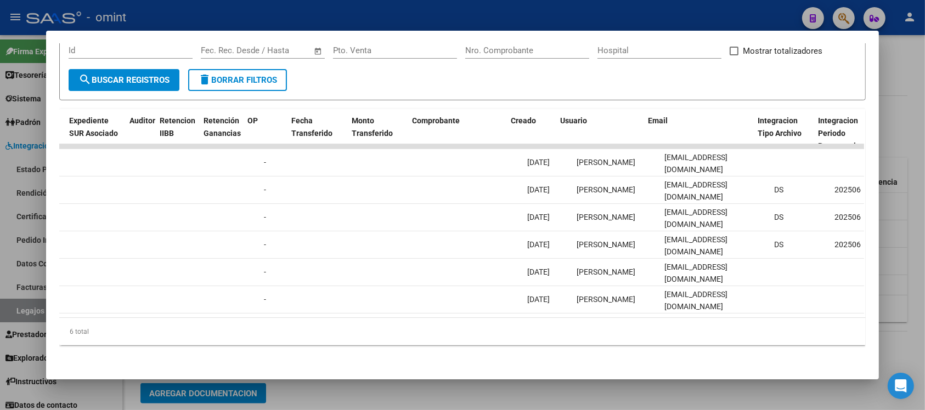
scroll to position [0, 807]
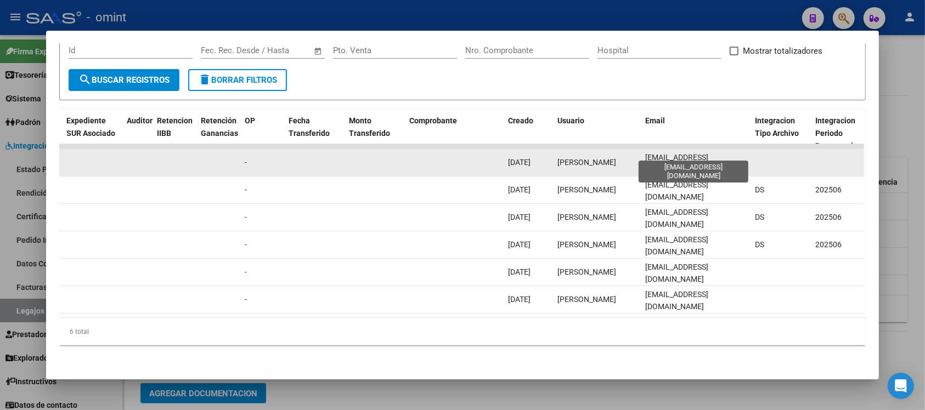
click at [653, 153] on span "[EMAIL_ADDRESS][DOMAIN_NAME]" at bounding box center [676, 163] width 63 height 21
copy span "[EMAIL_ADDRESS][DOMAIN_NAME]"
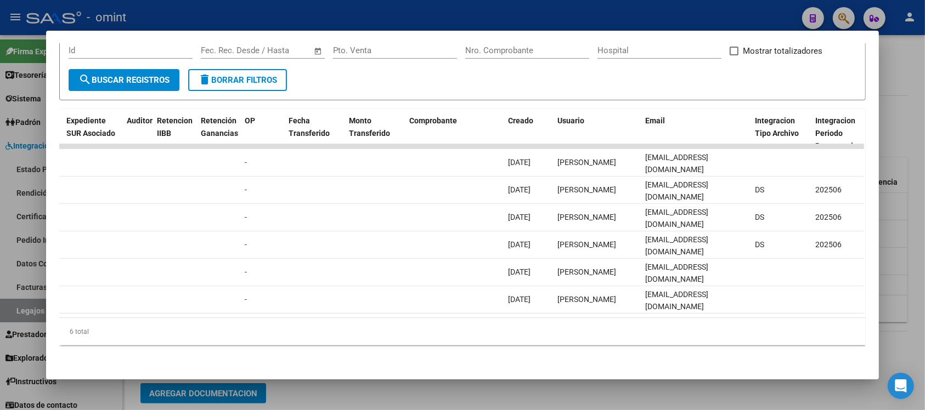
click at [438, 5] on div at bounding box center [462, 205] width 925 height 410
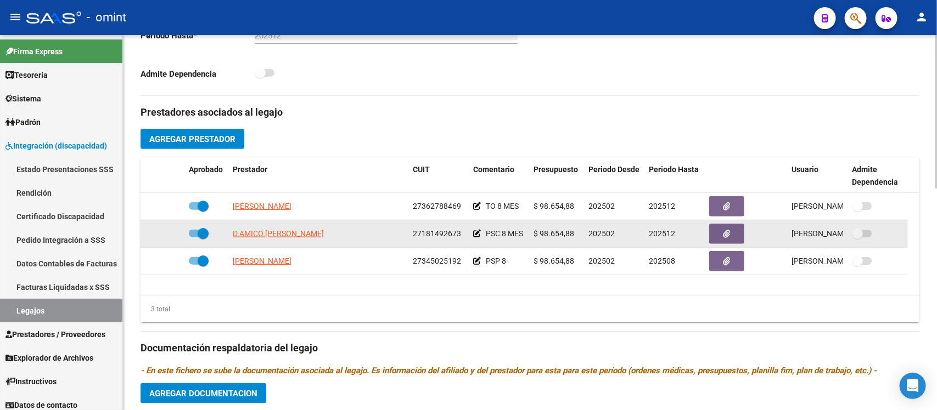
click at [300, 241] on datatable-body-cell "D AMICO [PERSON_NAME]" at bounding box center [318, 234] width 180 height 27
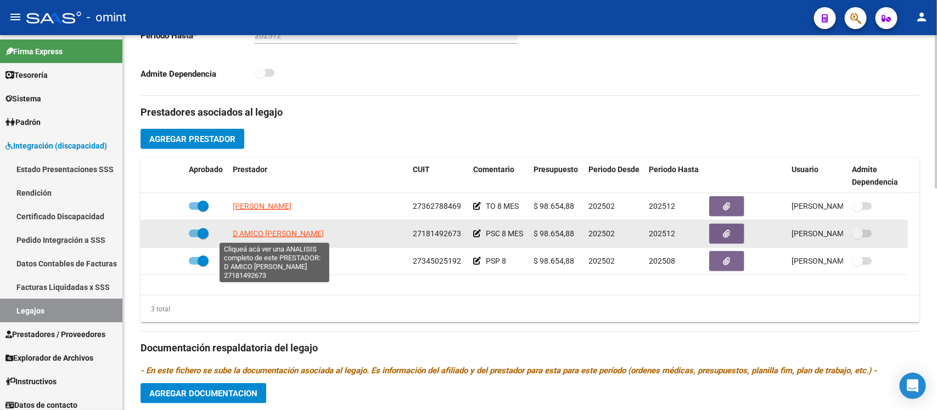
click at [296, 236] on span "D AMICO [PERSON_NAME]" at bounding box center [278, 233] width 91 height 9
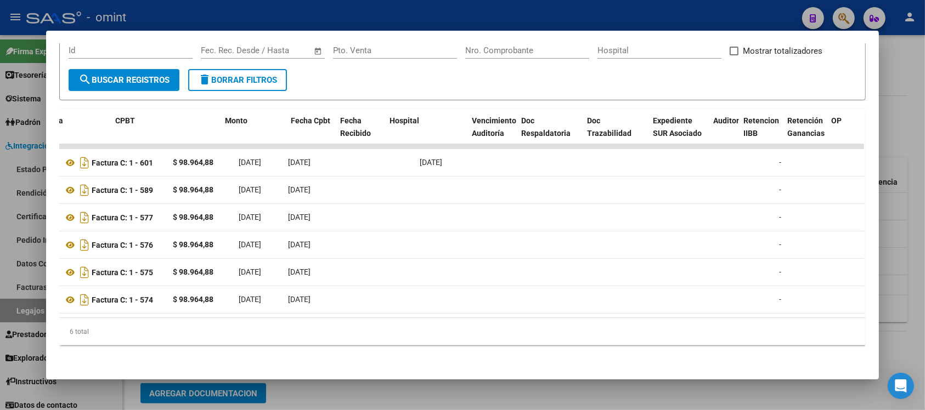
scroll to position [0, 0]
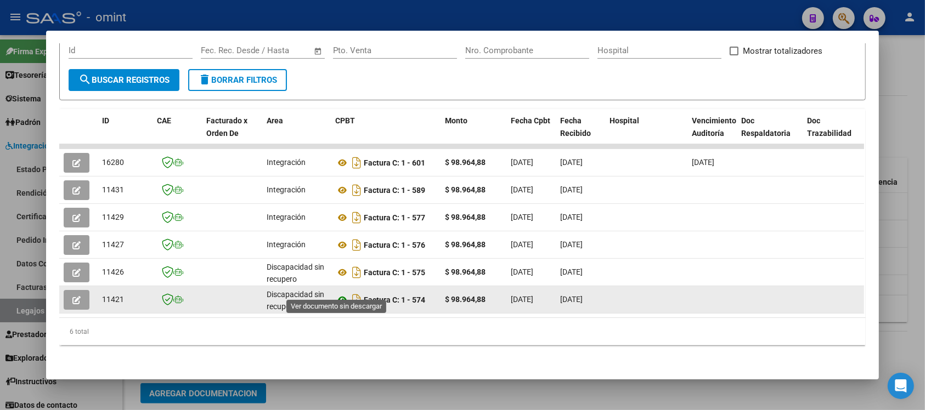
click at [337, 294] on icon at bounding box center [342, 300] width 14 height 13
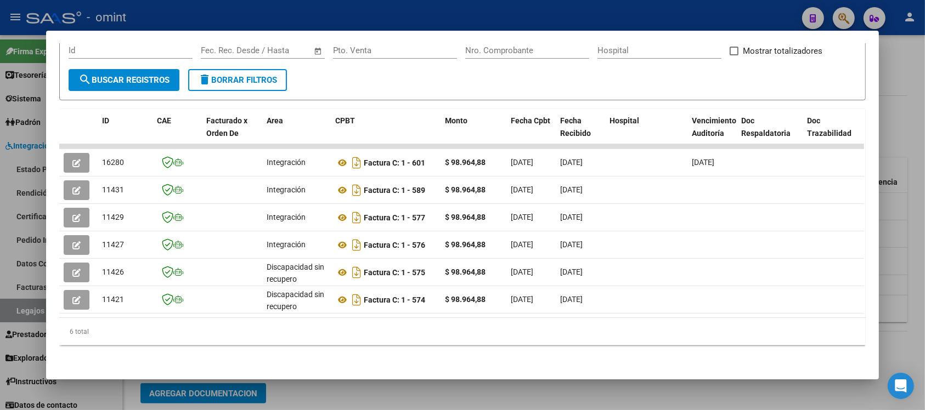
click at [409, 25] on div at bounding box center [462, 205] width 925 height 410
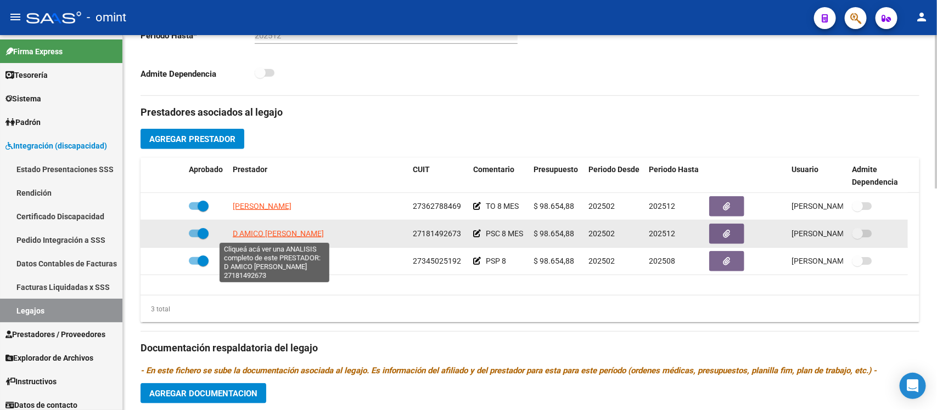
click at [279, 234] on span "D AMICO [PERSON_NAME]" at bounding box center [278, 233] width 91 height 9
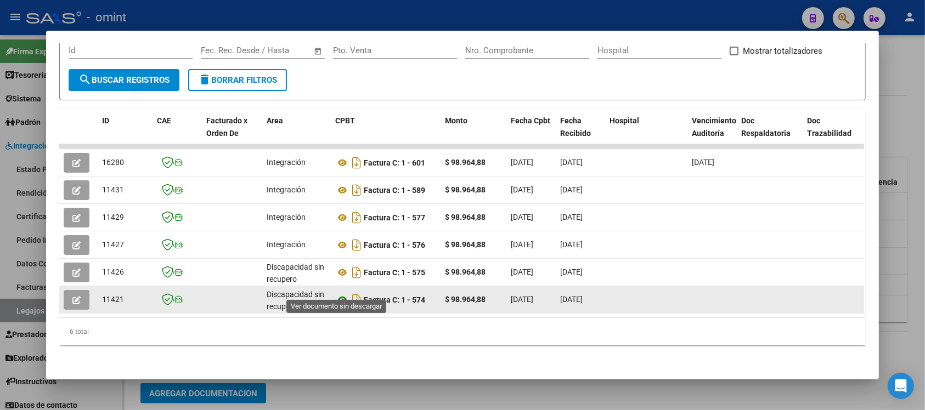
click at [335, 294] on icon at bounding box center [342, 300] width 14 height 13
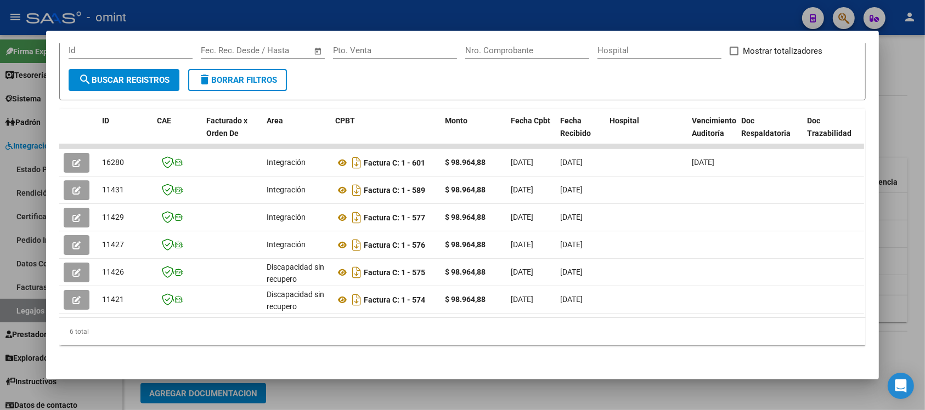
click at [319, 10] on div at bounding box center [462, 205] width 925 height 410
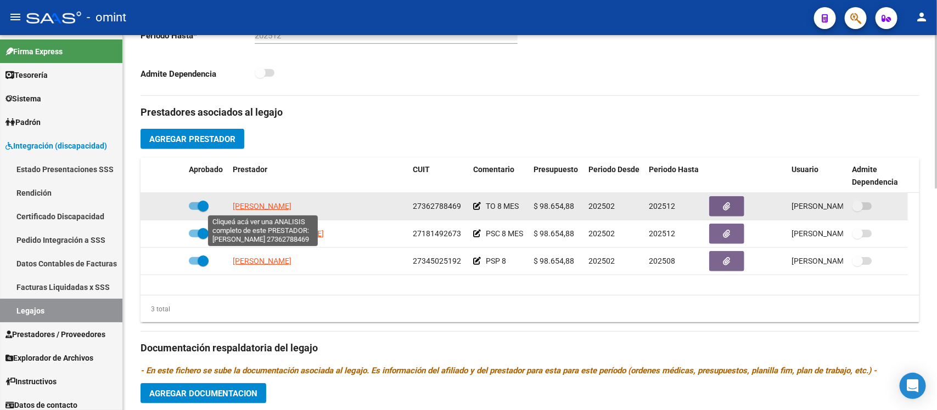
click at [258, 206] on span "[PERSON_NAME]" at bounding box center [262, 206] width 59 height 9
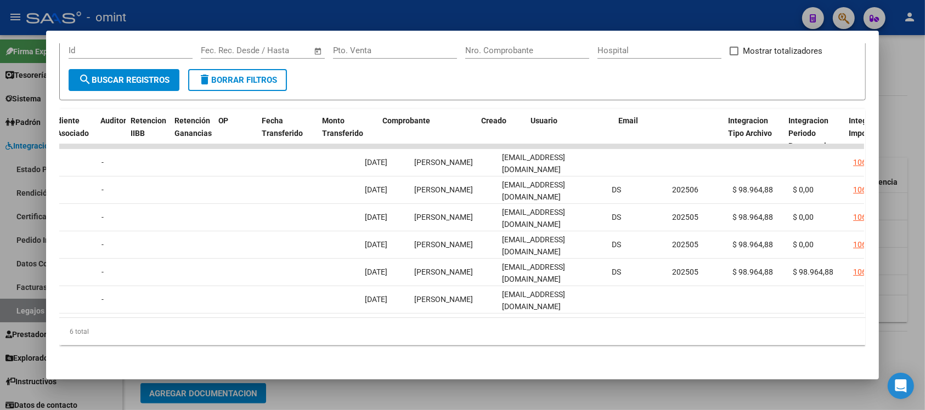
scroll to position [0, 981]
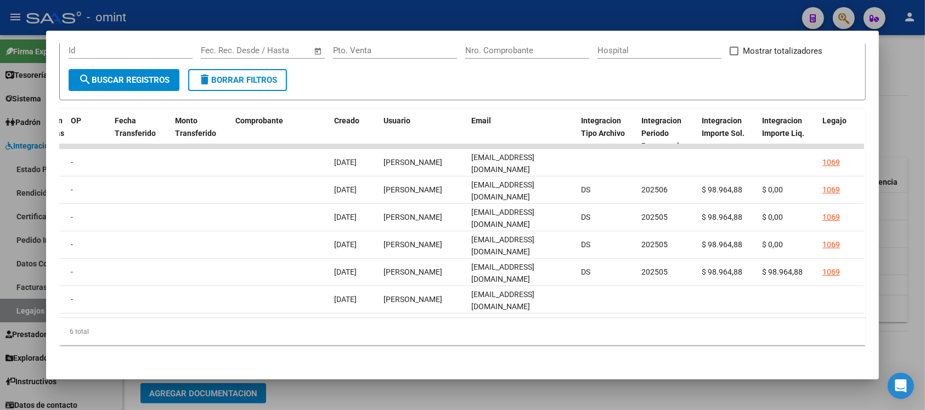
click at [468, 14] on div at bounding box center [462, 205] width 925 height 410
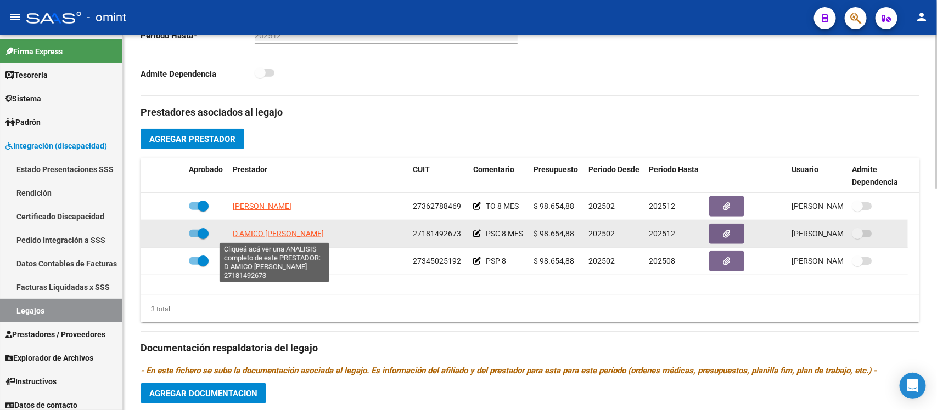
click at [250, 231] on span "D AMICO [PERSON_NAME]" at bounding box center [278, 233] width 91 height 9
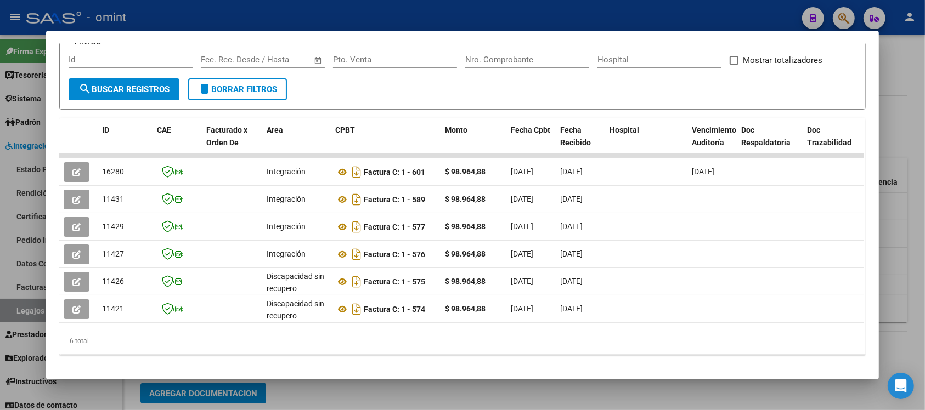
scroll to position [0, 774]
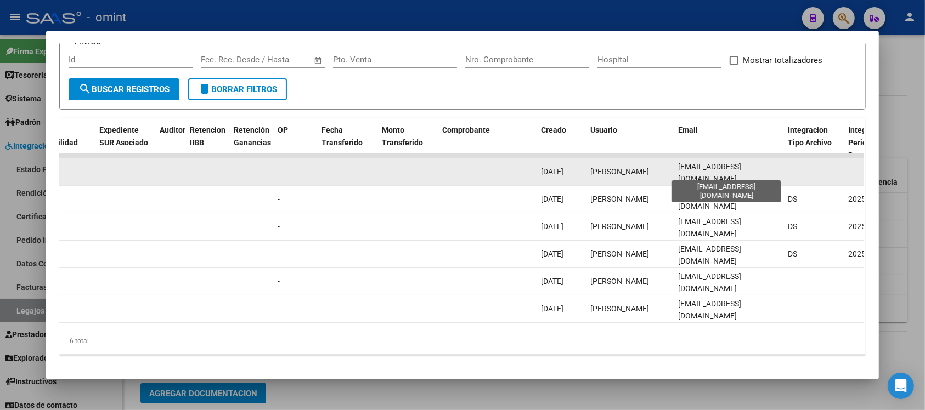
click at [678, 173] on span "[EMAIL_ADDRESS][DOMAIN_NAME]" at bounding box center [709, 172] width 63 height 21
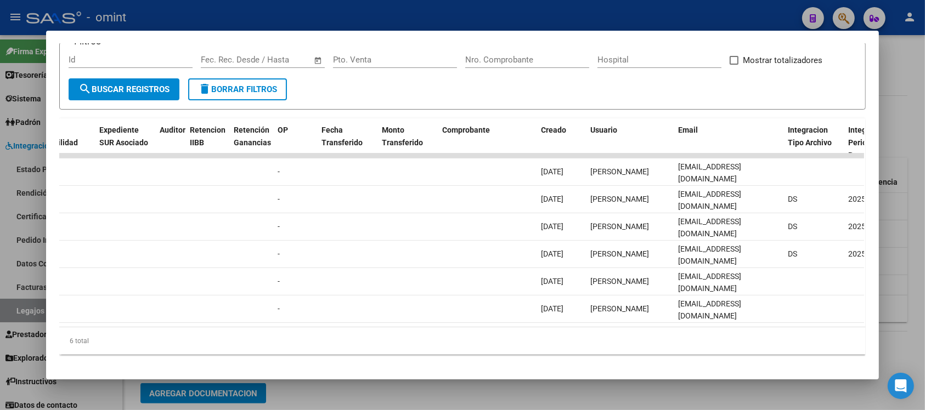
copy span "[EMAIL_ADDRESS][DOMAIN_NAME]"
click at [321, 6] on div at bounding box center [462, 205] width 925 height 410
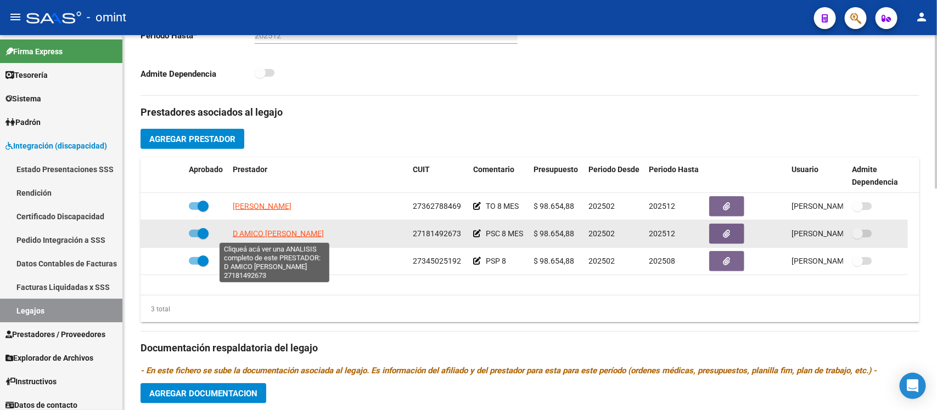
click at [307, 234] on span "D AMICO [PERSON_NAME]" at bounding box center [278, 233] width 91 height 9
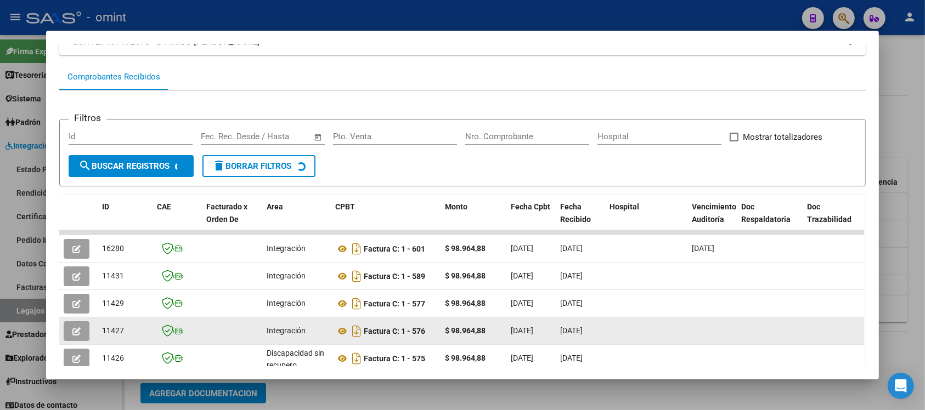
scroll to position [184, 0]
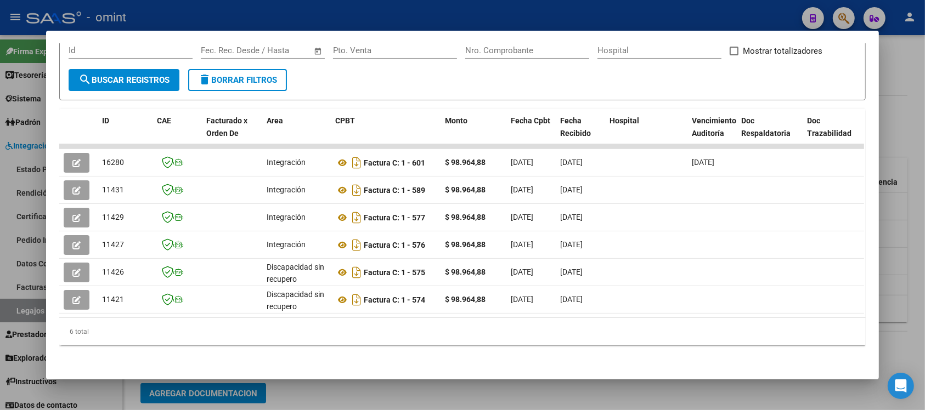
click at [403, 10] on div at bounding box center [462, 205] width 925 height 410
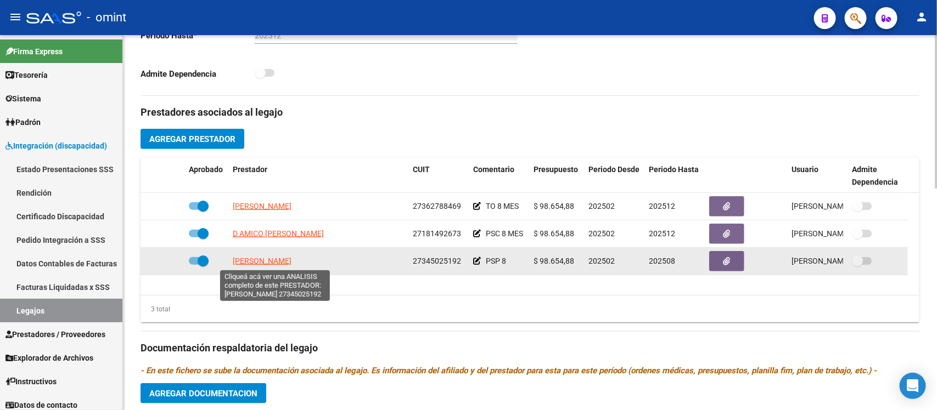
click at [268, 263] on span "[PERSON_NAME]" at bounding box center [262, 261] width 59 height 9
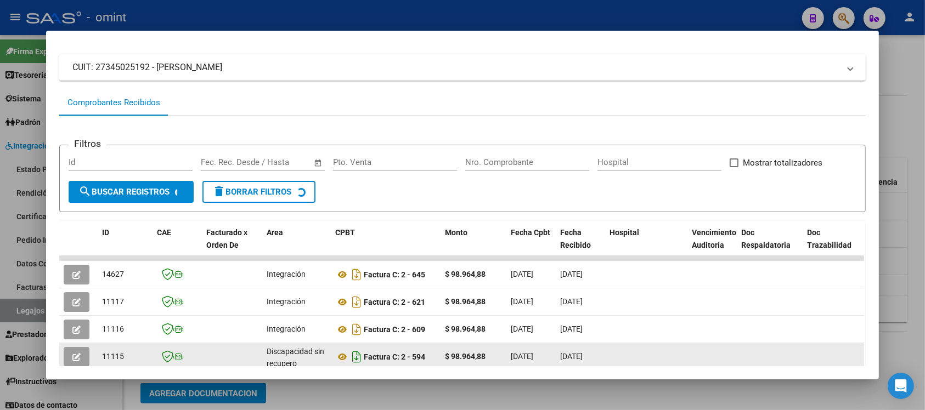
scroll to position [157, 0]
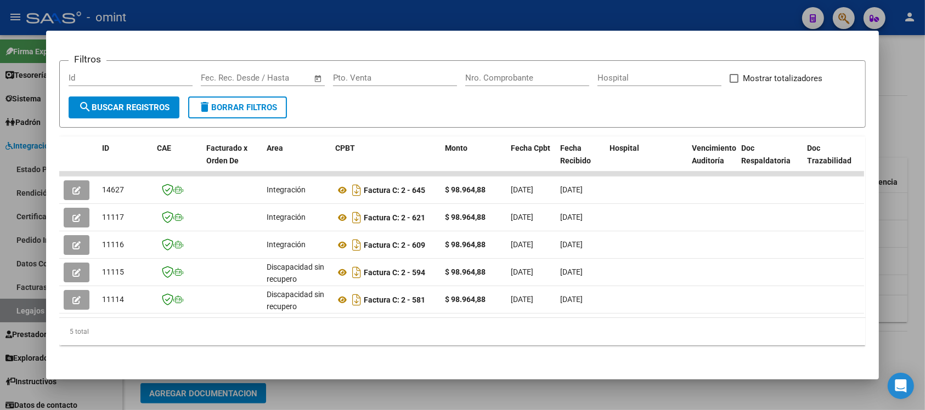
drag, startPoint x: 297, startPoint y: 305, endPoint x: 520, endPoint y: 314, distance: 223.0
click at [520, 314] on datatable-body "14627 Integración Factura C: 2 - 645 $ 98.964,88 [DATE] [DATE] - [DATE] [PERSON…" at bounding box center [461, 245] width 805 height 146
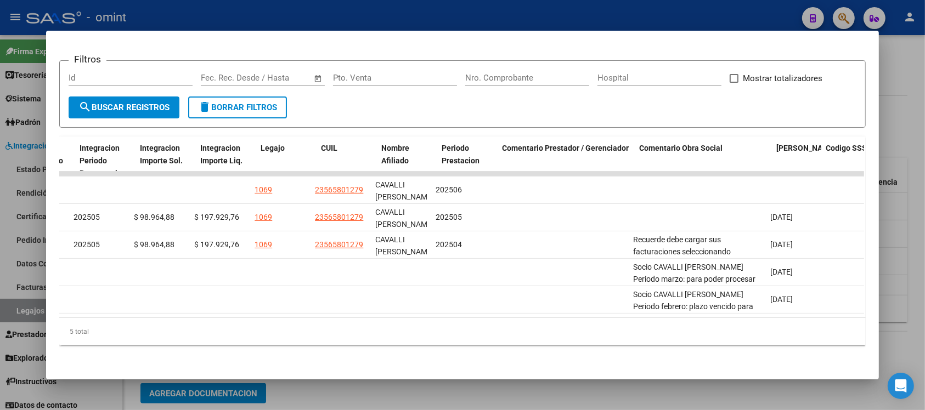
scroll to position [0, 1565]
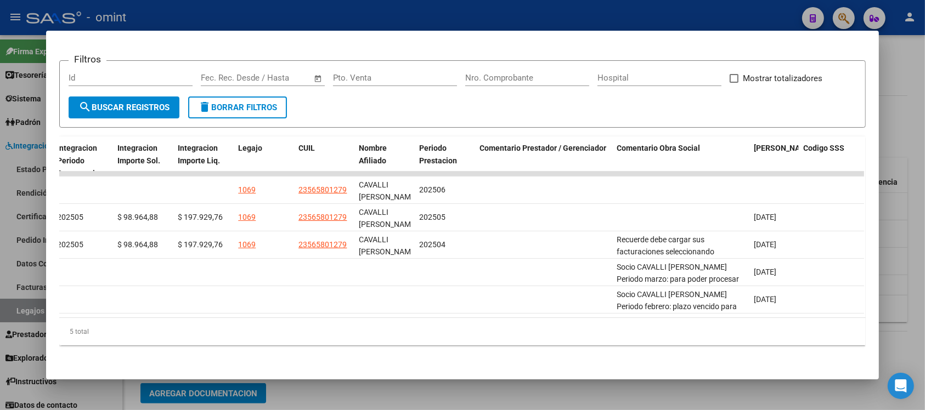
click at [450, 14] on div at bounding box center [462, 205] width 925 height 410
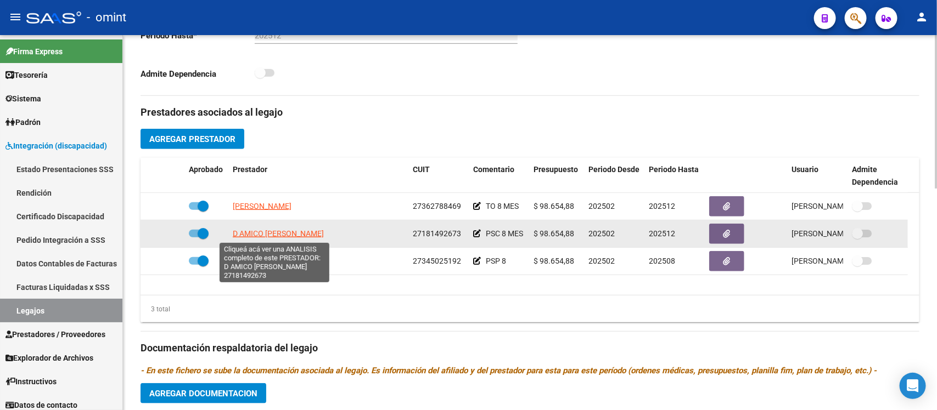
click at [289, 236] on span "D AMICO [PERSON_NAME]" at bounding box center [278, 233] width 91 height 9
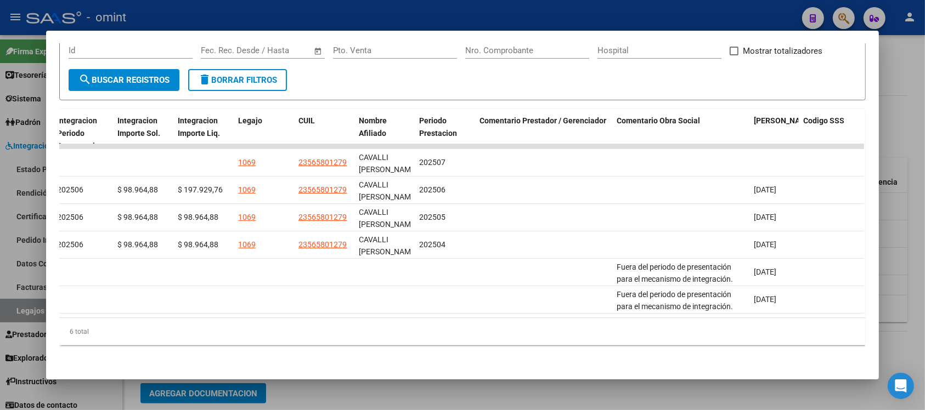
click at [463, 0] on html "menu - omint person Firma Express Tesorería Extractos Procesados (csv) Extracto…" at bounding box center [462, 205] width 925 height 410
click at [465, 6] on div at bounding box center [462, 205] width 925 height 410
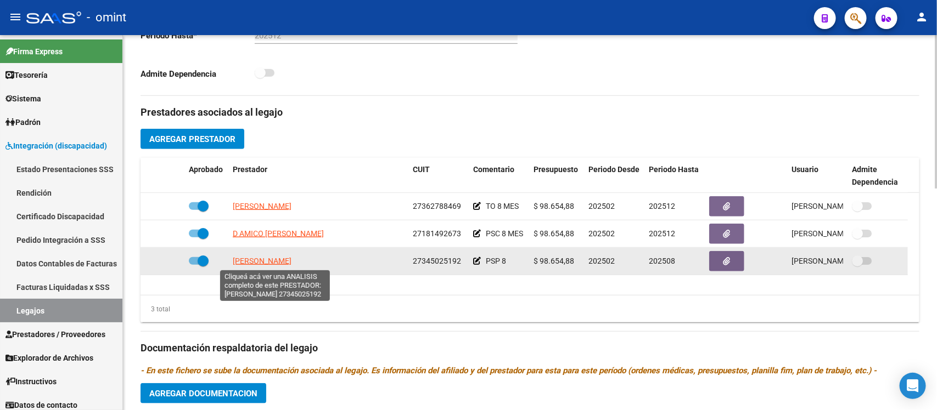
click at [291, 263] on span "[PERSON_NAME]" at bounding box center [262, 261] width 59 height 9
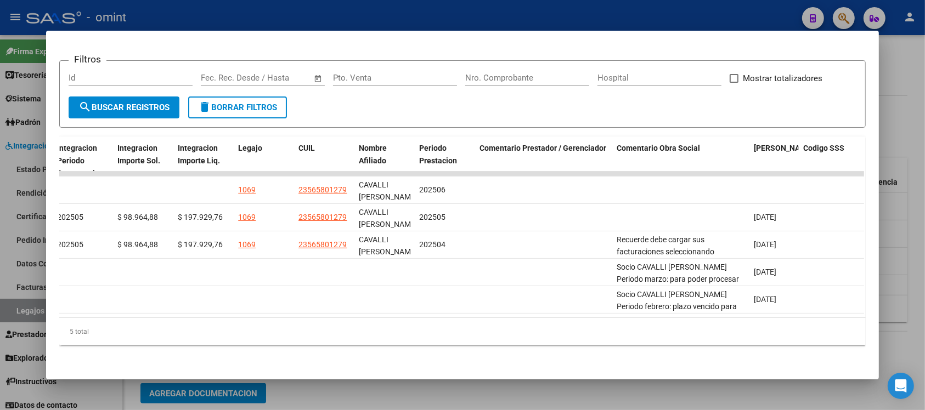
click at [667, 14] on div at bounding box center [462, 205] width 925 height 410
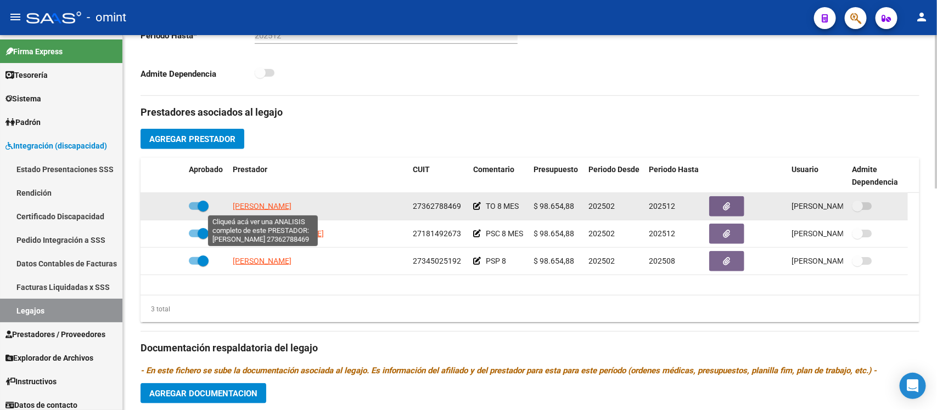
click at [275, 204] on span "[PERSON_NAME]" at bounding box center [262, 206] width 59 height 9
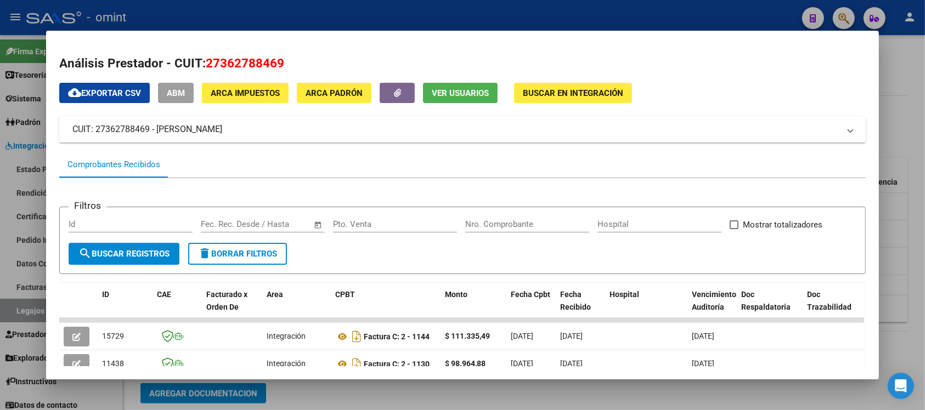
drag, startPoint x: 355, startPoint y: 17, endPoint x: 355, endPoint y: 25, distance: 8.2
click at [355, 17] on div at bounding box center [462, 205] width 925 height 410
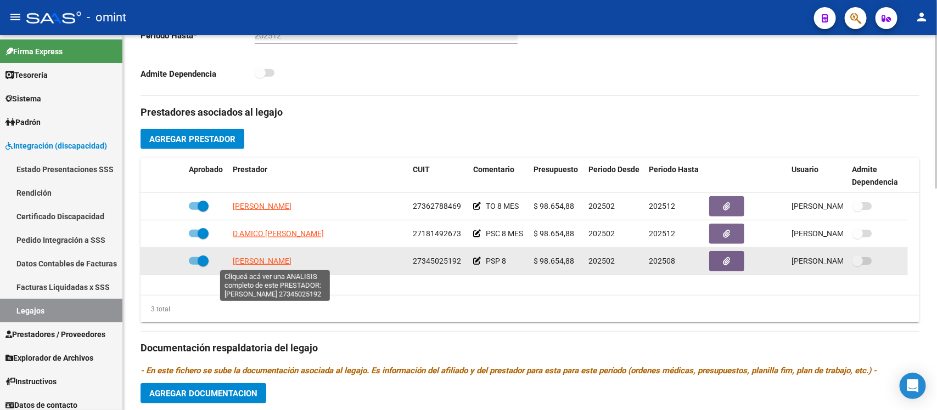
click at [273, 258] on span "[PERSON_NAME]" at bounding box center [262, 261] width 59 height 9
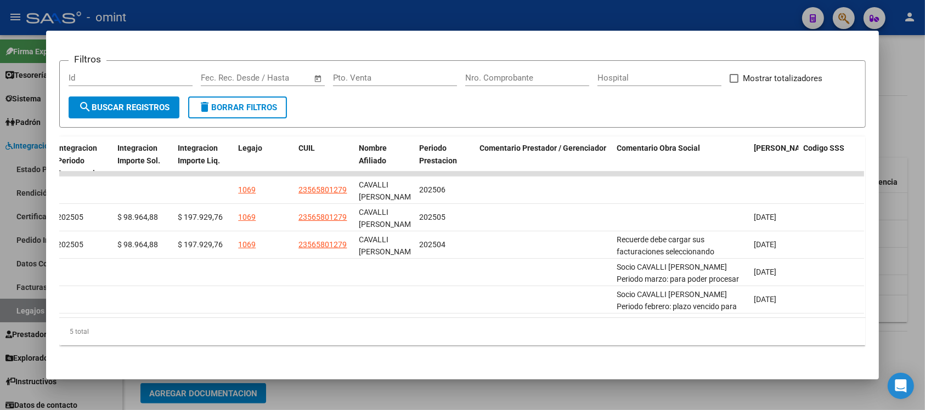
click at [555, 18] on div at bounding box center [462, 205] width 925 height 410
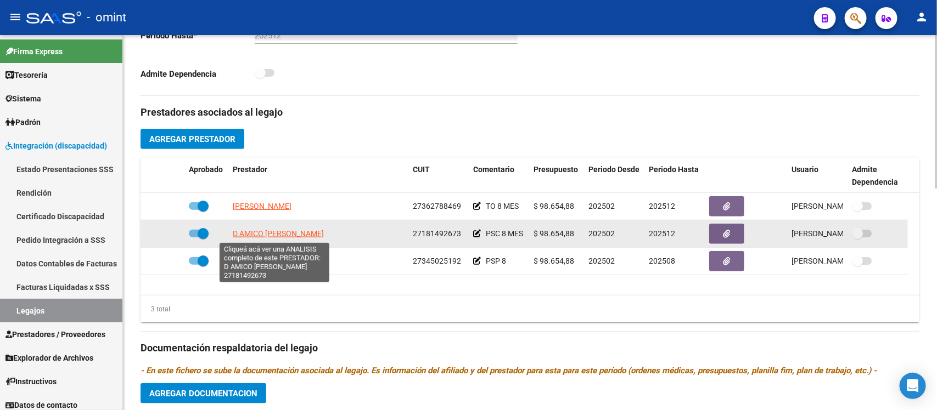
click at [287, 229] on span "D AMICO [PERSON_NAME]" at bounding box center [278, 233] width 91 height 9
type textarea "27181492673"
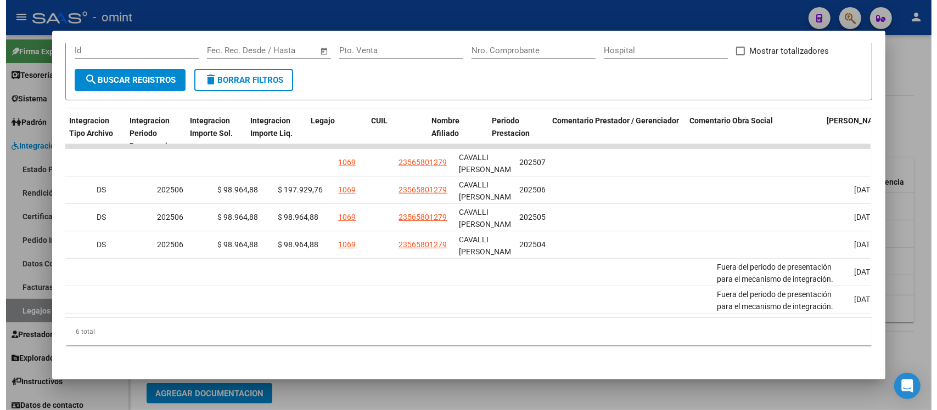
scroll to position [0, 1501]
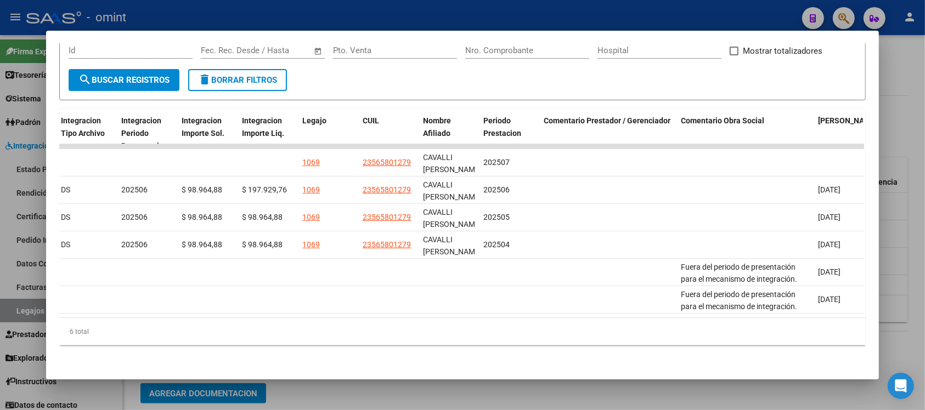
click at [642, 10] on div at bounding box center [462, 205] width 925 height 410
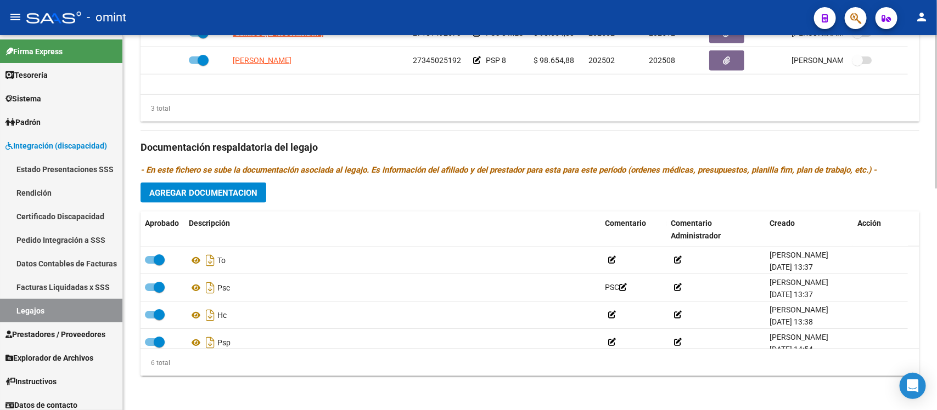
scroll to position [407, 0]
